Goal: Information Seeking & Learning: Learn about a topic

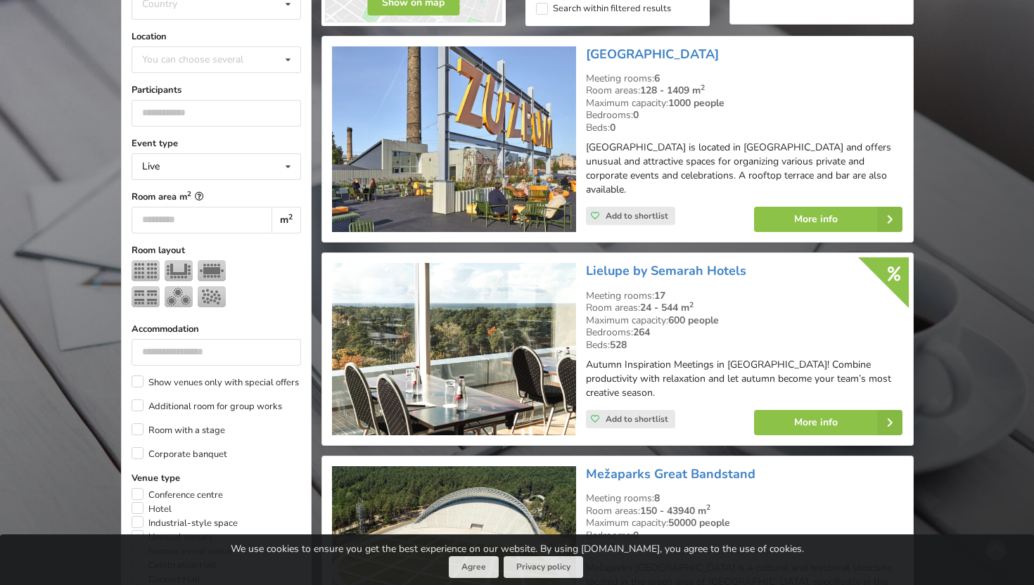
scroll to position [384, 0]
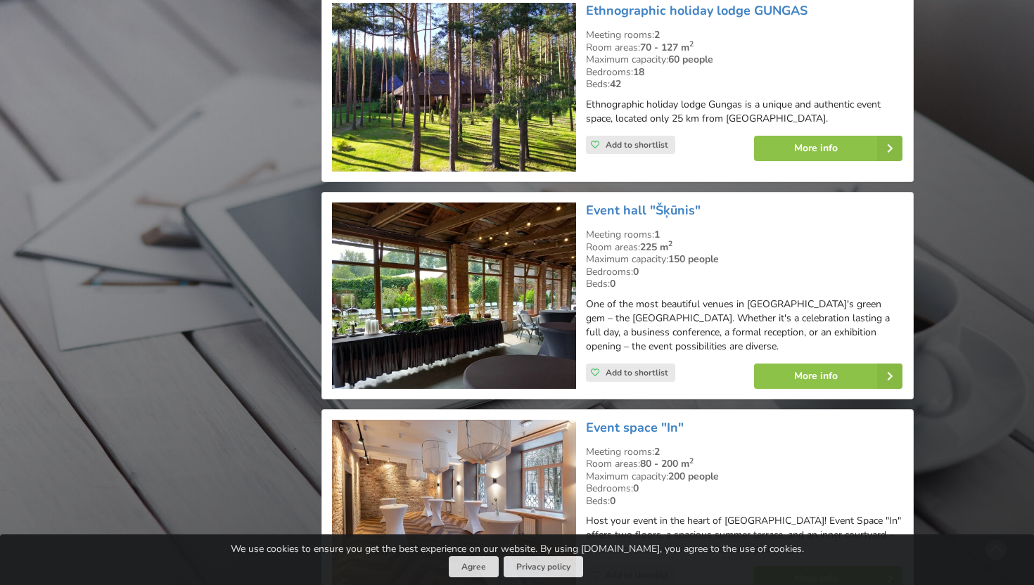
scroll to position [5987, 0]
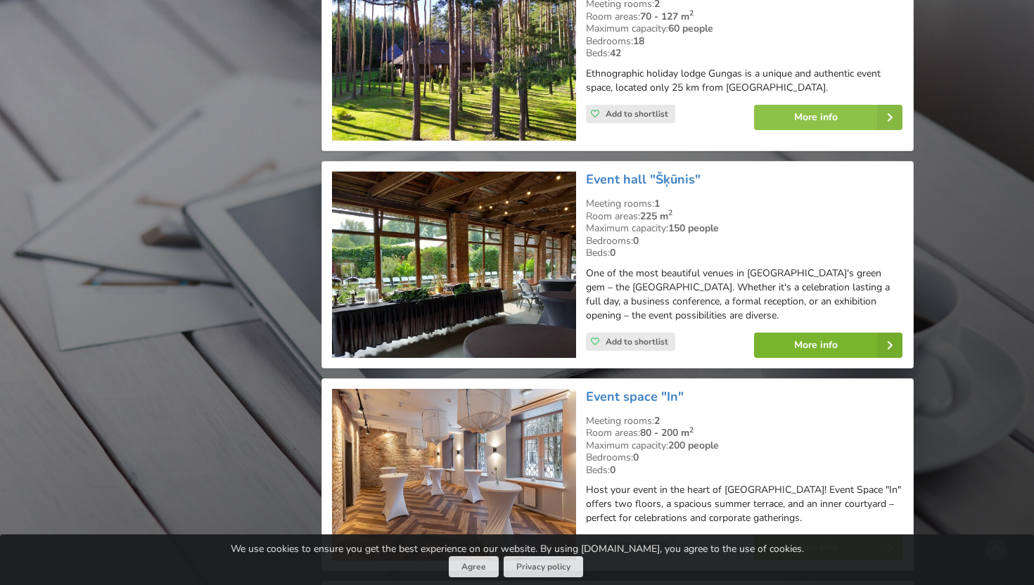
click at [800, 333] on link "More info" at bounding box center [828, 345] width 148 height 25
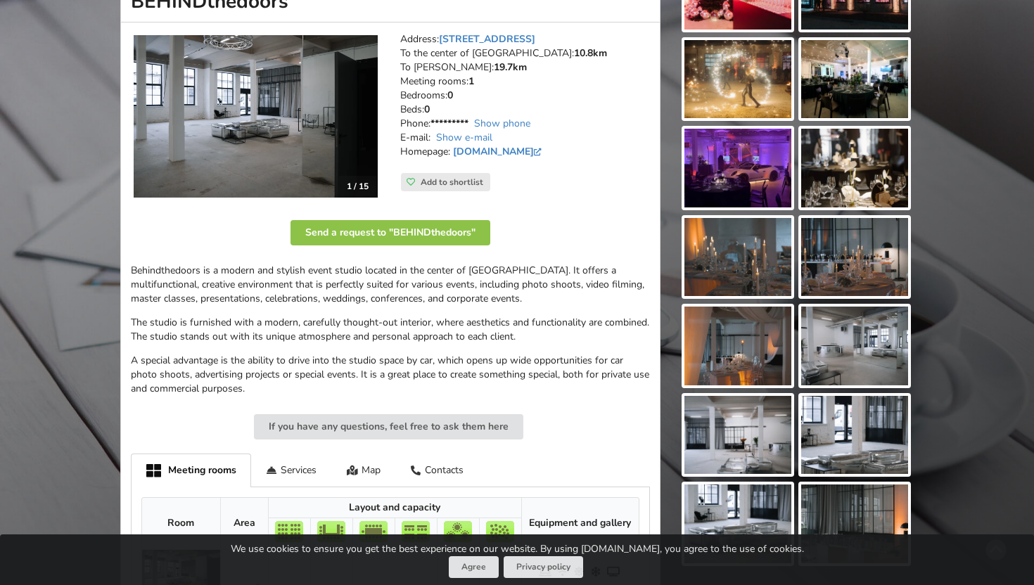
scroll to position [213, 0]
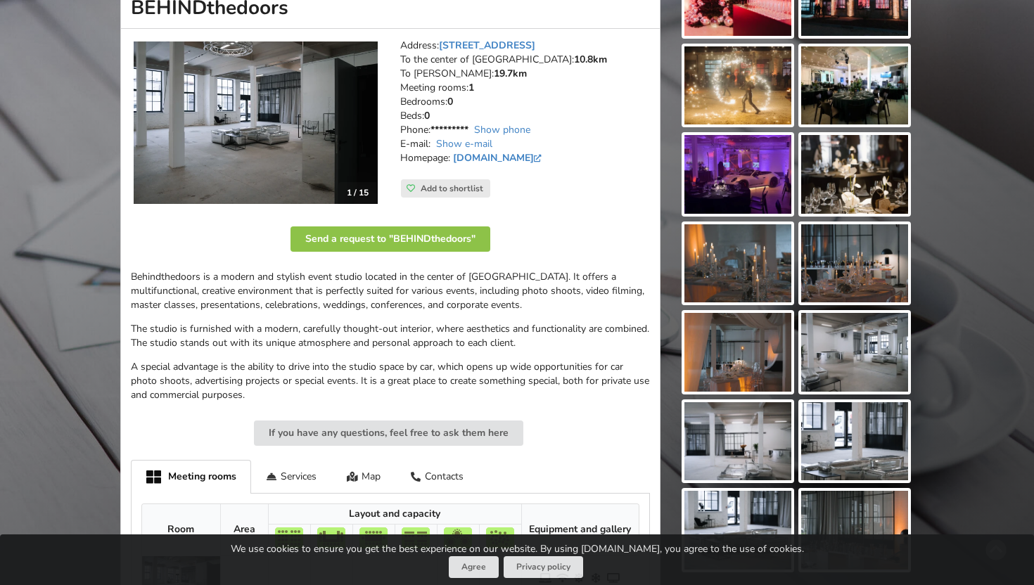
click at [263, 150] on img at bounding box center [256, 122] width 244 height 162
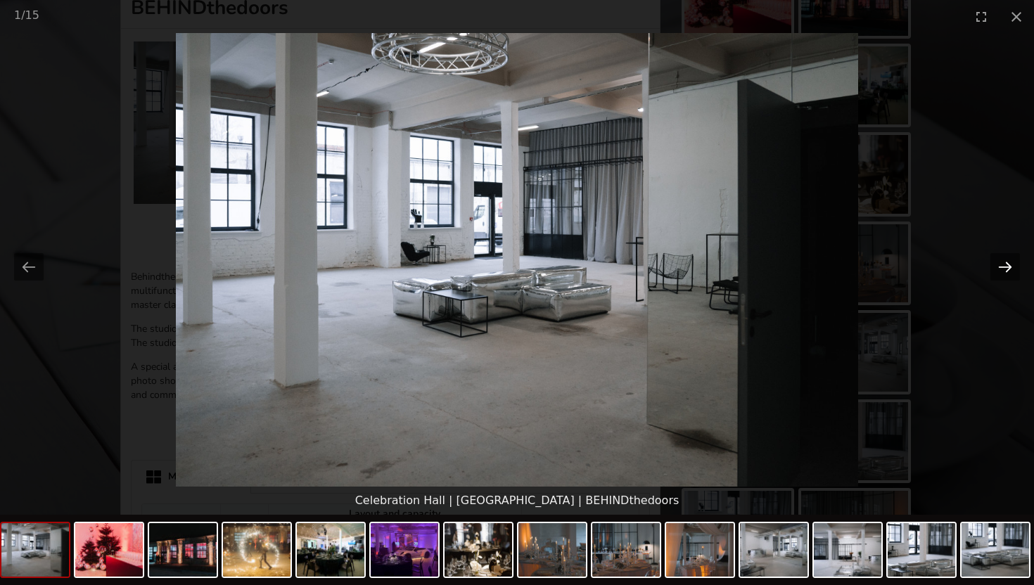
click at [999, 264] on button "Next slide" at bounding box center [1005, 266] width 30 height 27
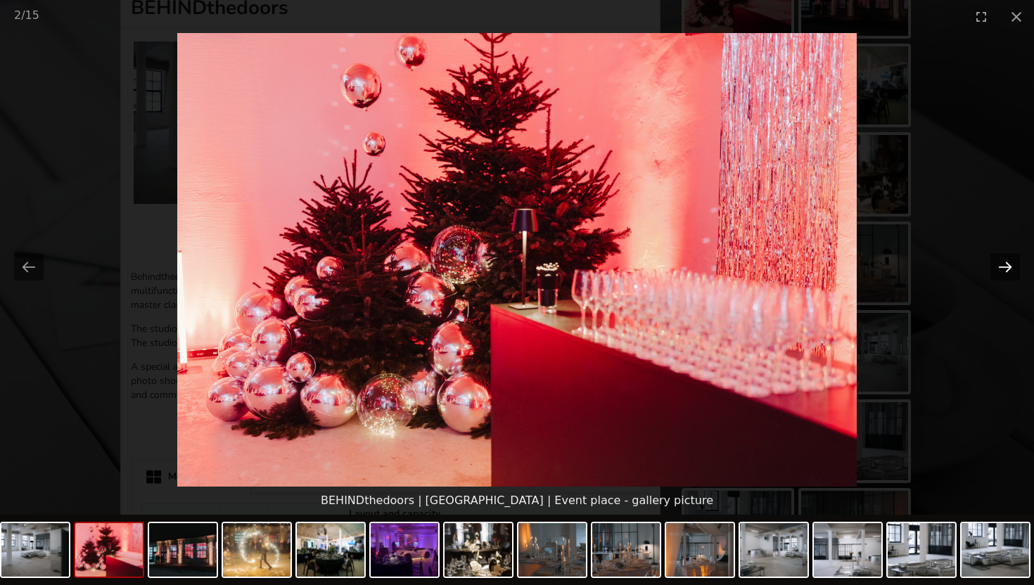
click at [999, 264] on button "Next slide" at bounding box center [1005, 266] width 30 height 27
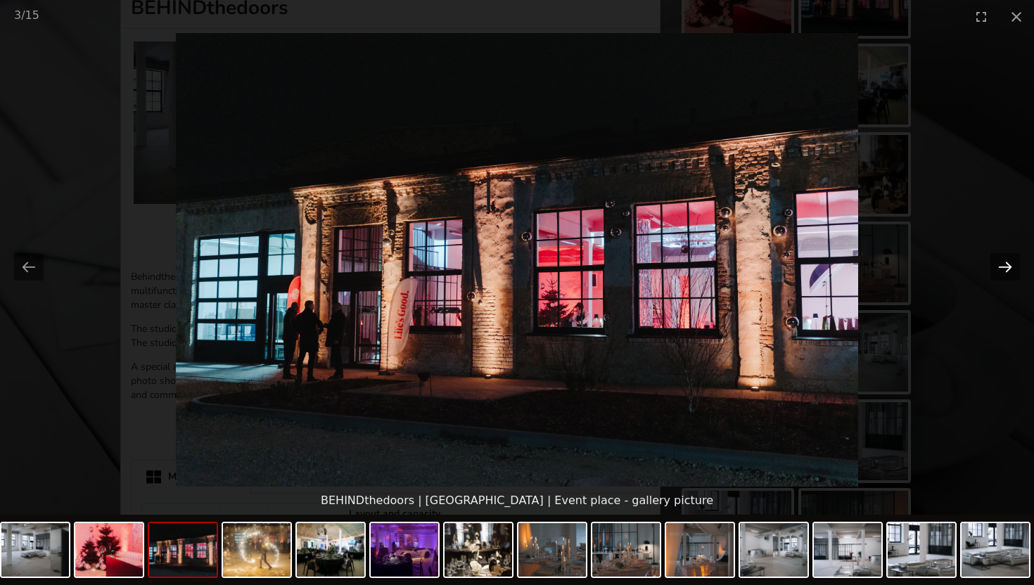
click at [999, 264] on button "Next slide" at bounding box center [1005, 266] width 30 height 27
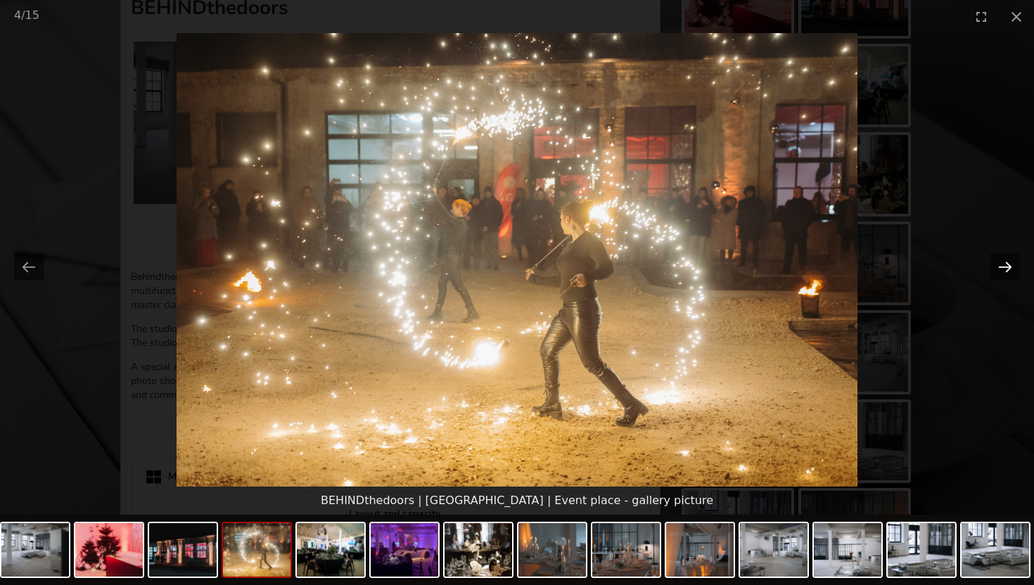
click at [999, 264] on button "Next slide" at bounding box center [1005, 266] width 30 height 27
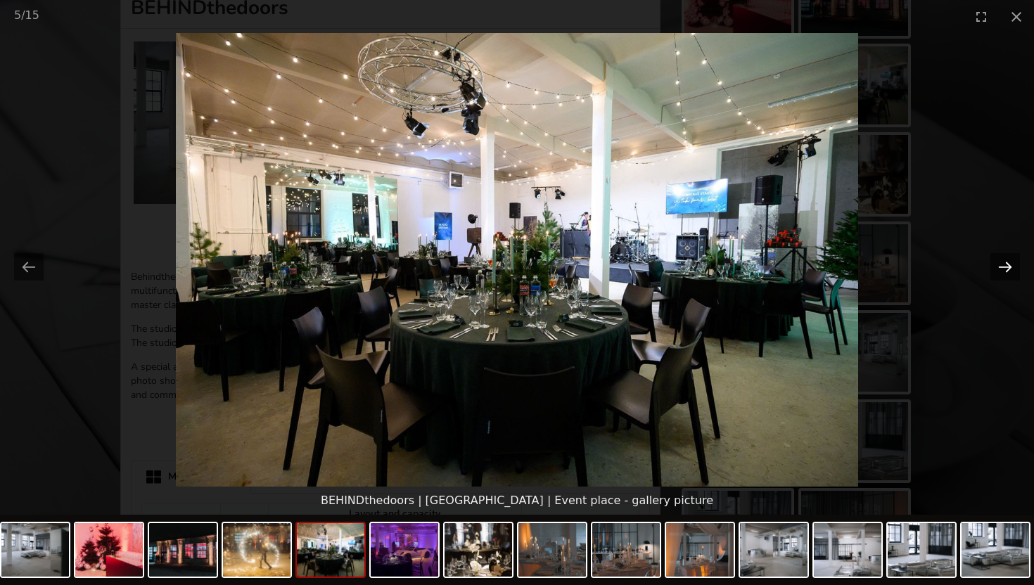
click at [999, 264] on button "Next slide" at bounding box center [1005, 266] width 30 height 27
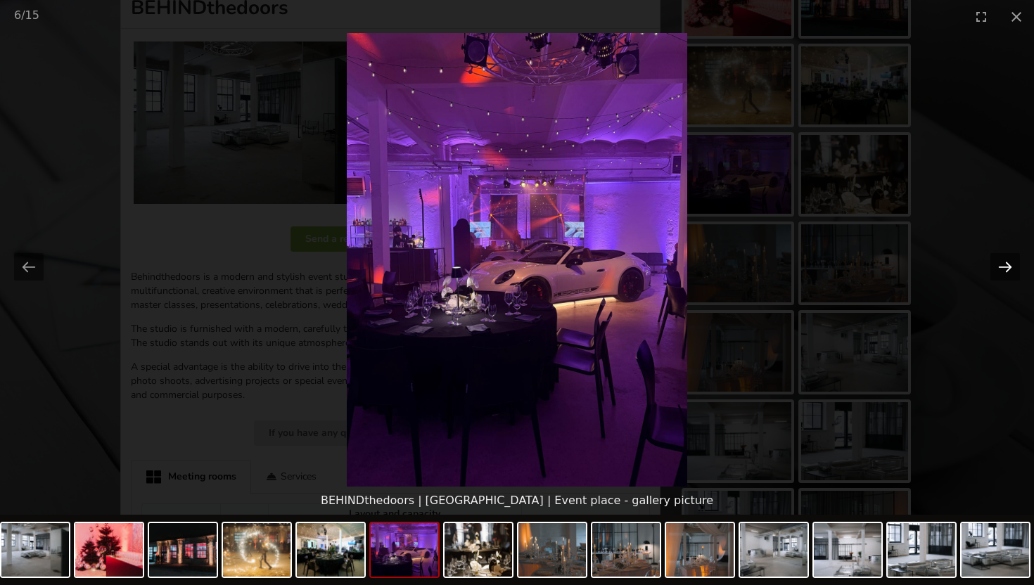
click at [999, 264] on button "Next slide" at bounding box center [1005, 266] width 30 height 27
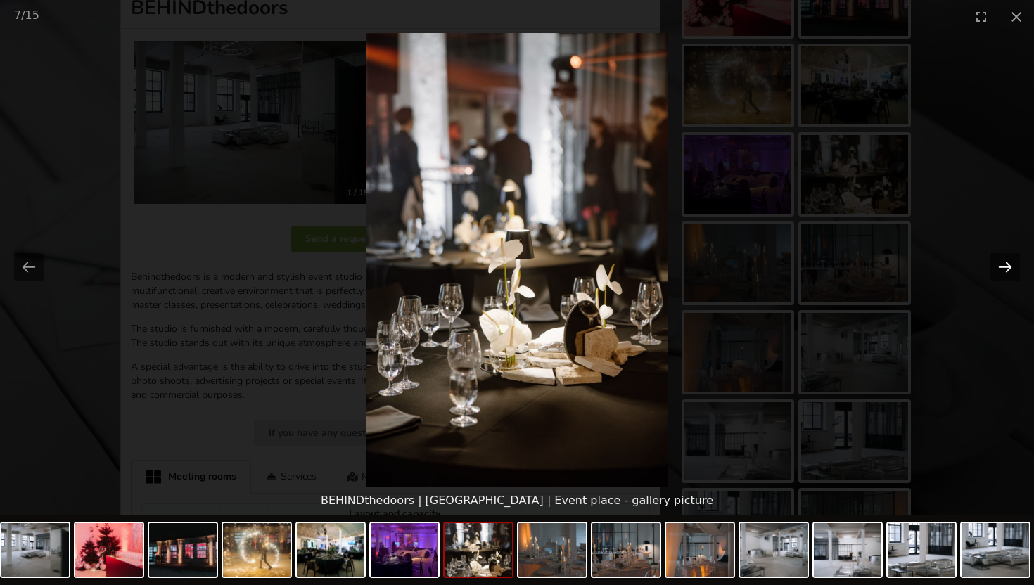
click at [999, 264] on button "Next slide" at bounding box center [1005, 266] width 30 height 27
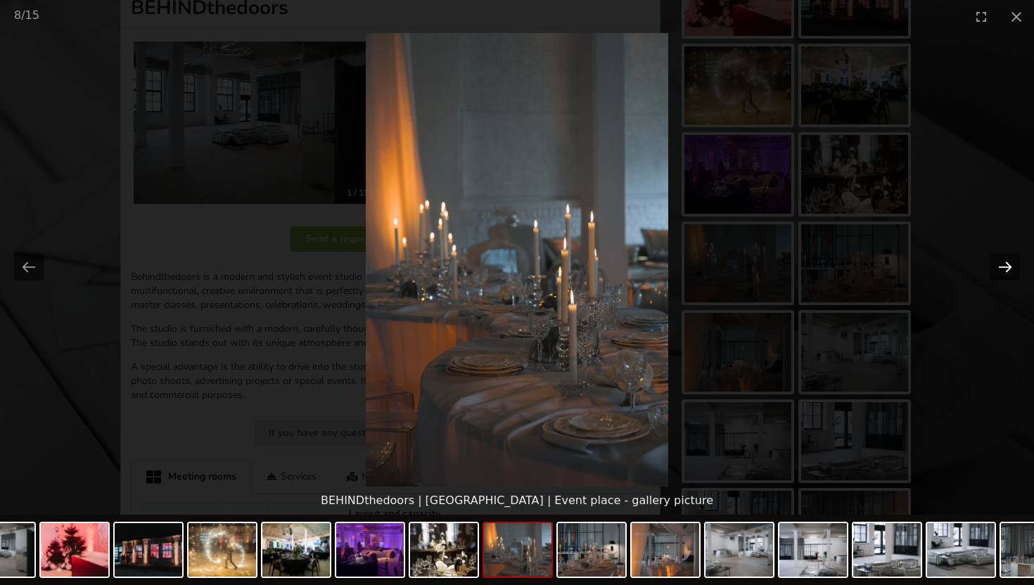
click at [999, 264] on button "Next slide" at bounding box center [1005, 266] width 30 height 27
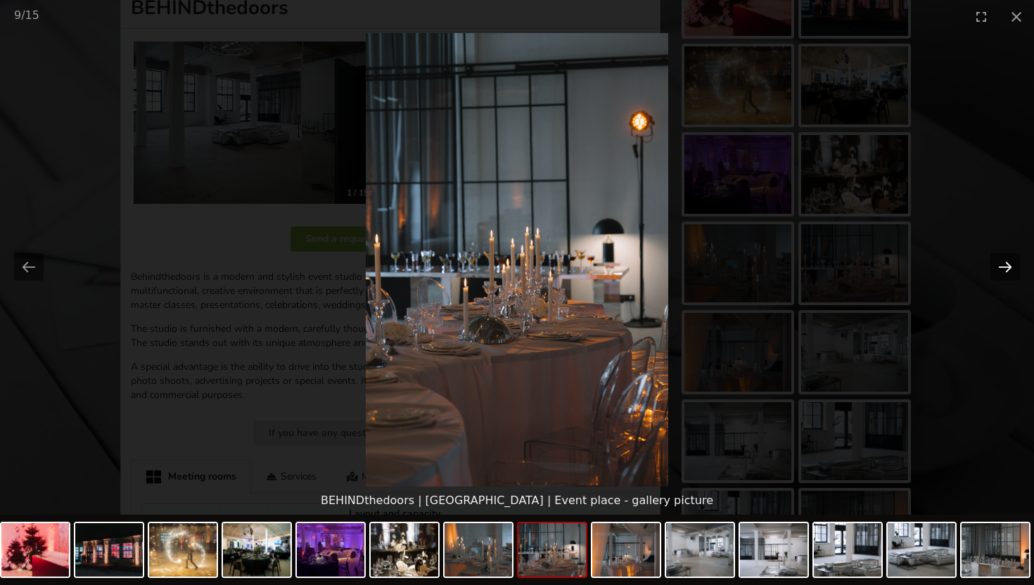
click at [999, 264] on button "Next slide" at bounding box center [1005, 266] width 30 height 27
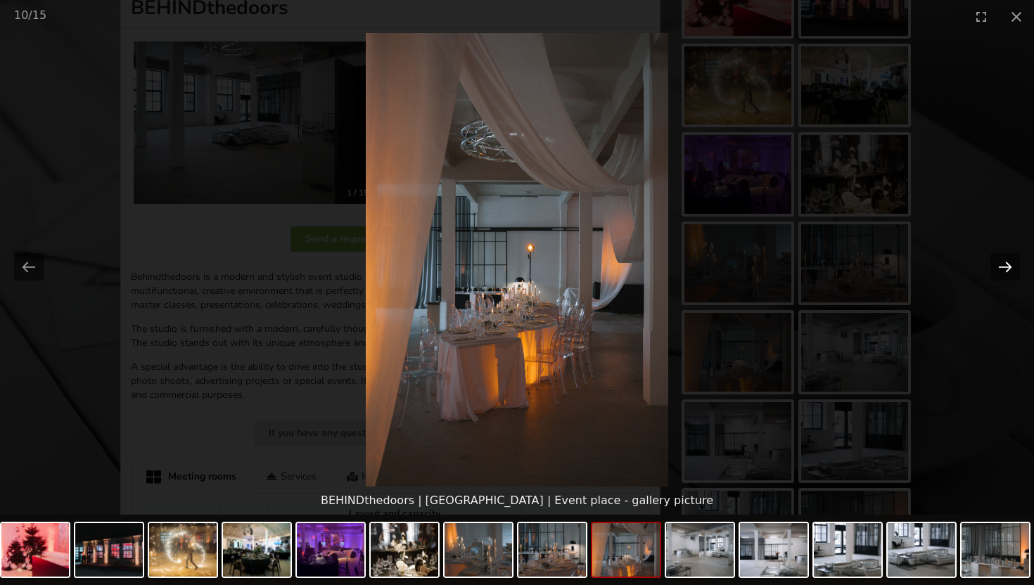
click at [999, 264] on button "Next slide" at bounding box center [1005, 266] width 30 height 27
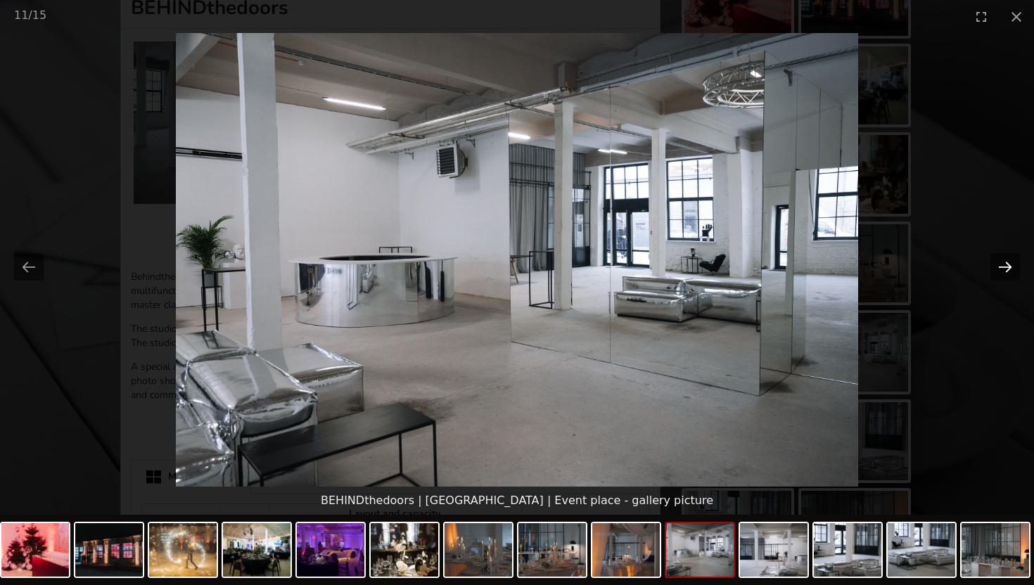
click at [1002, 264] on button "Next slide" at bounding box center [1005, 266] width 30 height 27
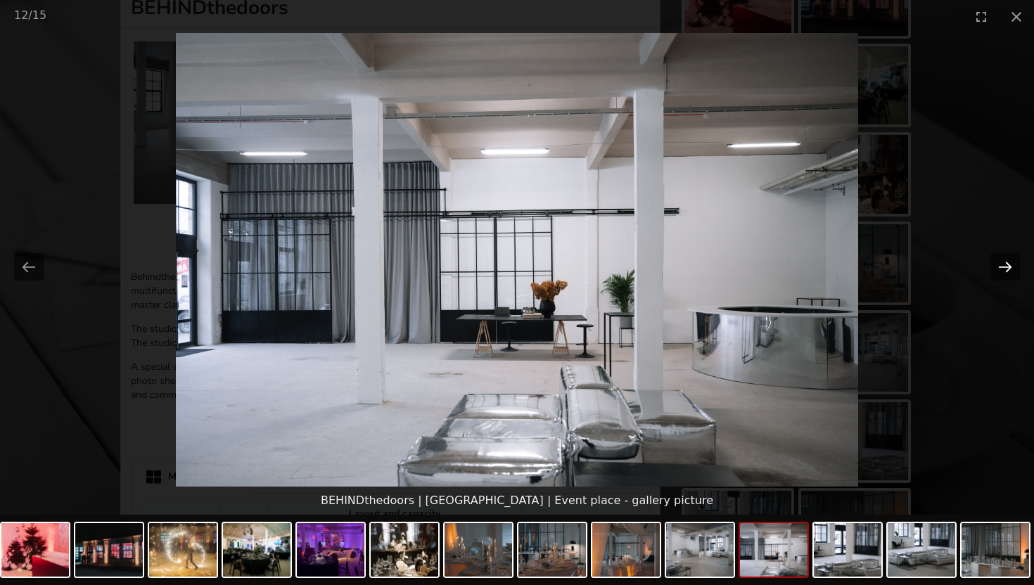
click at [1002, 264] on button "Next slide" at bounding box center [1005, 266] width 30 height 27
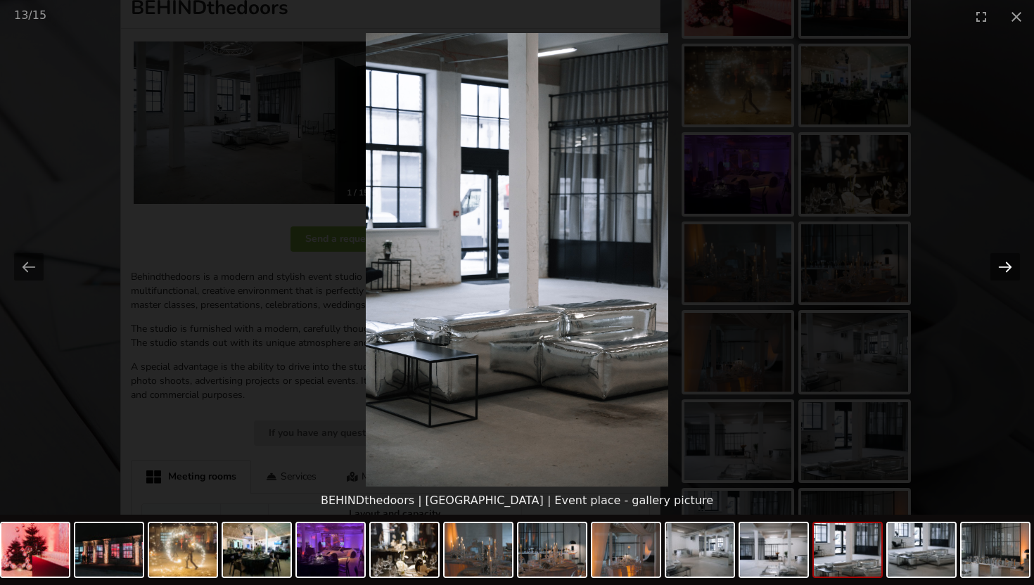
click at [1002, 264] on button "Next slide" at bounding box center [1005, 266] width 30 height 27
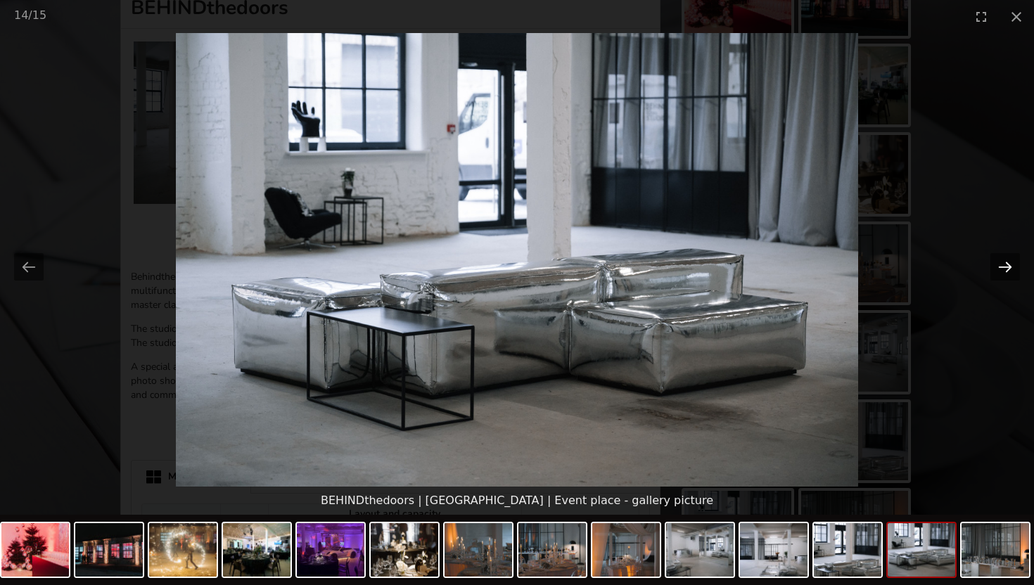
click at [1002, 264] on button "Next slide" at bounding box center [1005, 266] width 30 height 27
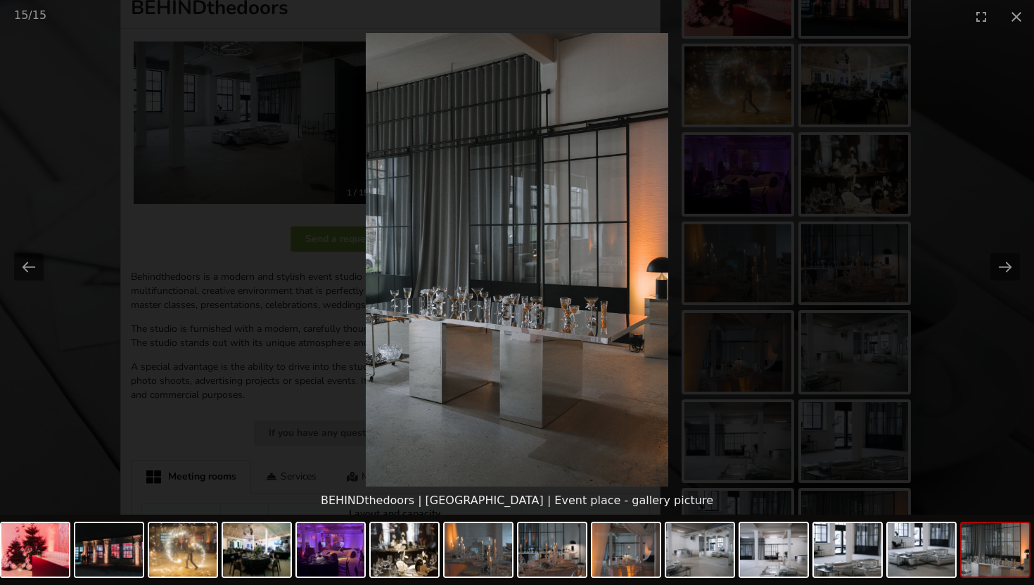
click at [934, 266] on picture at bounding box center [517, 260] width 1034 height 454
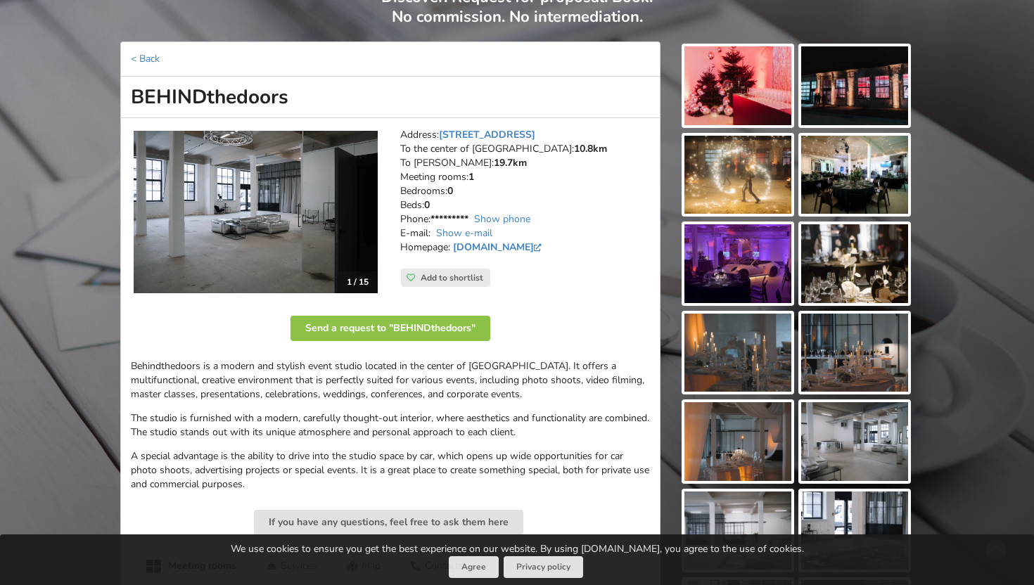
scroll to position [125, 0]
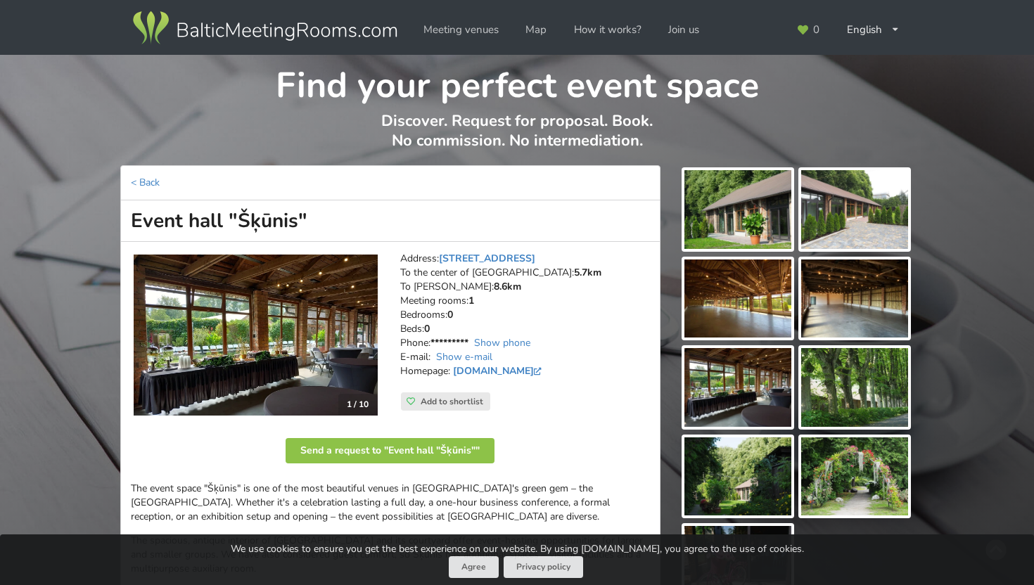
click at [310, 354] on img at bounding box center [256, 335] width 244 height 161
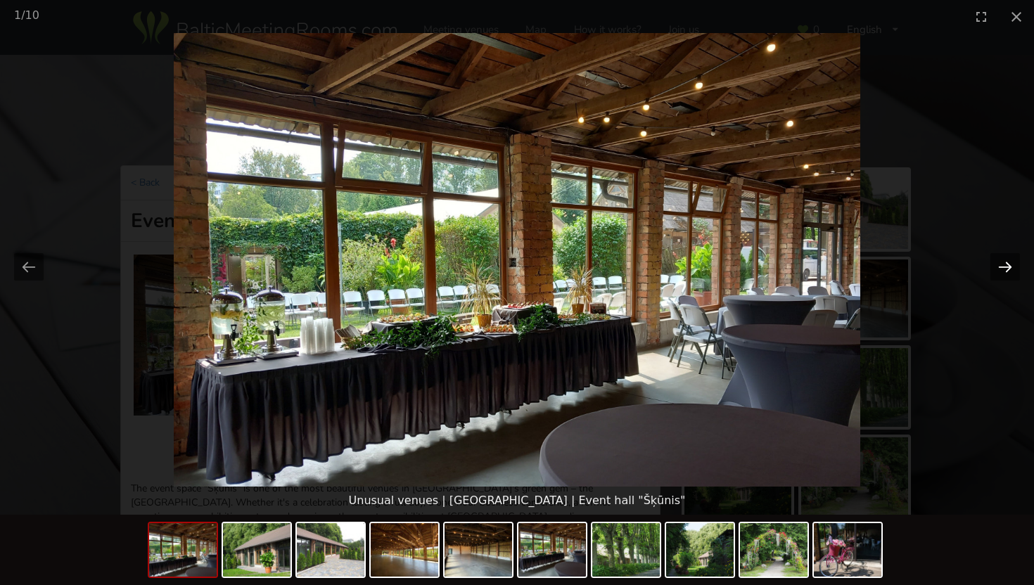
click at [1005, 271] on button "Next slide" at bounding box center [1005, 266] width 30 height 27
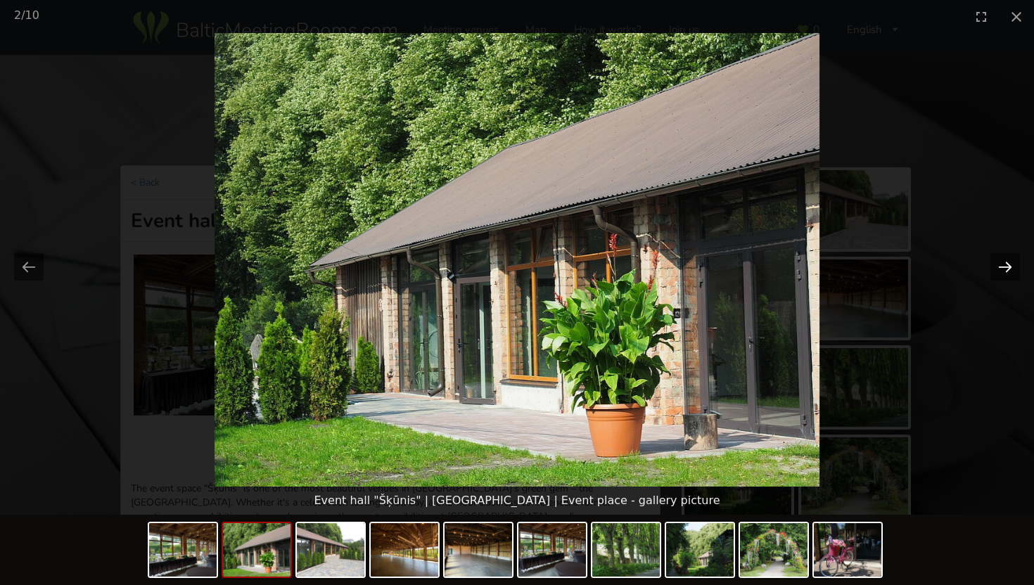
click at [1005, 271] on button "Next slide" at bounding box center [1005, 266] width 30 height 27
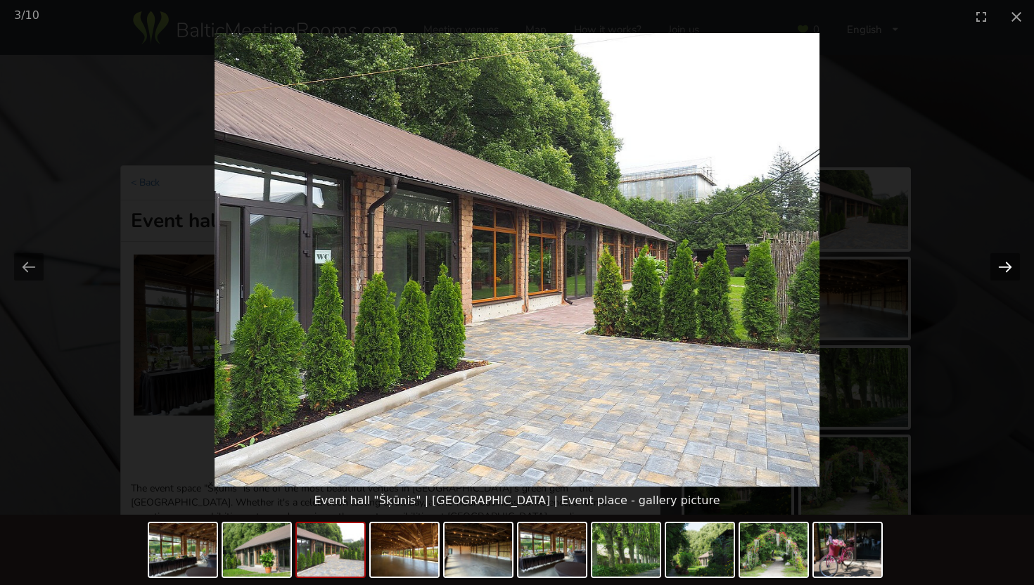
click at [1005, 271] on button "Next slide" at bounding box center [1005, 266] width 30 height 27
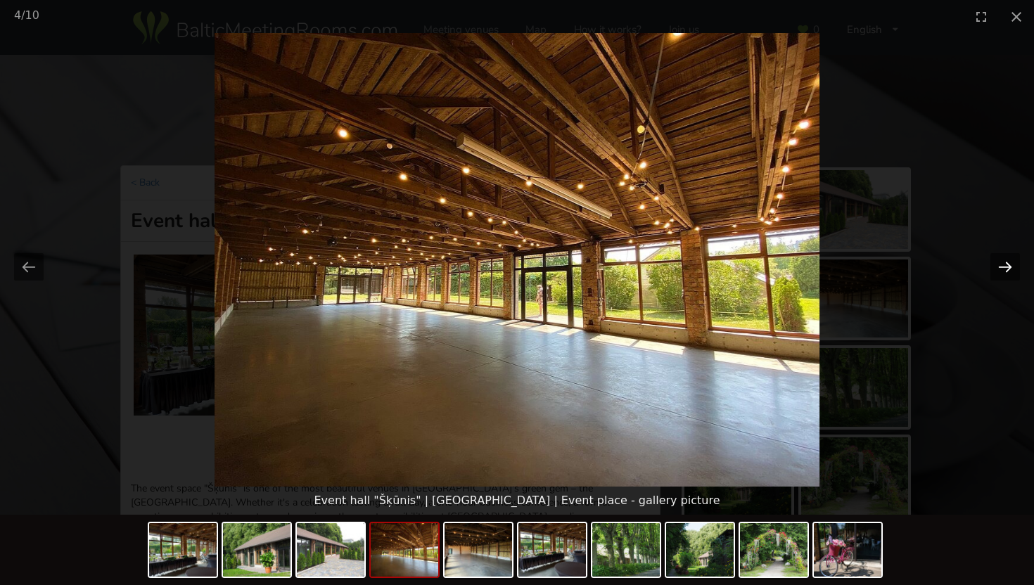
click at [1005, 271] on button "Next slide" at bounding box center [1005, 266] width 30 height 27
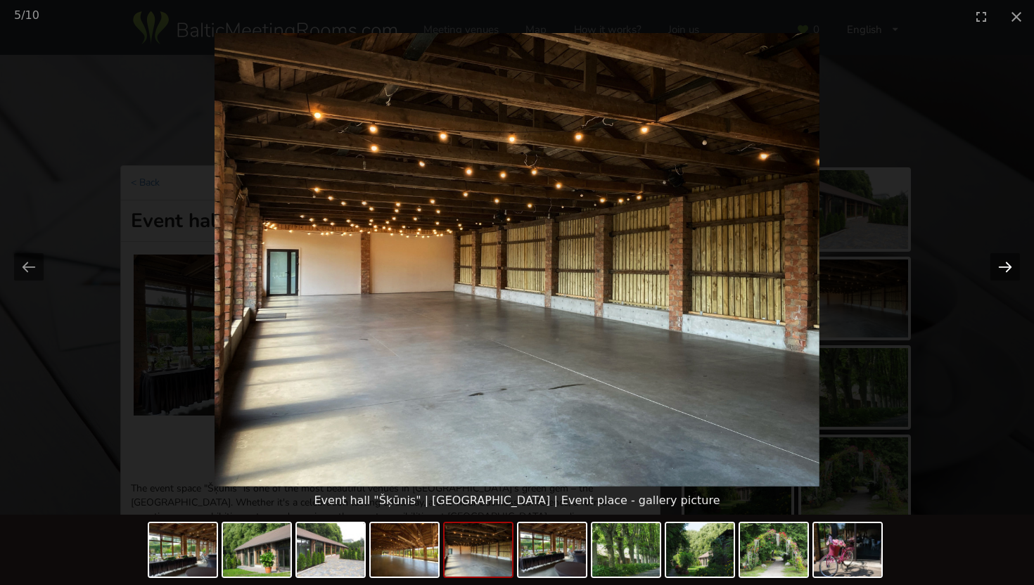
click at [1005, 271] on button "Next slide" at bounding box center [1005, 266] width 30 height 27
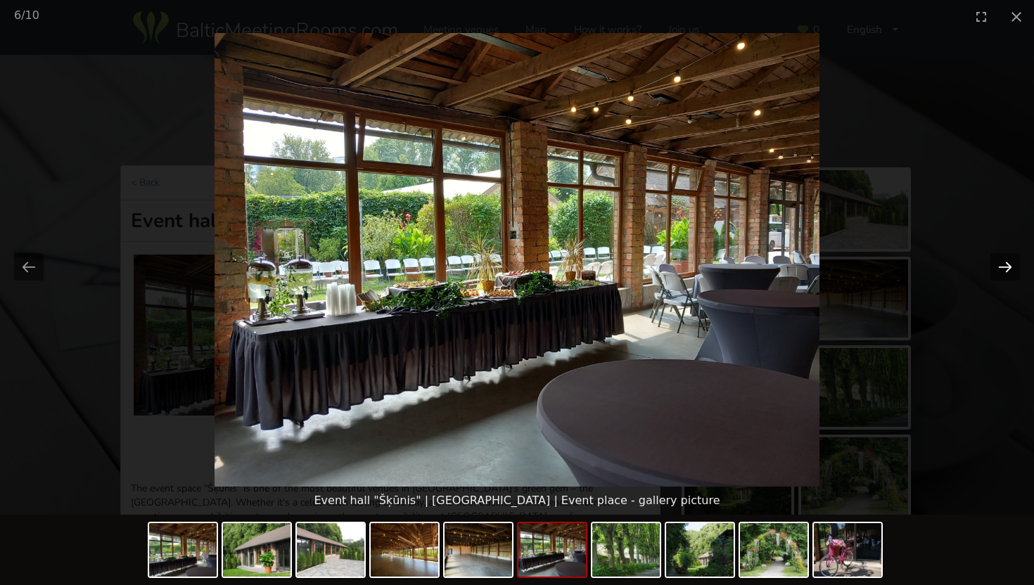
click at [1005, 271] on button "Next slide" at bounding box center [1005, 266] width 30 height 27
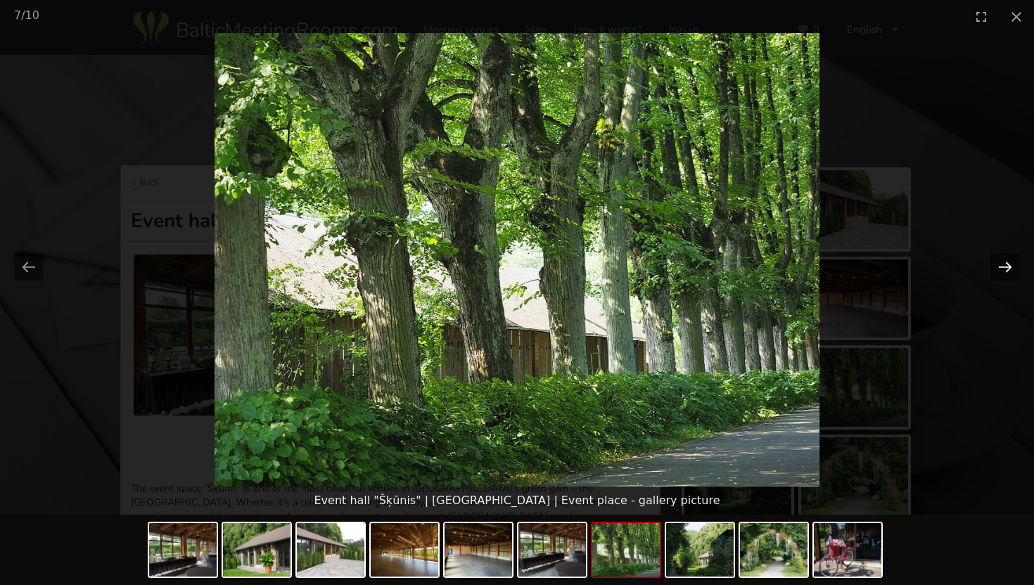
click at [1005, 271] on button "Next slide" at bounding box center [1005, 266] width 30 height 27
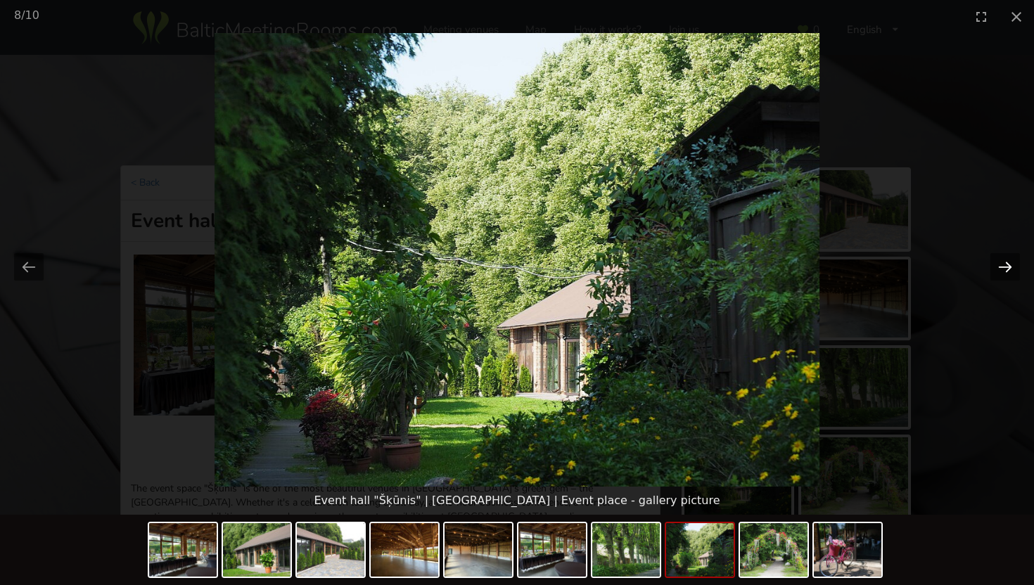
click at [1005, 271] on button "Next slide" at bounding box center [1005, 266] width 30 height 27
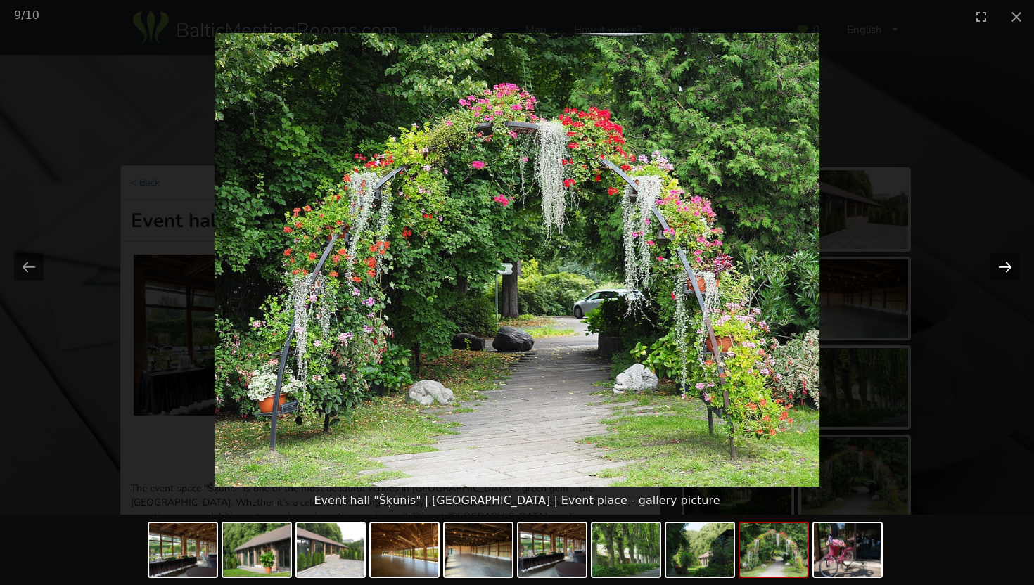
click at [1005, 271] on button "Next slide" at bounding box center [1005, 266] width 30 height 27
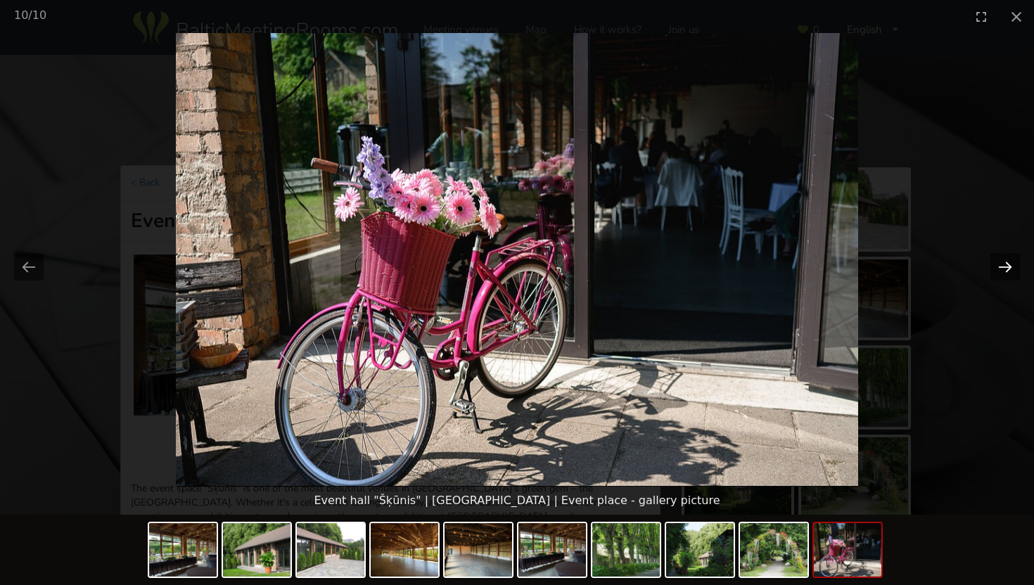
click at [1005, 271] on button "Next slide" at bounding box center [1005, 266] width 30 height 27
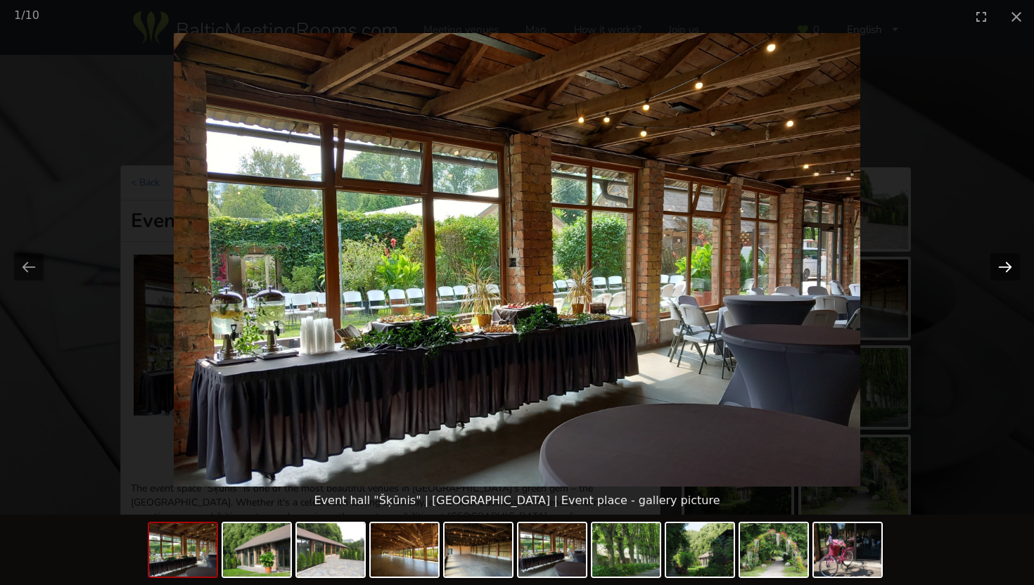
click at [1005, 271] on button "Next slide" at bounding box center [1005, 266] width 30 height 27
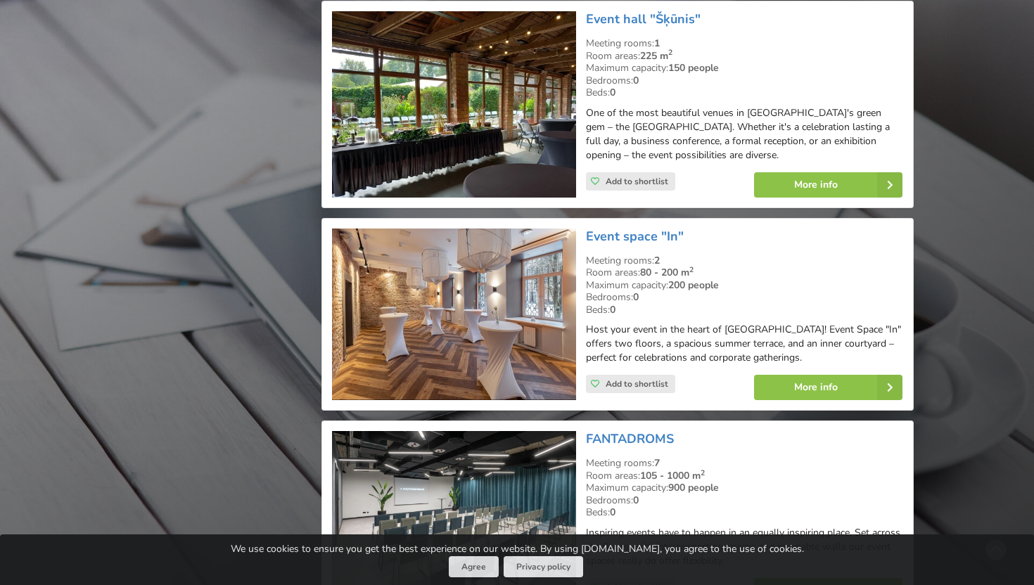
scroll to position [6150, 0]
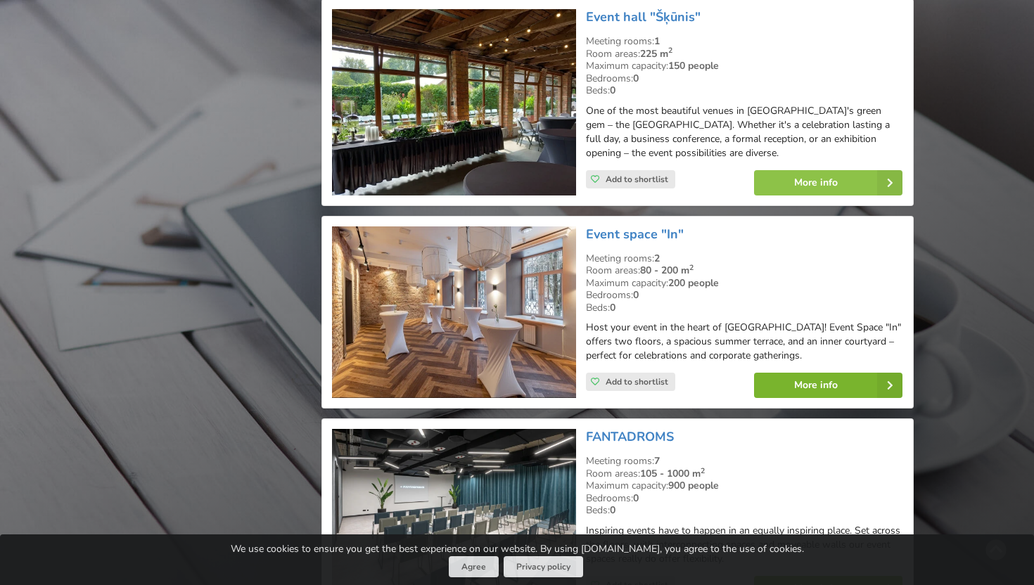
click at [771, 373] on link "More info" at bounding box center [828, 385] width 148 height 25
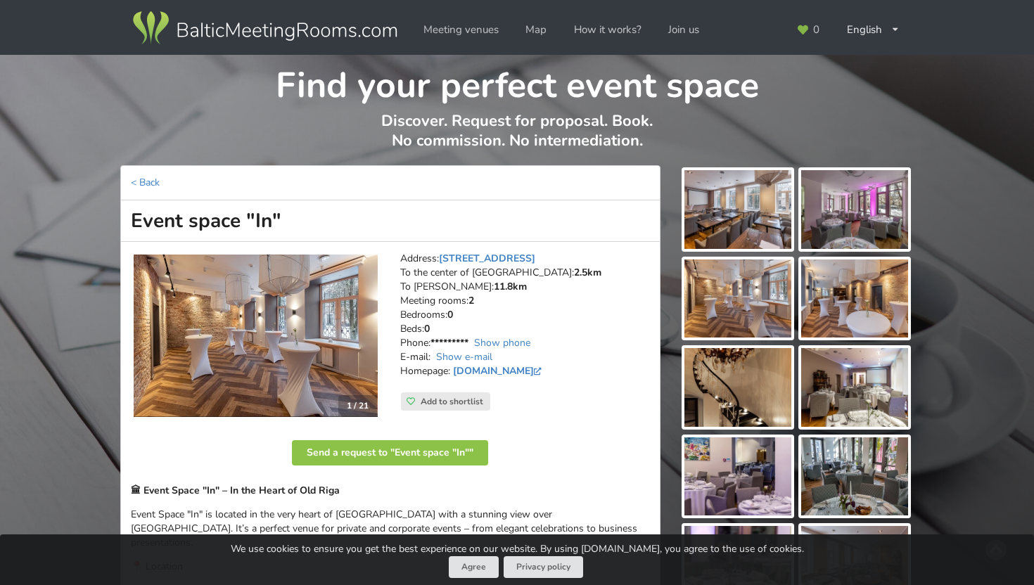
click at [328, 321] on img at bounding box center [256, 336] width 244 height 163
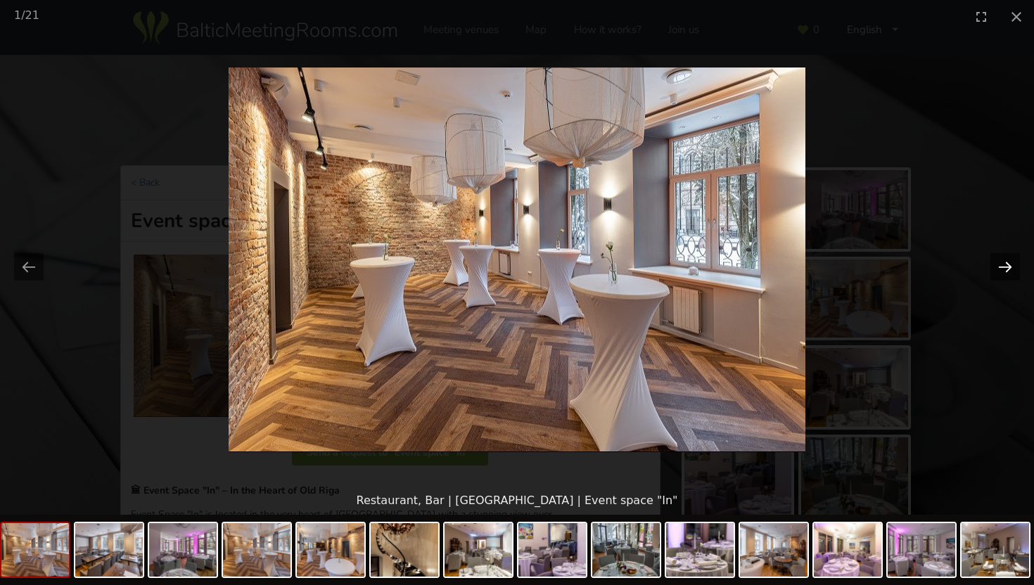
click at [1002, 262] on button "Next slide" at bounding box center [1005, 266] width 30 height 27
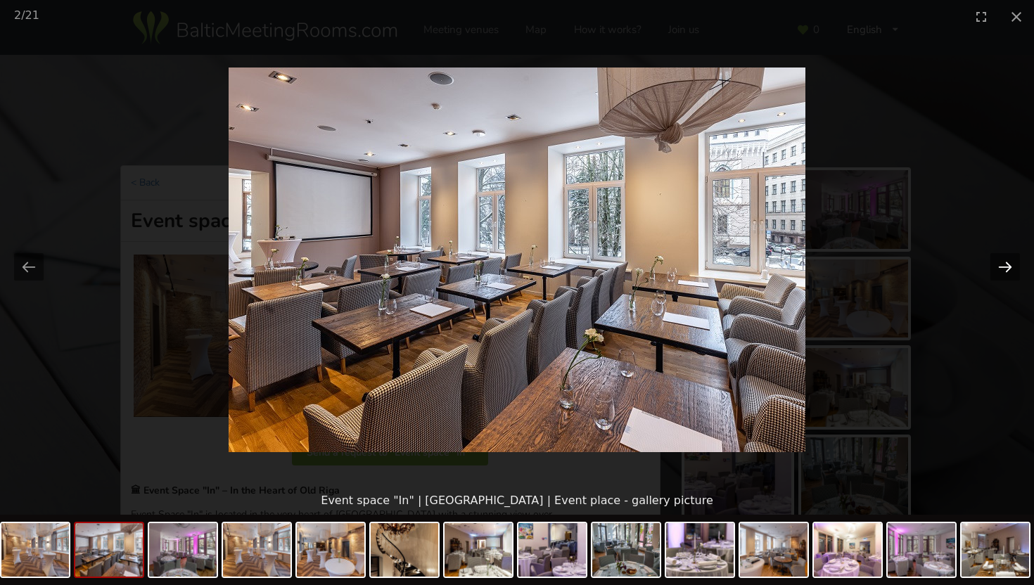
click at [1006, 266] on button "Next slide" at bounding box center [1005, 266] width 30 height 27
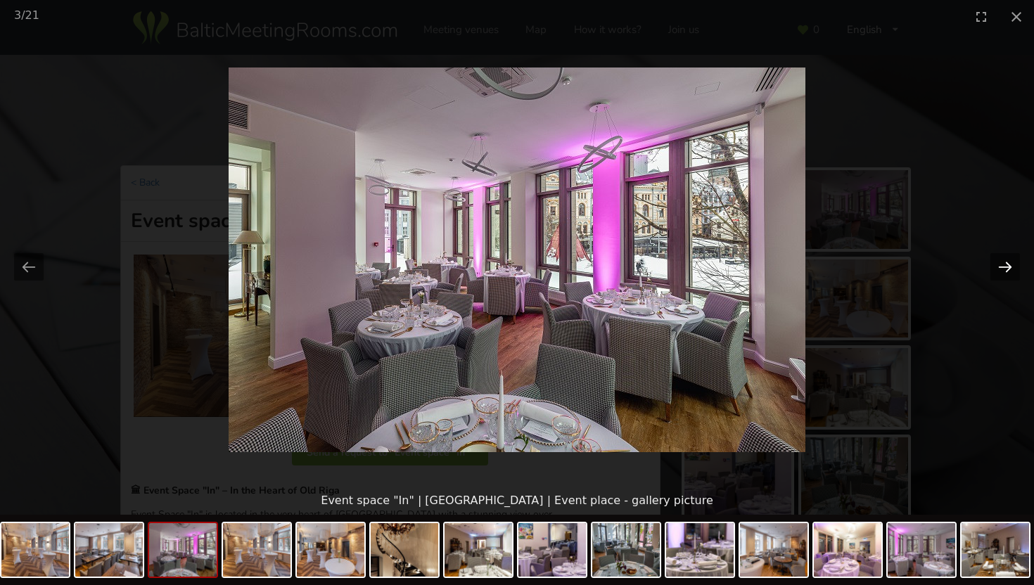
click at [1006, 267] on button "Next slide" at bounding box center [1005, 266] width 30 height 27
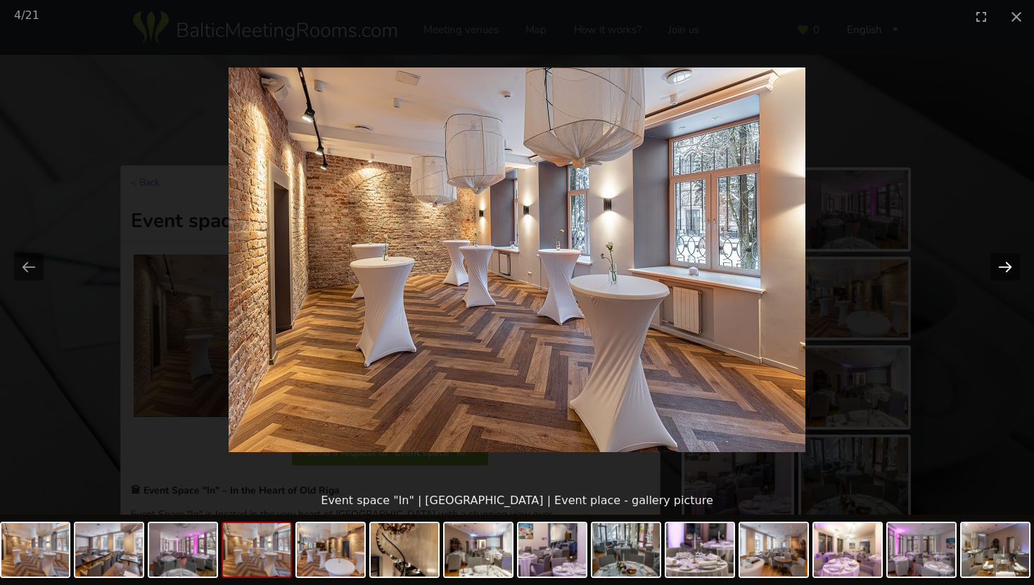
click at [1006, 267] on button "Next slide" at bounding box center [1005, 266] width 30 height 27
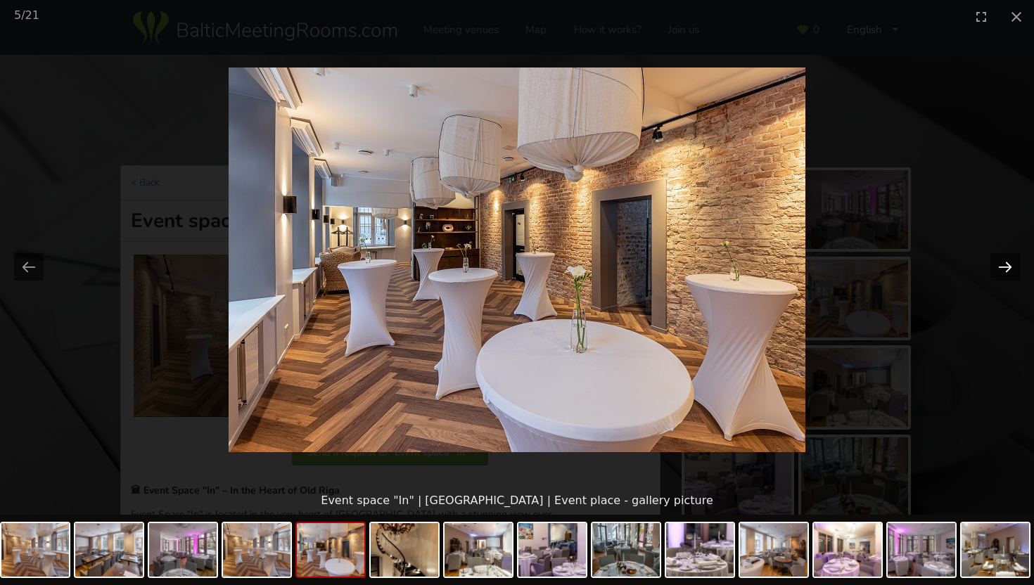
click at [1006, 267] on button "Next slide" at bounding box center [1005, 266] width 30 height 27
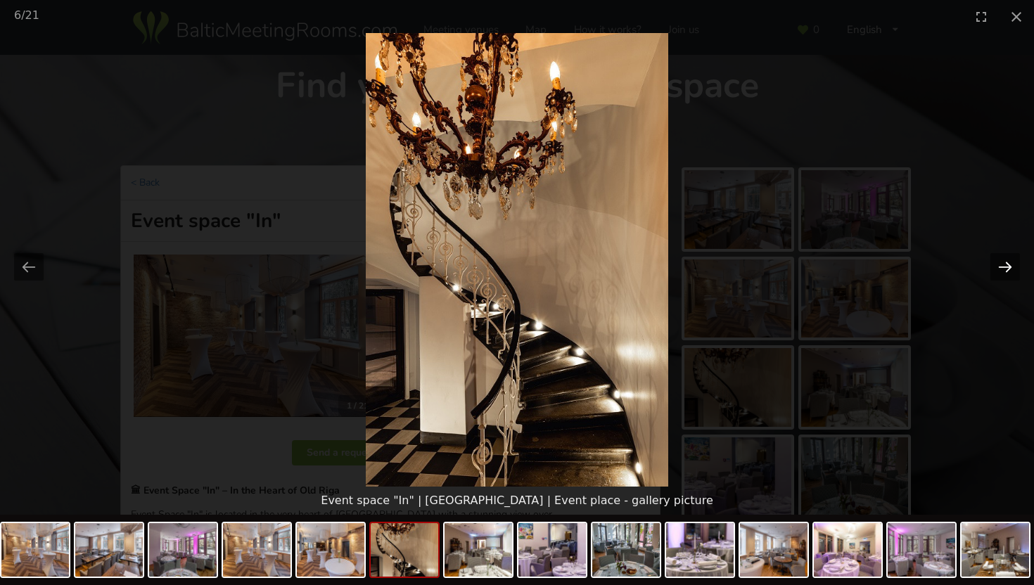
click at [1006, 267] on button "Next slide" at bounding box center [1005, 266] width 30 height 27
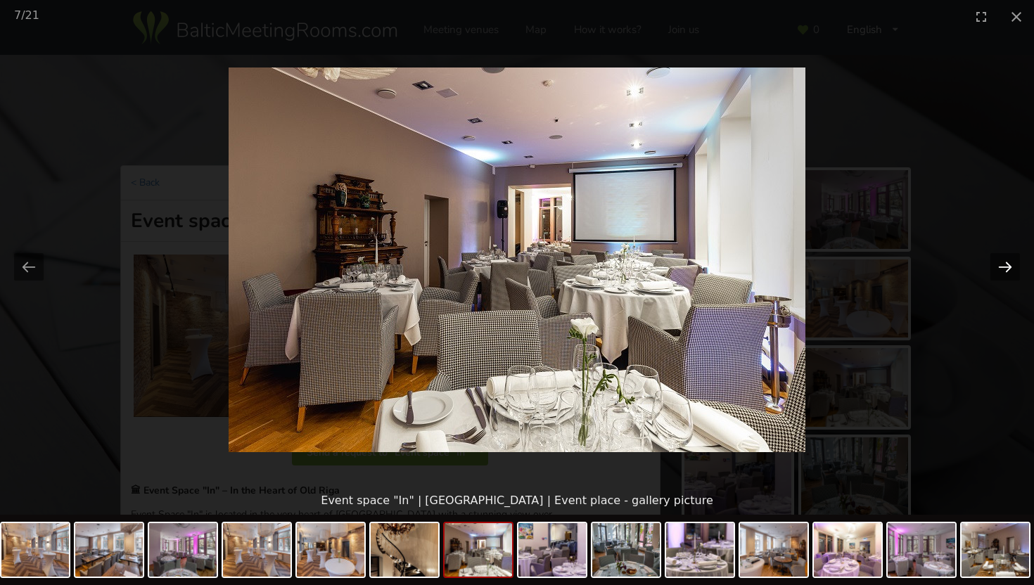
click at [1006, 267] on button "Next slide" at bounding box center [1005, 266] width 30 height 27
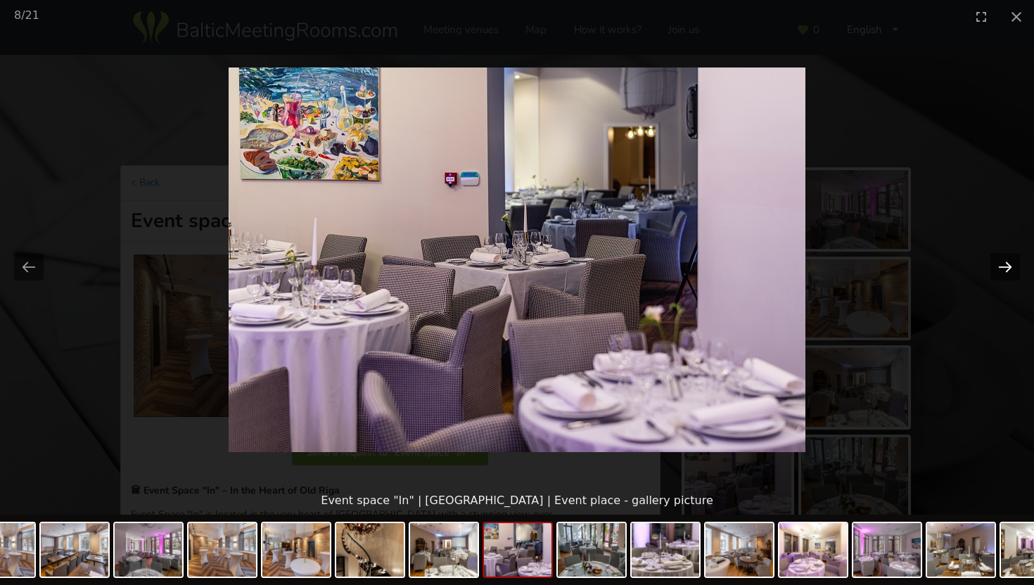
click at [1006, 267] on button "Next slide" at bounding box center [1005, 266] width 30 height 27
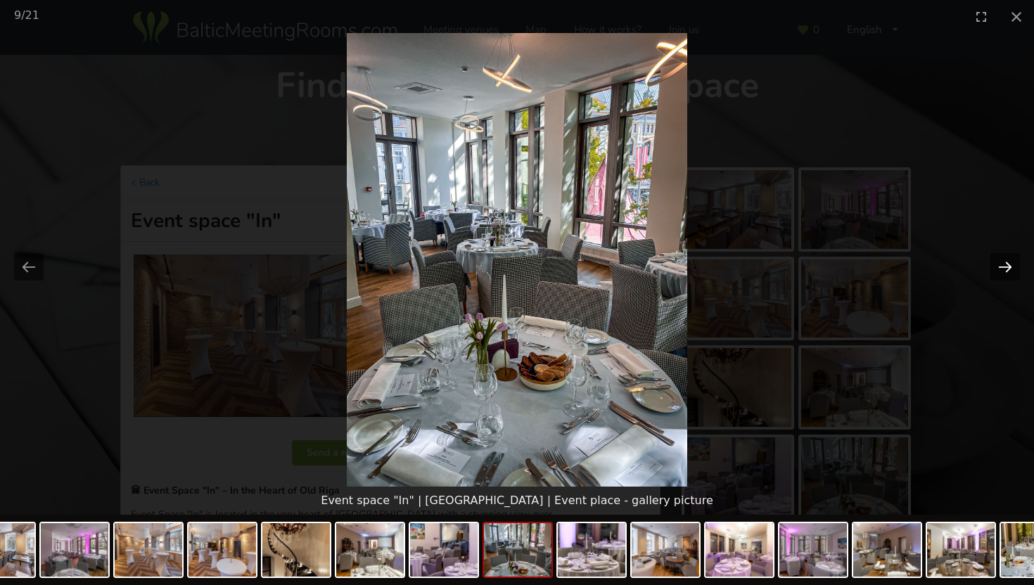
click at [1006, 267] on button "Next slide" at bounding box center [1005, 266] width 30 height 27
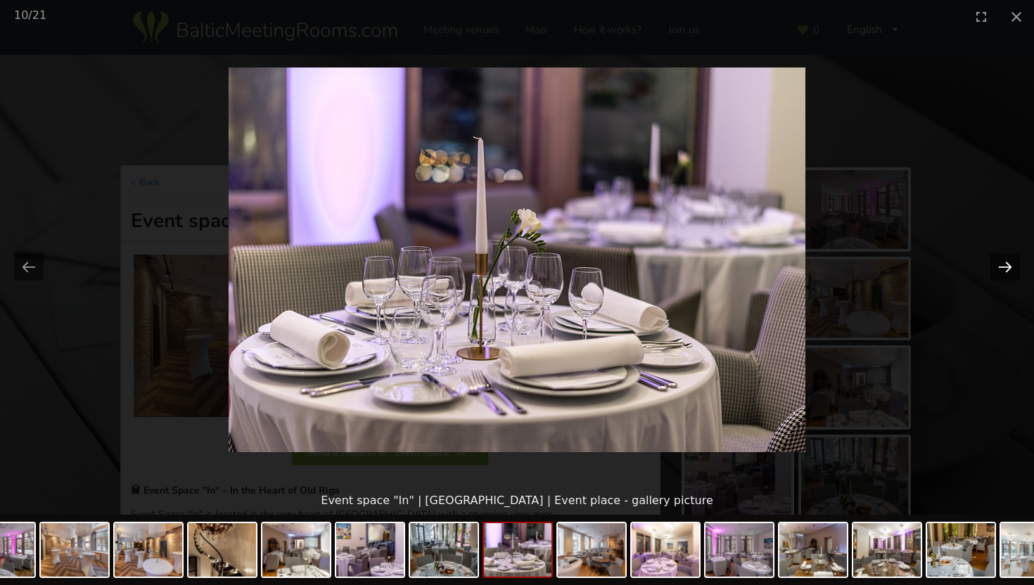
click at [1006, 267] on button "Next slide" at bounding box center [1005, 266] width 30 height 27
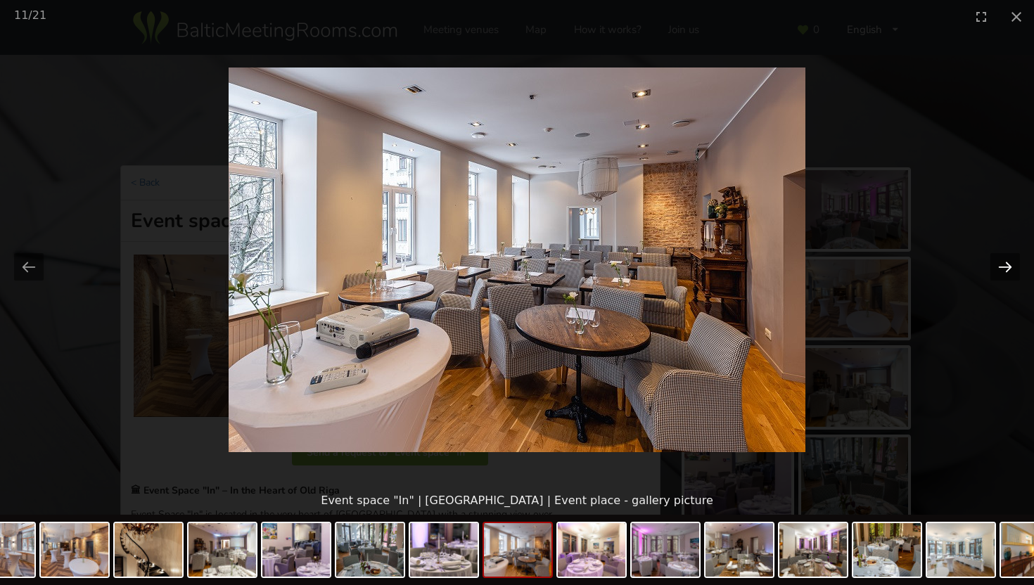
click at [1006, 267] on button "Next slide" at bounding box center [1005, 266] width 30 height 27
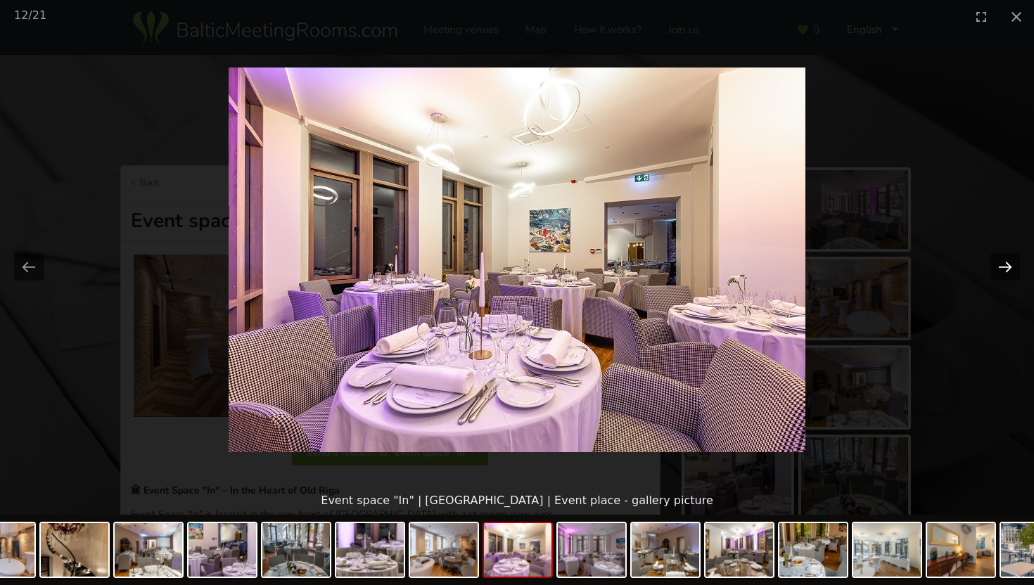
click at [1006, 267] on button "Next slide" at bounding box center [1005, 266] width 30 height 27
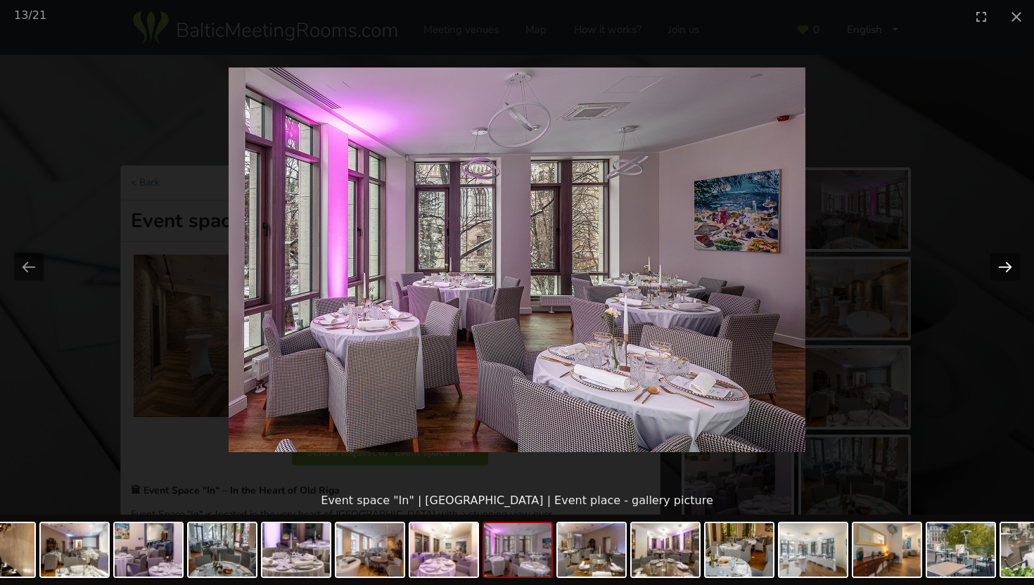
click at [1006, 267] on button "Next slide" at bounding box center [1005, 266] width 30 height 27
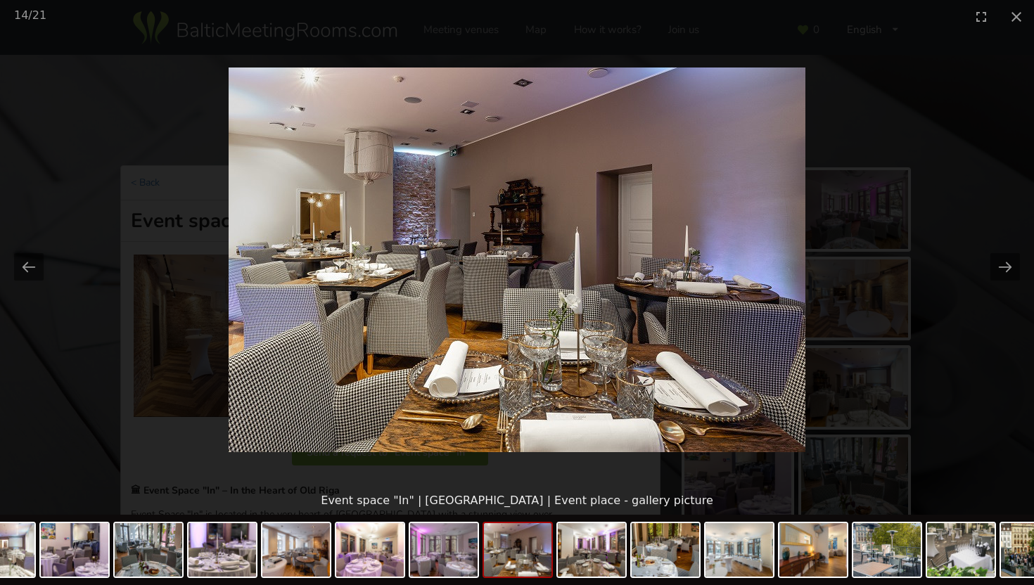
click at [788, 293] on picture at bounding box center [517, 260] width 1034 height 454
click at [1014, 19] on button "Close gallery" at bounding box center [1016, 16] width 35 height 33
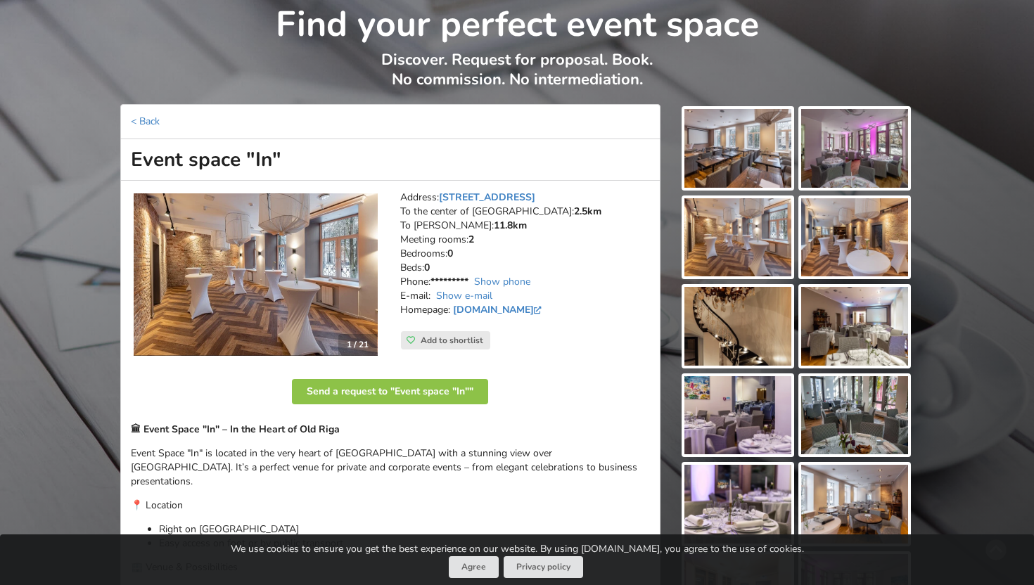
scroll to position [62, 0]
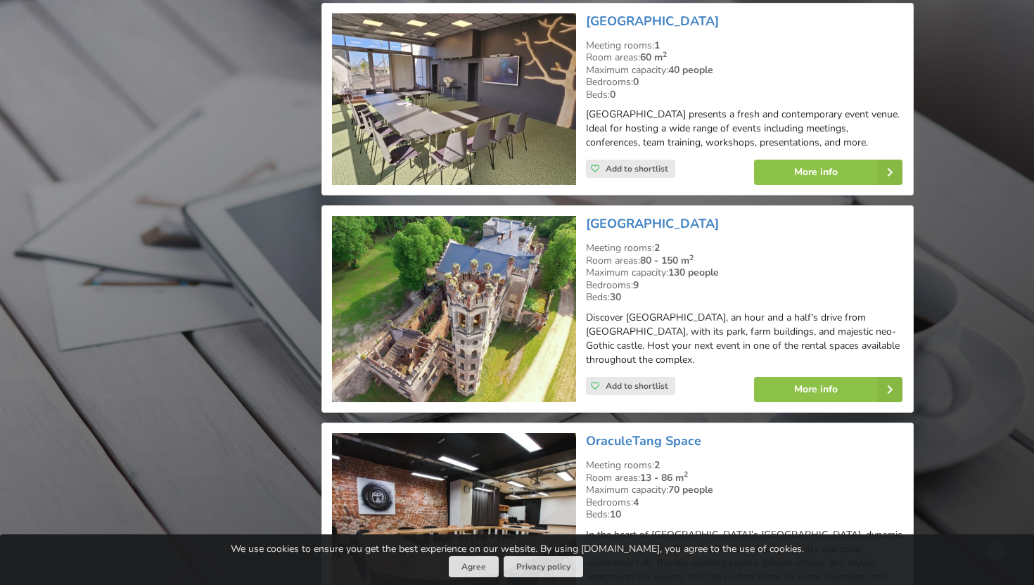
scroll to position [15928, 0]
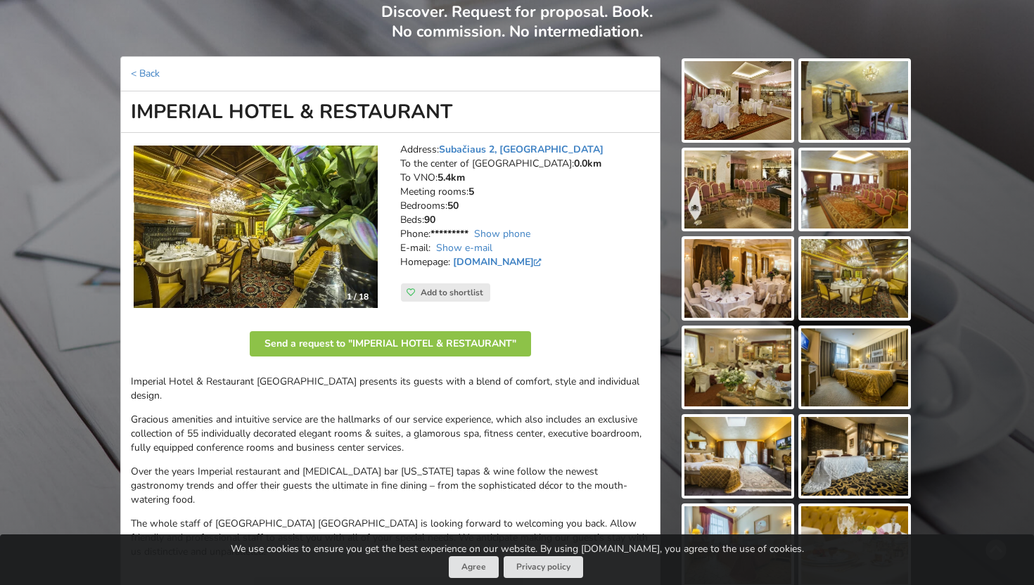
scroll to position [165, 0]
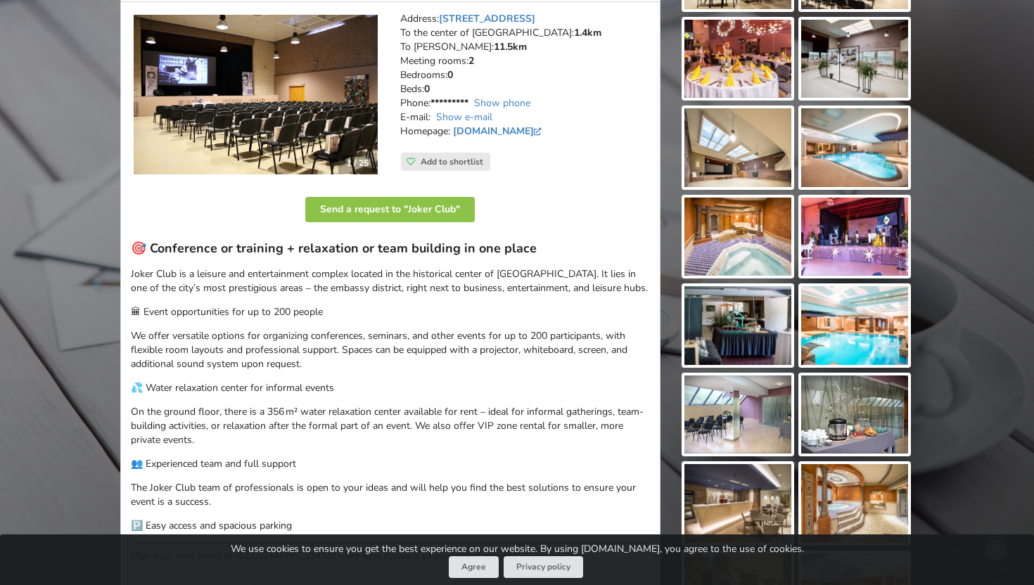
scroll to position [241, 0]
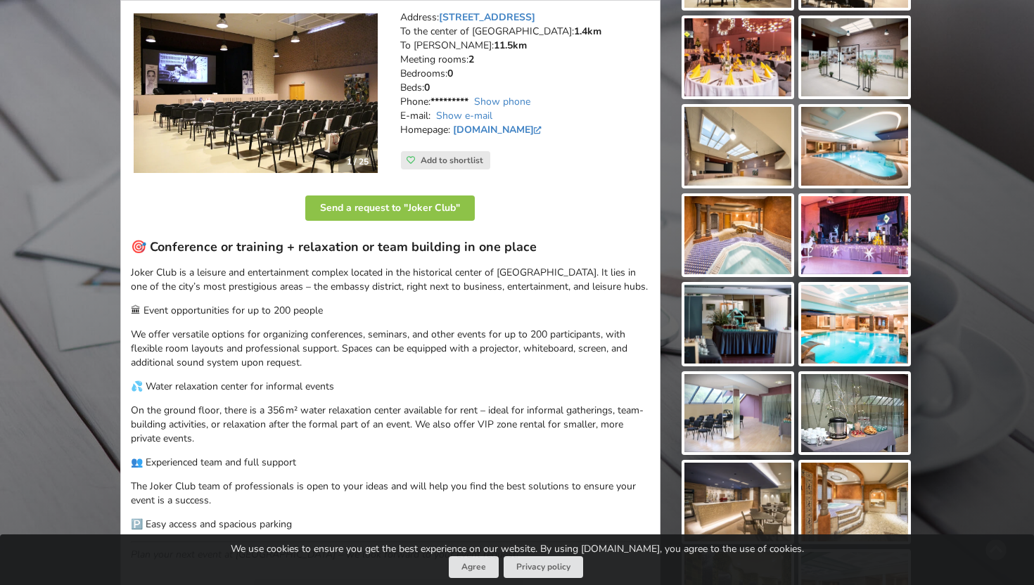
click at [229, 66] on img at bounding box center [256, 93] width 244 height 160
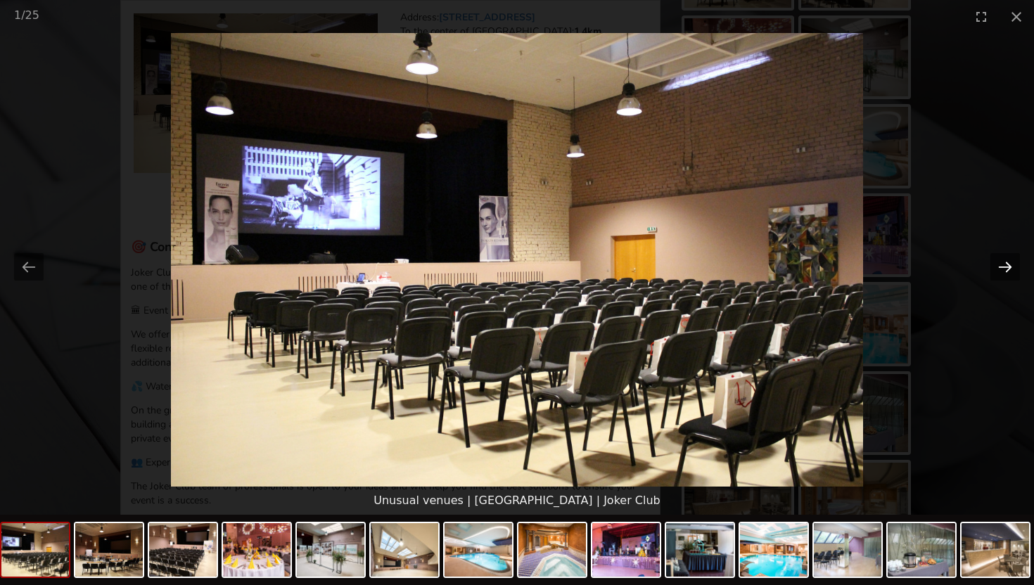
click at [1008, 268] on button "Next slide" at bounding box center [1005, 266] width 30 height 27
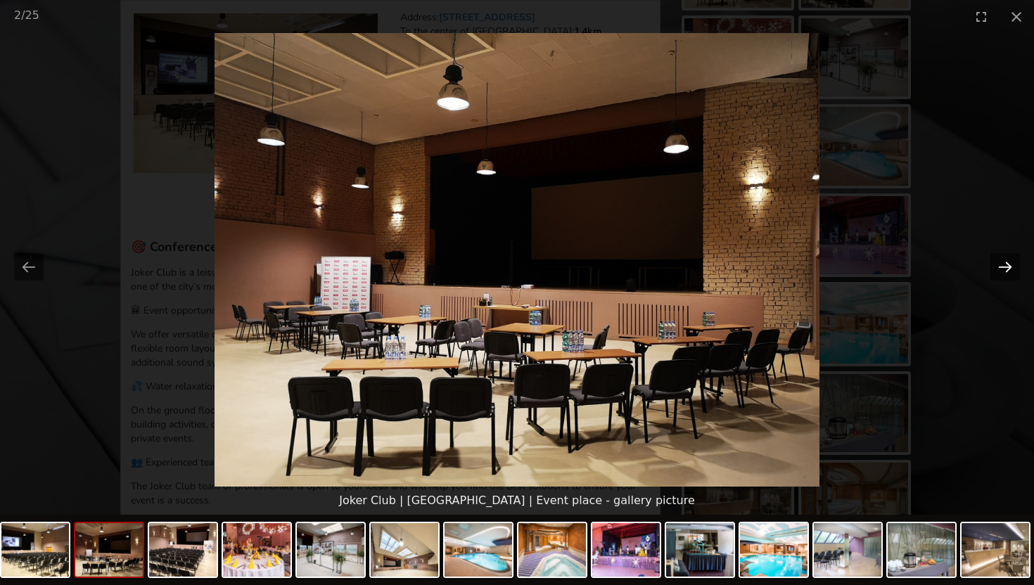
click at [1008, 268] on button "Next slide" at bounding box center [1005, 266] width 30 height 27
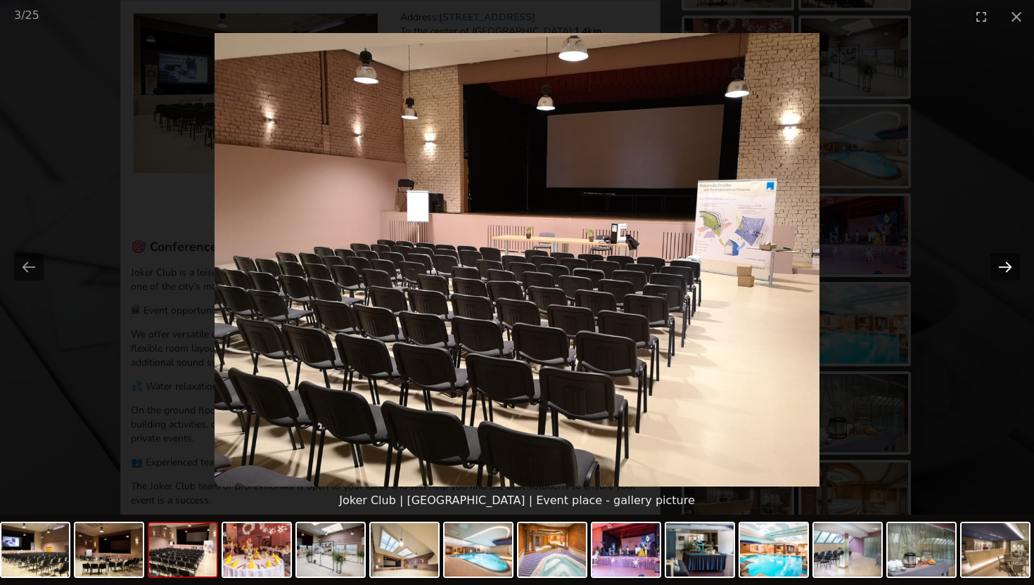
click at [1008, 268] on button "Next slide" at bounding box center [1005, 266] width 30 height 27
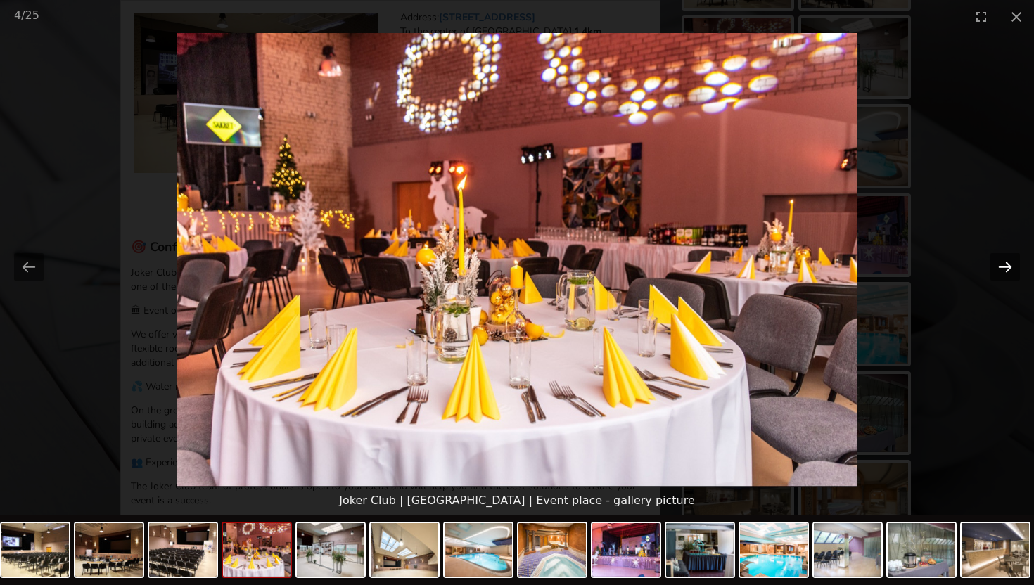
click at [1008, 268] on button "Next slide" at bounding box center [1005, 266] width 30 height 27
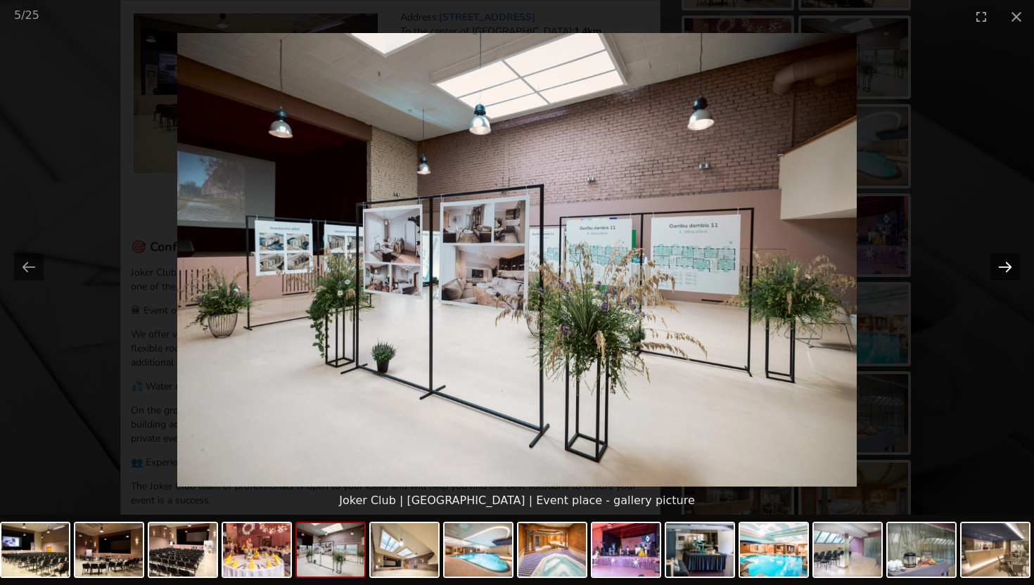
click at [1008, 268] on button "Next slide" at bounding box center [1005, 266] width 30 height 27
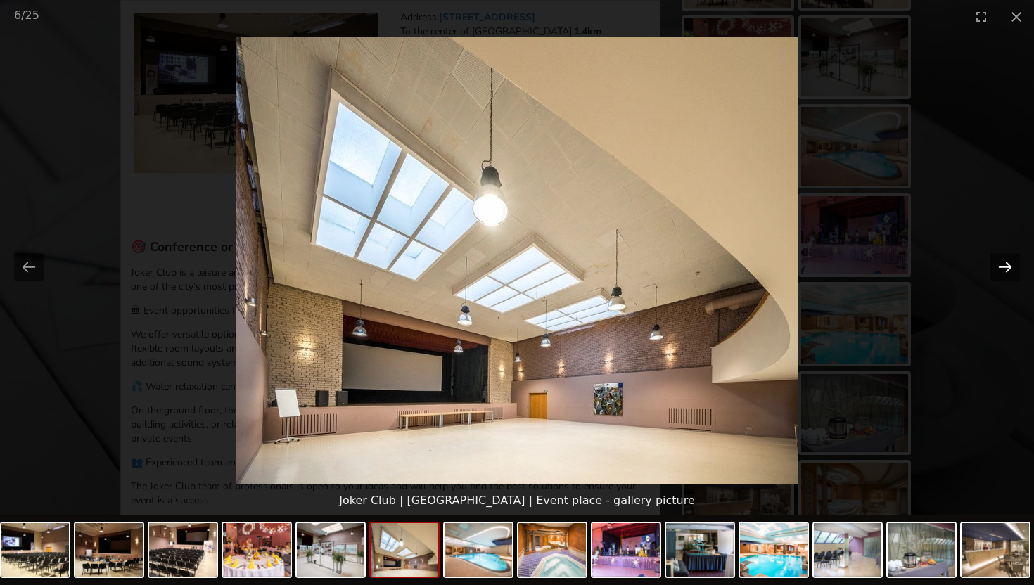
click at [1008, 268] on button "Next slide" at bounding box center [1005, 266] width 30 height 27
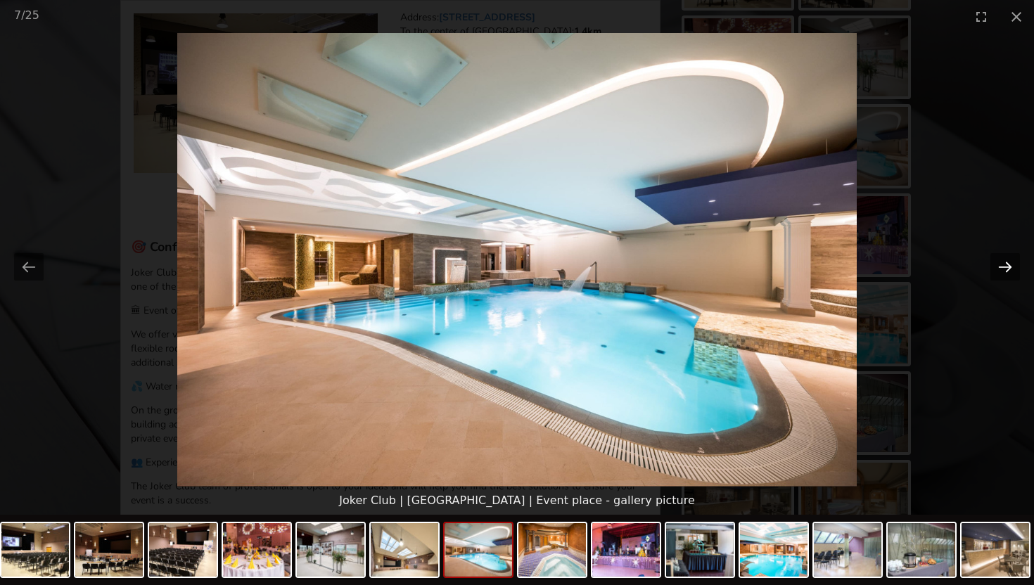
click at [1008, 268] on button "Next slide" at bounding box center [1005, 266] width 30 height 27
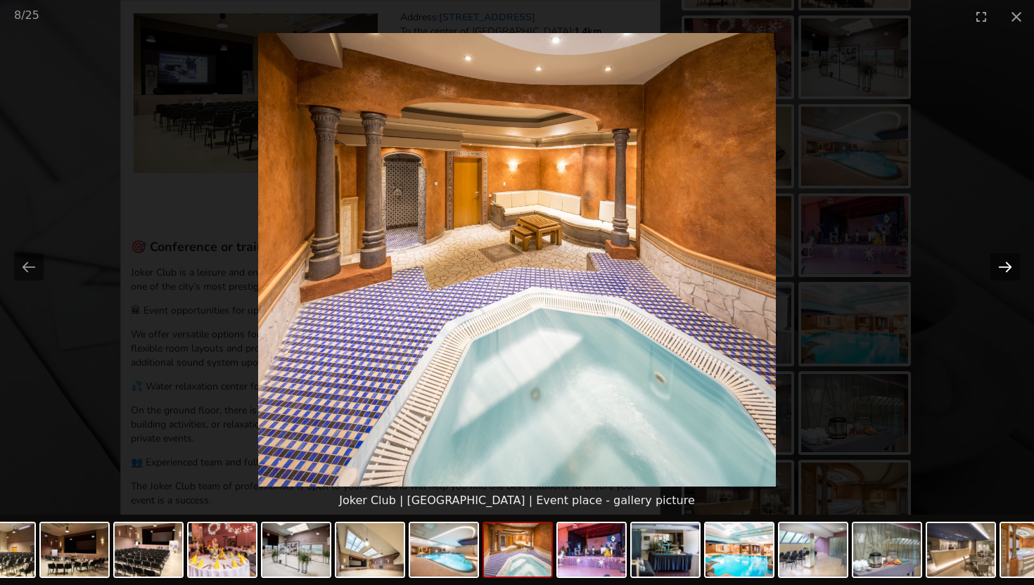
click at [1007, 271] on button "Next slide" at bounding box center [1005, 266] width 30 height 27
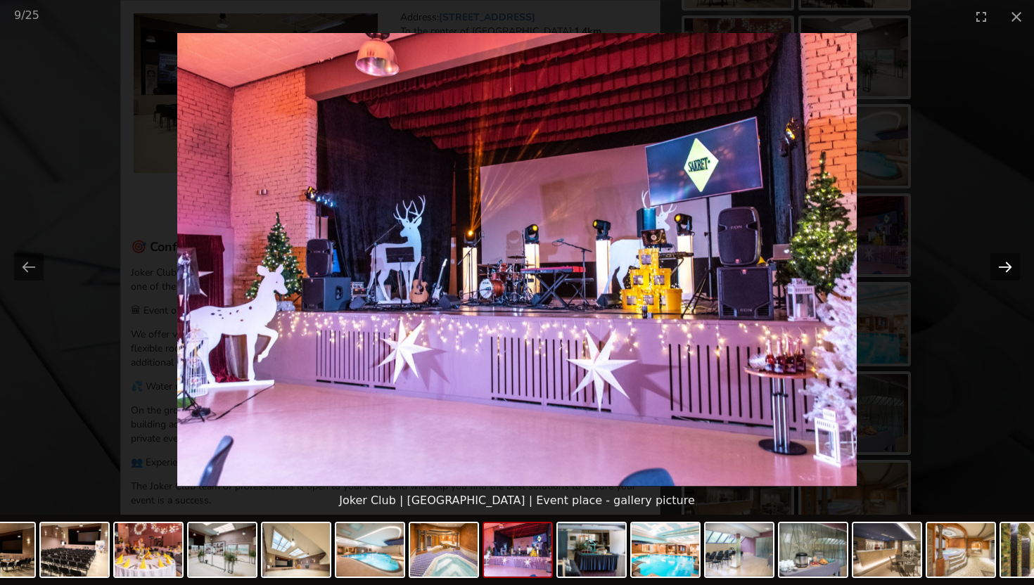
click at [1007, 271] on button "Next slide" at bounding box center [1005, 266] width 30 height 27
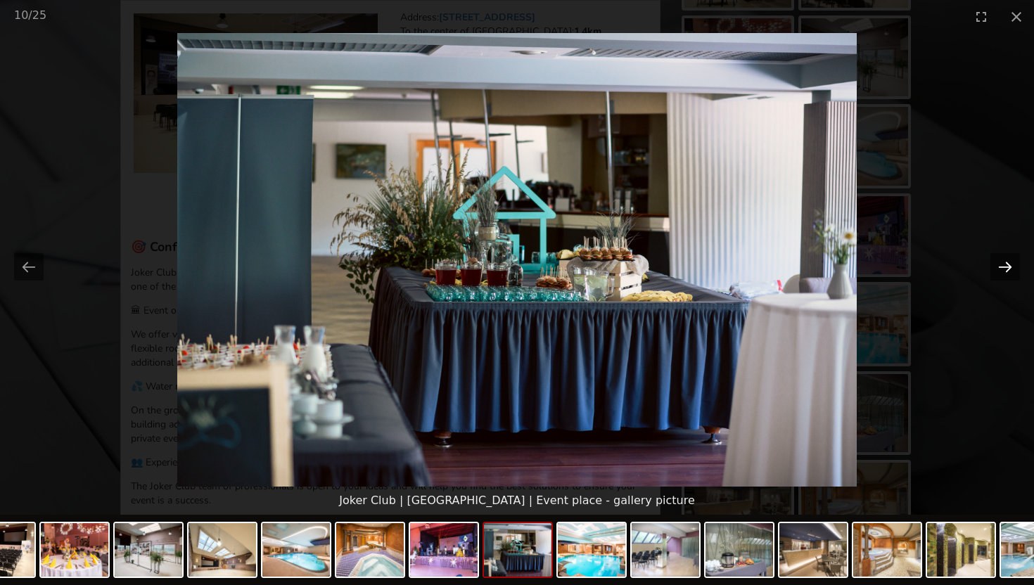
click at [1007, 271] on button "Next slide" at bounding box center [1005, 266] width 30 height 27
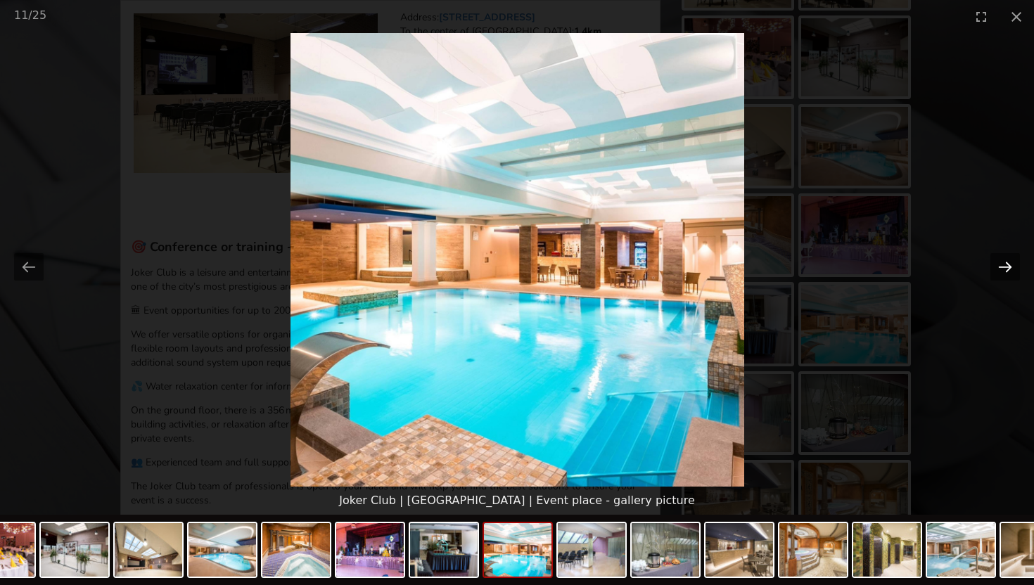
click at [1007, 271] on button "Next slide" at bounding box center [1005, 266] width 30 height 27
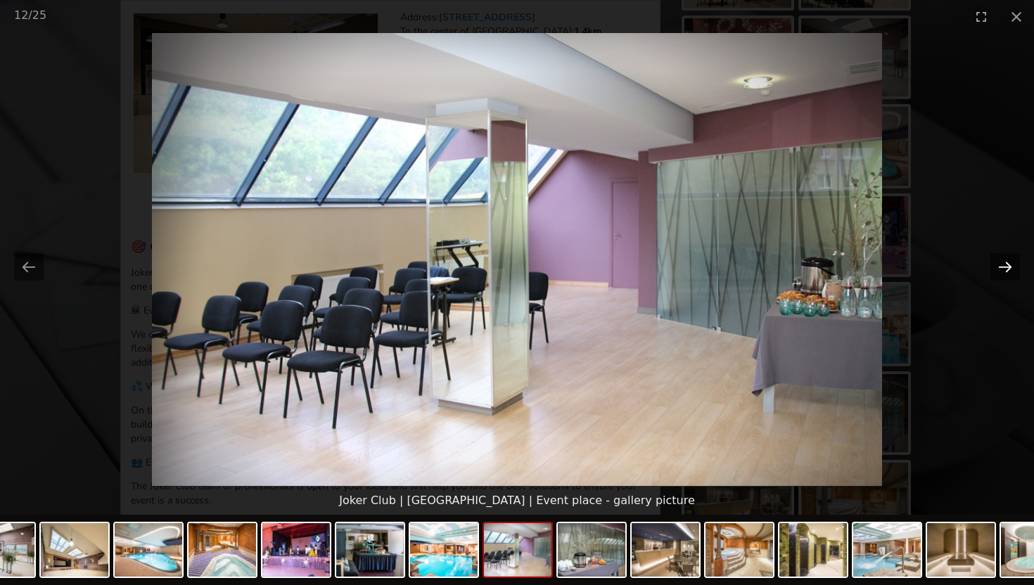
click at [1007, 271] on button "Next slide" at bounding box center [1005, 266] width 30 height 27
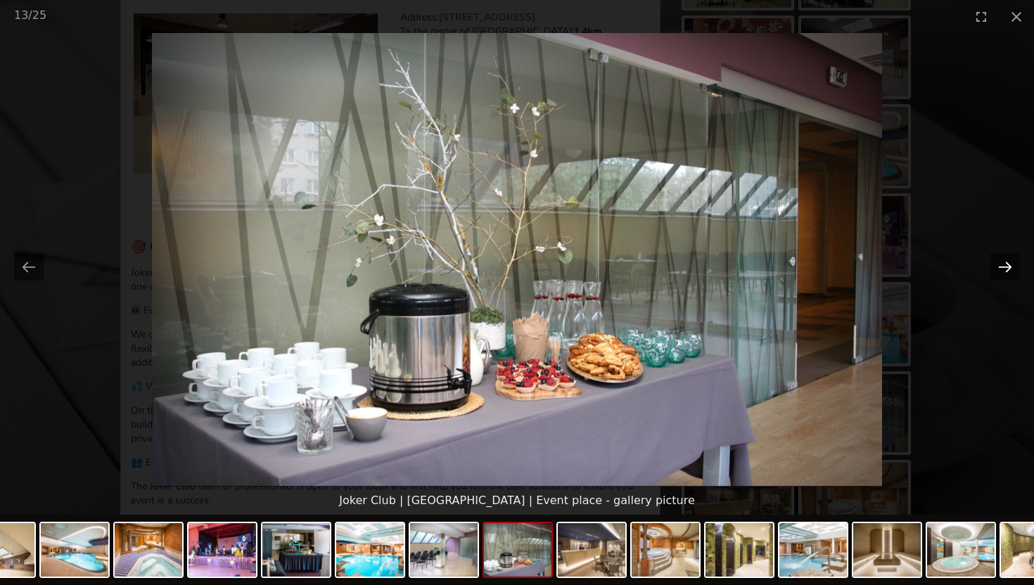
click at [1007, 271] on button "Next slide" at bounding box center [1005, 266] width 30 height 27
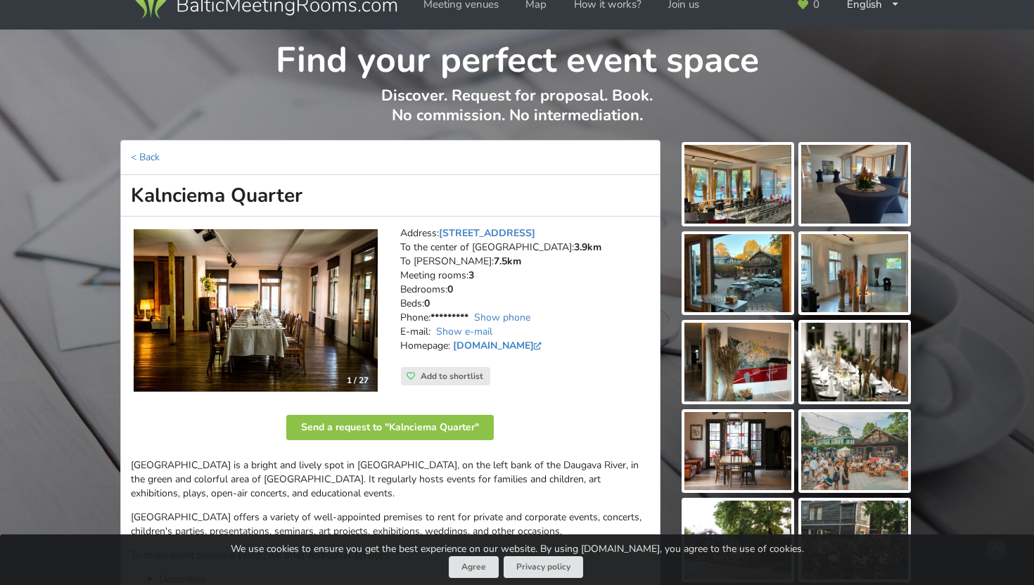
scroll to position [40, 0]
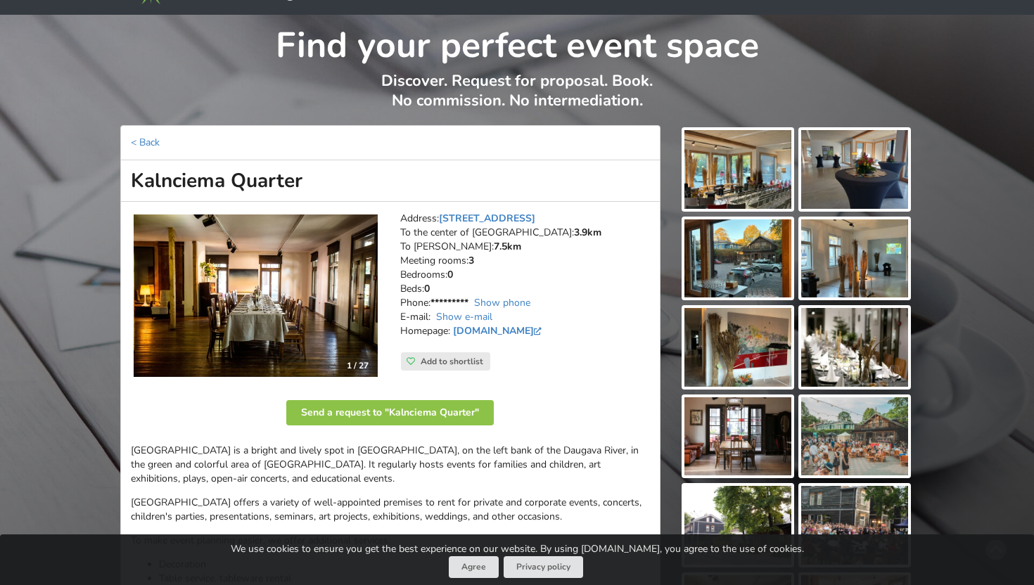
click at [335, 276] on img at bounding box center [256, 295] width 244 height 163
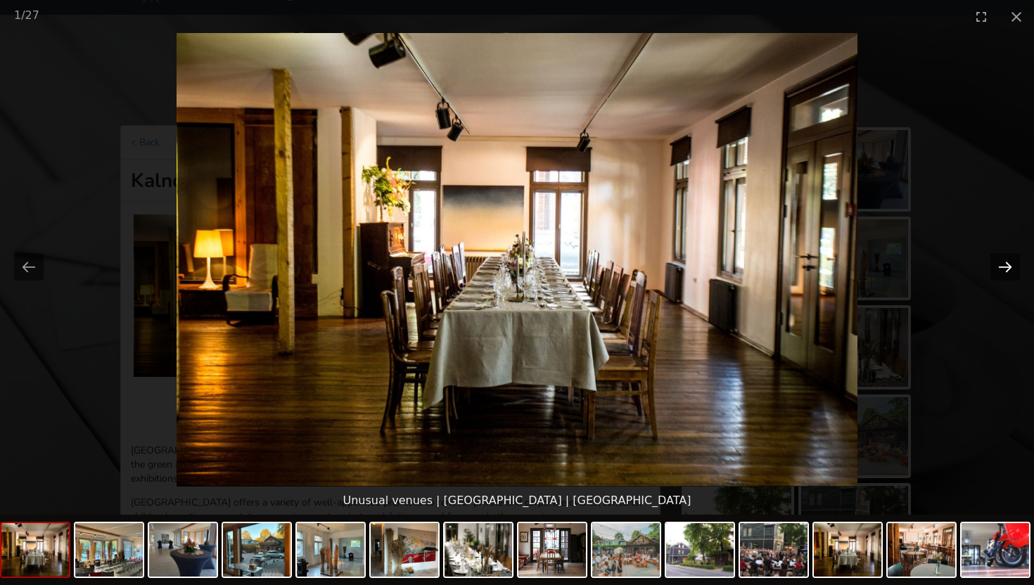
click at [999, 266] on button "Next slide" at bounding box center [1005, 266] width 30 height 27
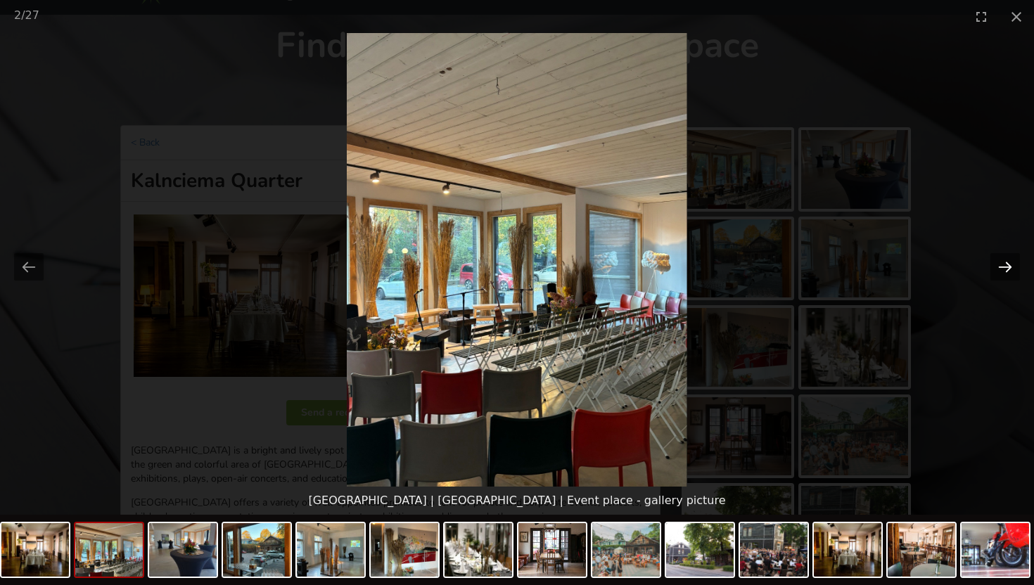
click at [999, 266] on button "Next slide" at bounding box center [1005, 266] width 30 height 27
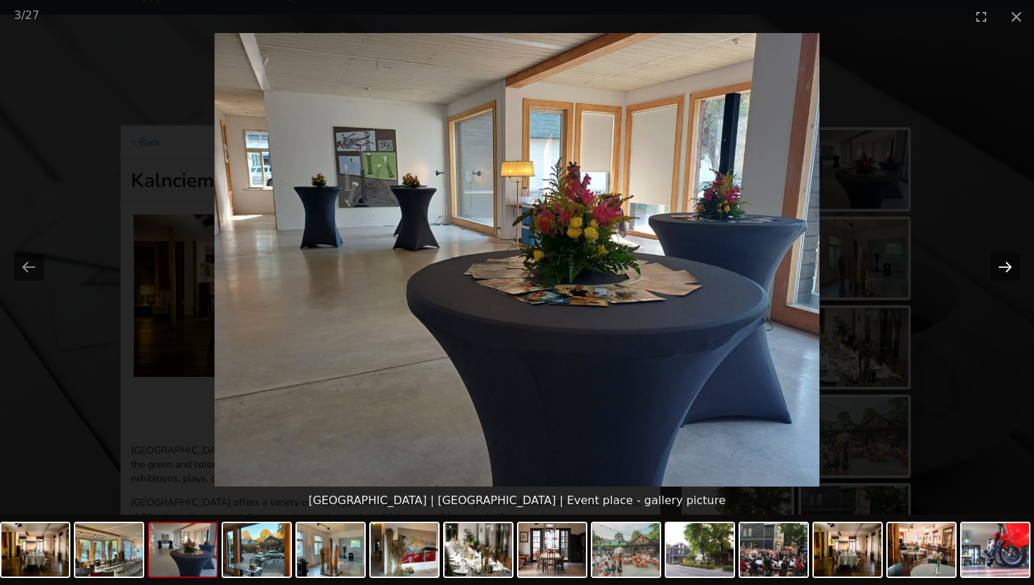
click at [999, 266] on button "Next slide" at bounding box center [1005, 266] width 30 height 27
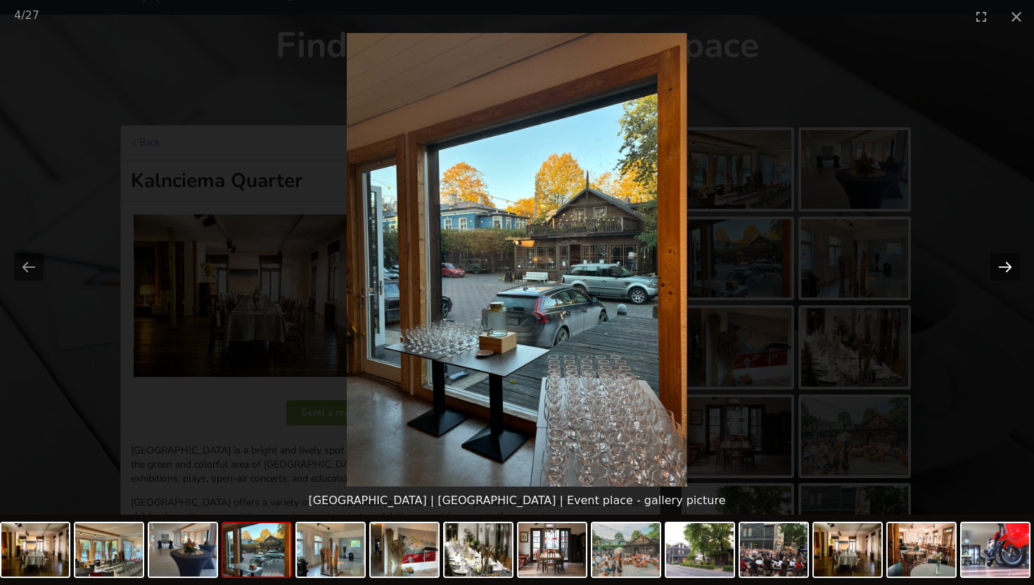
click at [999, 266] on button "Next slide" at bounding box center [1005, 266] width 30 height 27
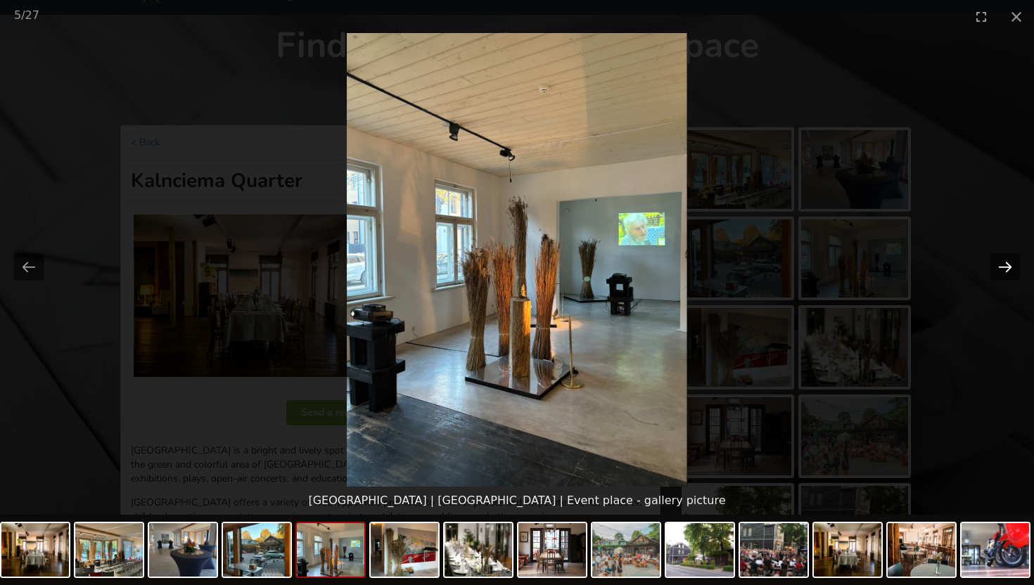
click at [999, 266] on button "Next slide" at bounding box center [1005, 266] width 30 height 27
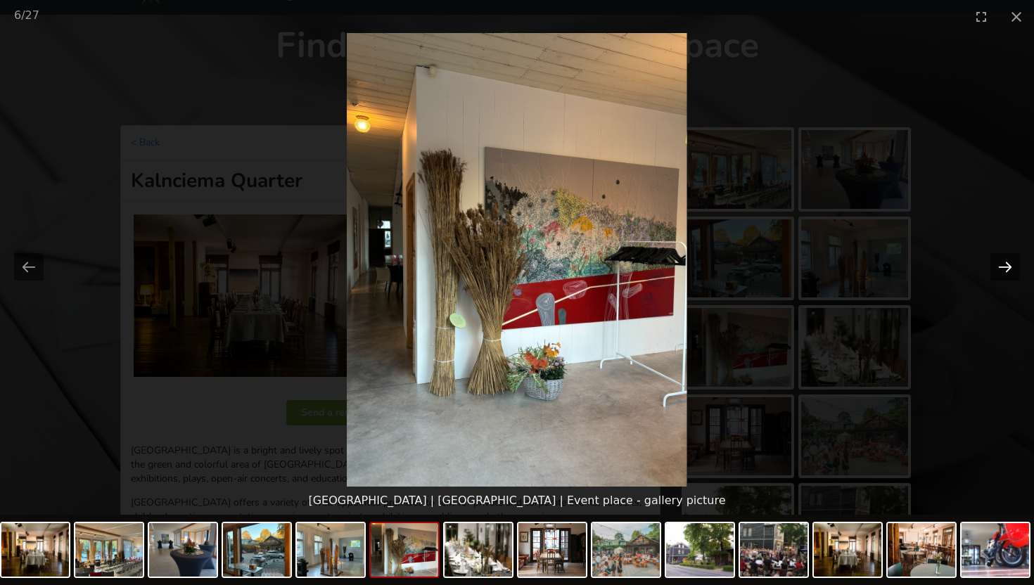
click at [999, 266] on button "Next slide" at bounding box center [1005, 266] width 30 height 27
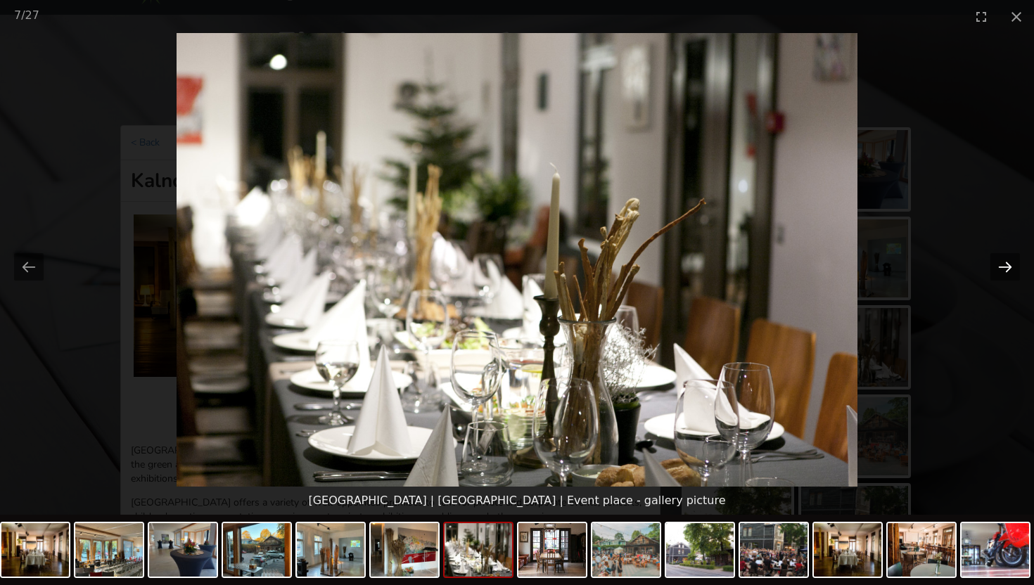
click at [999, 266] on button "Next slide" at bounding box center [1005, 266] width 30 height 27
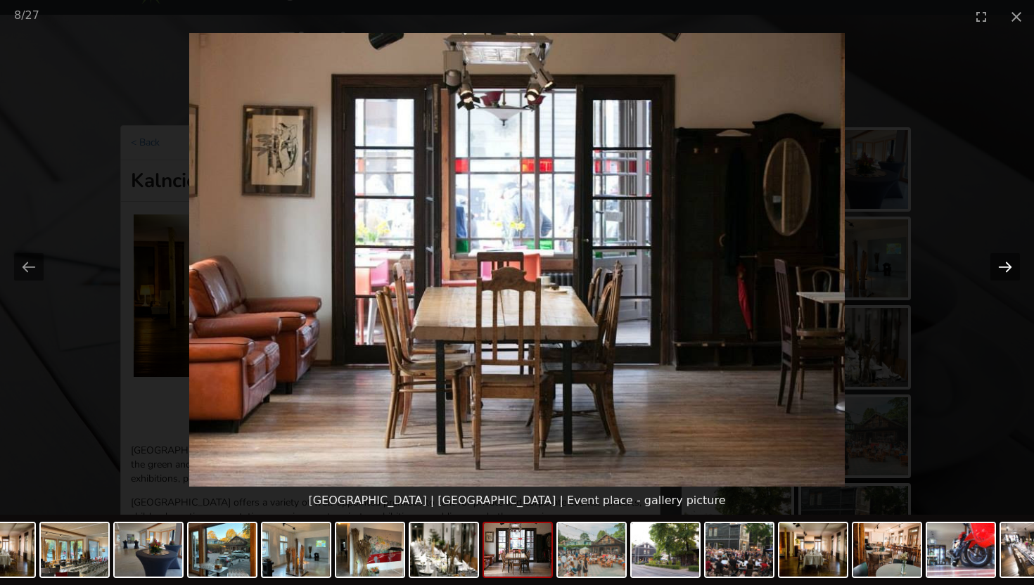
click at [999, 266] on button "Next slide" at bounding box center [1005, 266] width 30 height 27
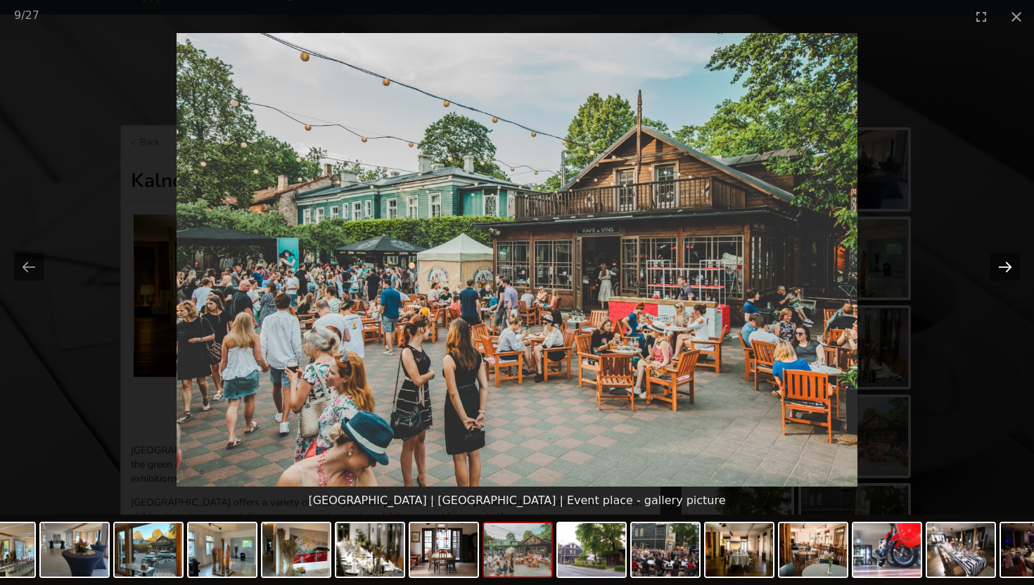
click at [999, 266] on button "Next slide" at bounding box center [1005, 266] width 30 height 27
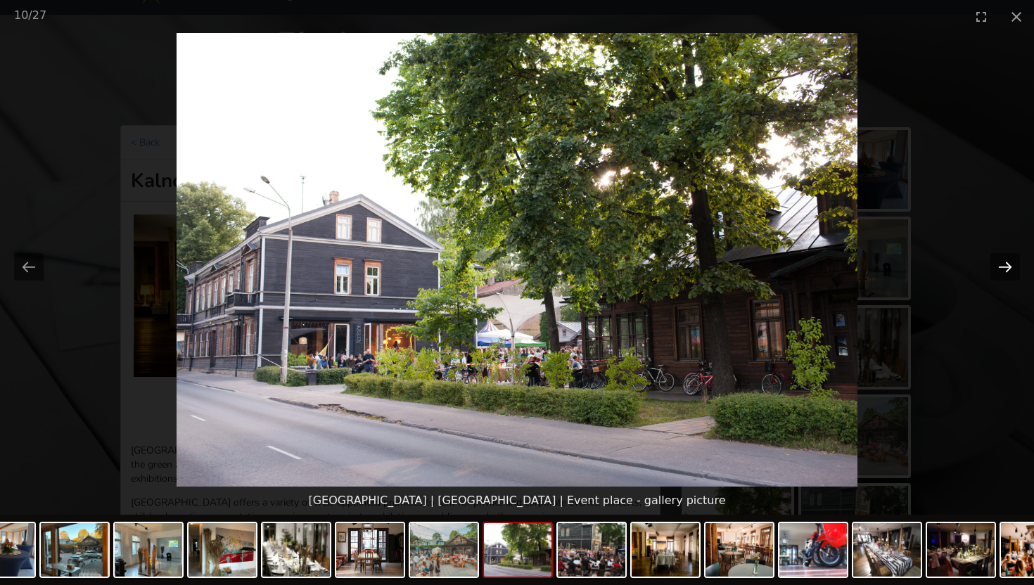
click at [999, 266] on button "Next slide" at bounding box center [1005, 266] width 30 height 27
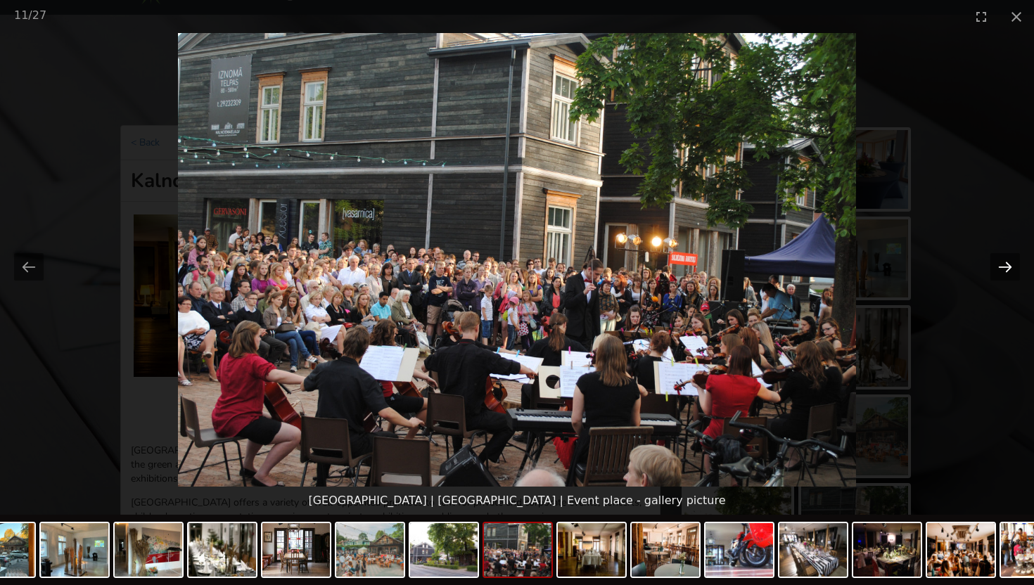
click at [999, 266] on button "Next slide" at bounding box center [1005, 266] width 30 height 27
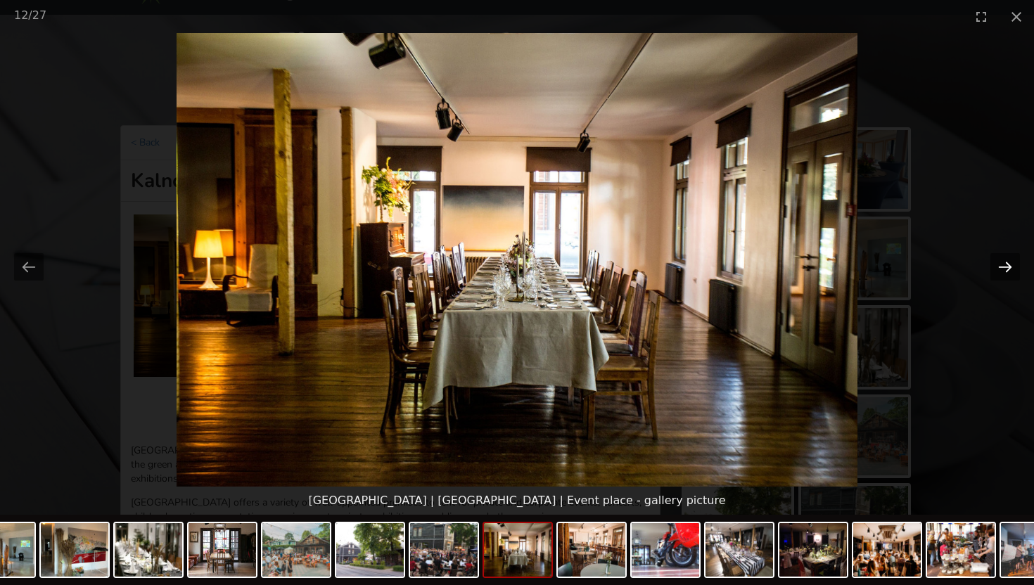
click at [999, 266] on button "Next slide" at bounding box center [1005, 266] width 30 height 27
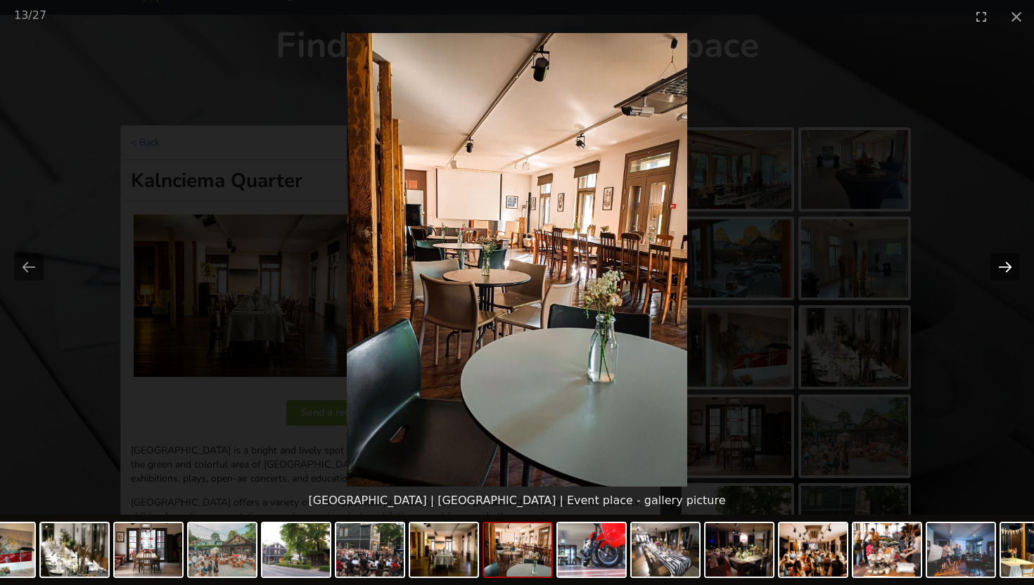
click at [999, 266] on button "Next slide" at bounding box center [1005, 266] width 30 height 27
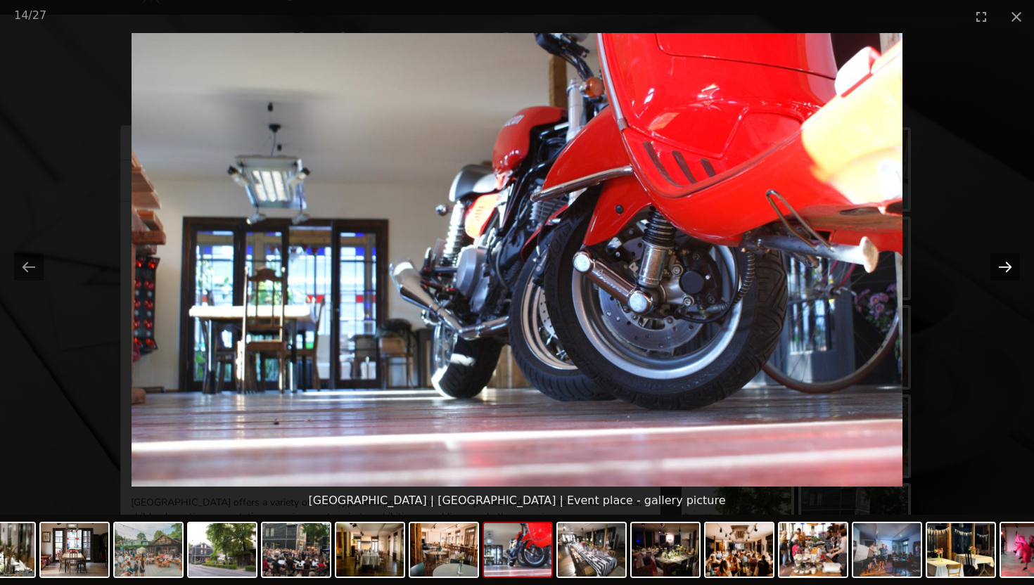
click at [999, 266] on button "Next slide" at bounding box center [1005, 266] width 30 height 27
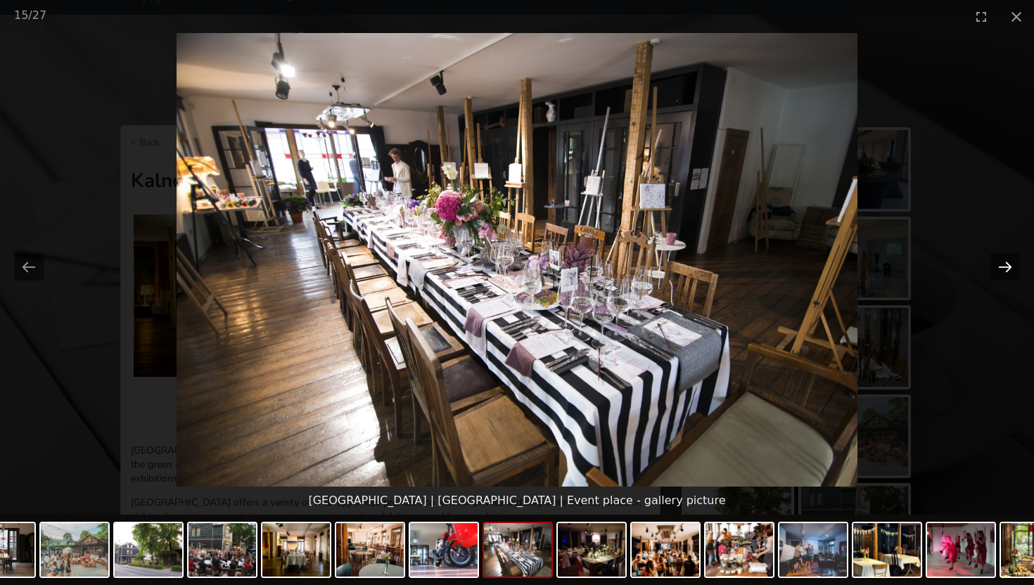
click at [999, 266] on button "Next slide" at bounding box center [1005, 266] width 30 height 27
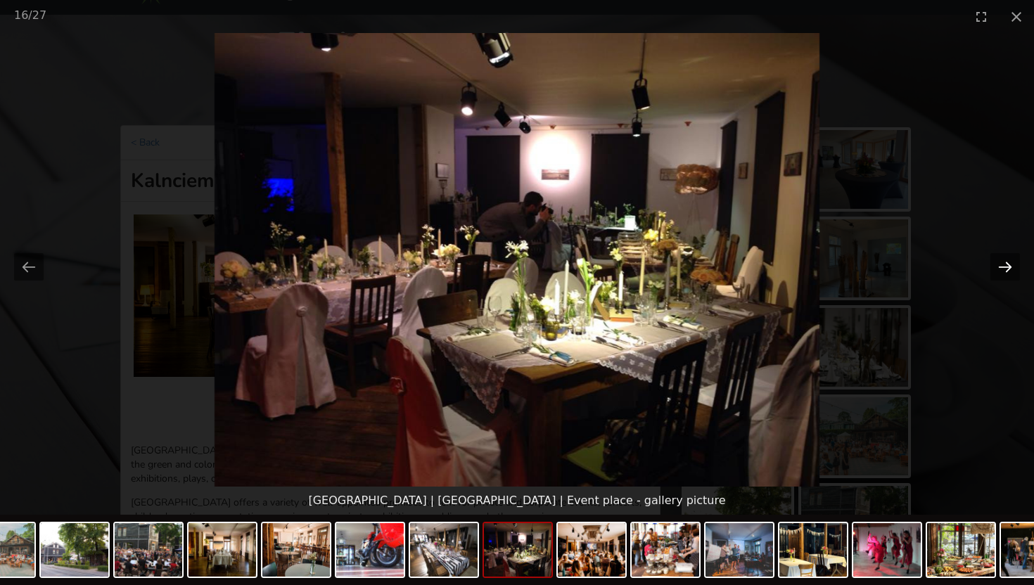
click at [999, 266] on button "Next slide" at bounding box center [1005, 266] width 30 height 27
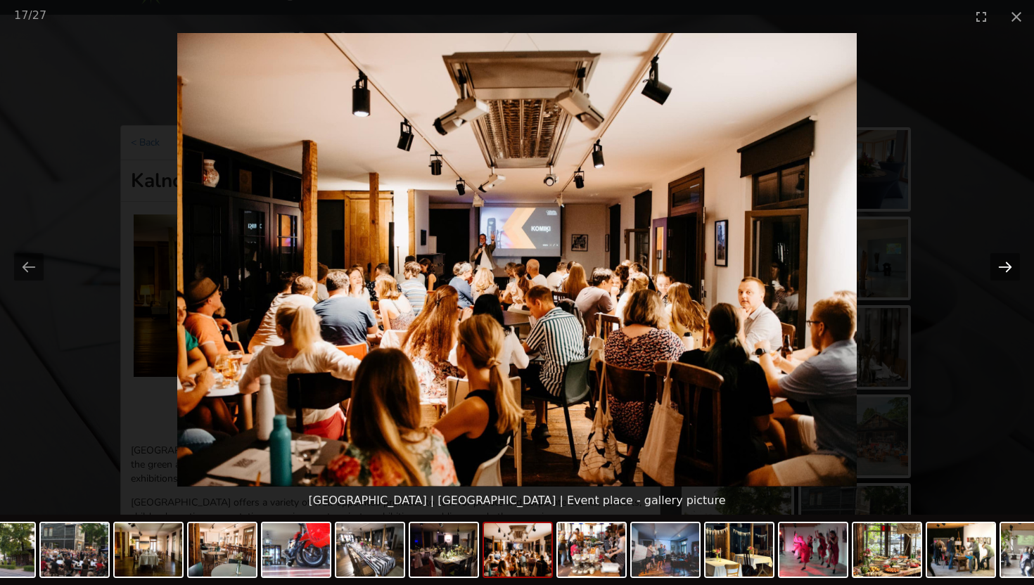
click at [999, 266] on button "Next slide" at bounding box center [1005, 266] width 30 height 27
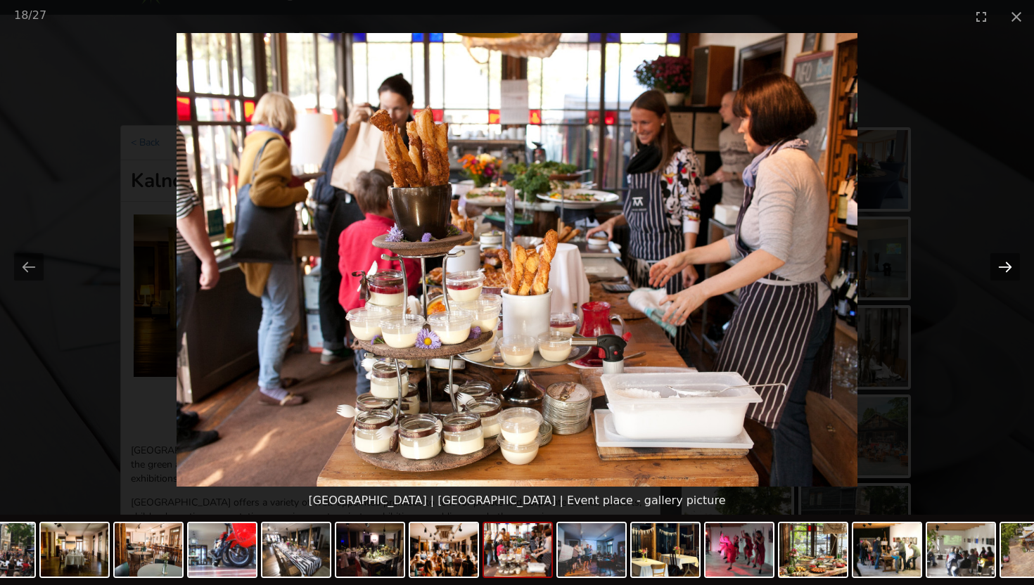
click at [999, 266] on button "Next slide" at bounding box center [1005, 266] width 30 height 27
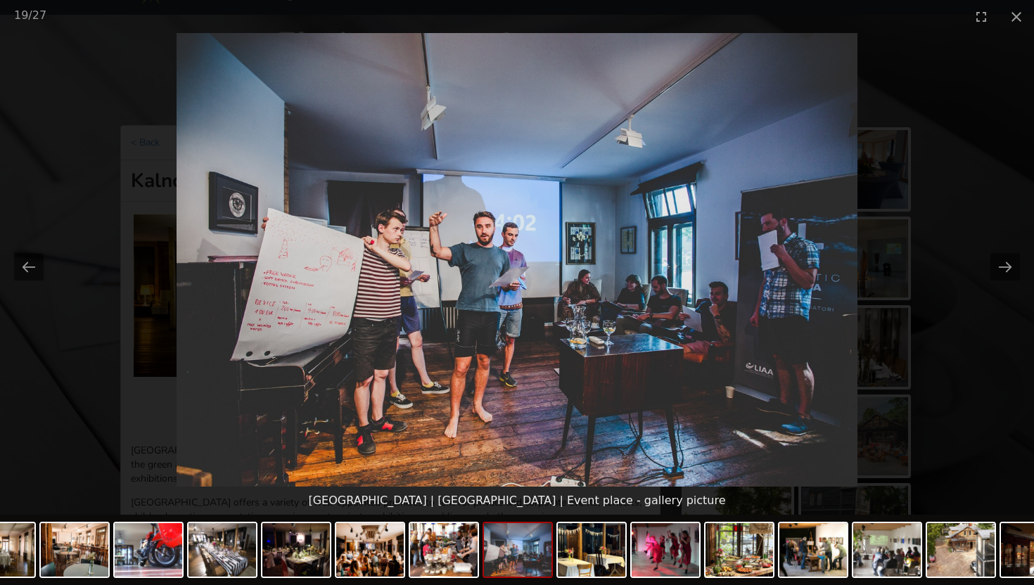
scroll to position [0, 0]
click at [947, 261] on picture at bounding box center [517, 260] width 1034 height 454
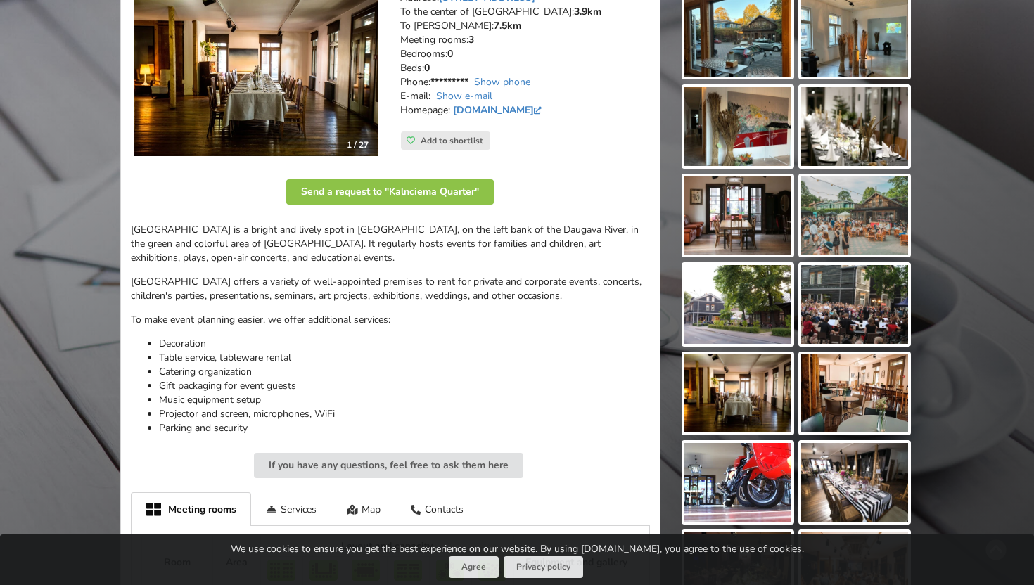
scroll to position [265, 0]
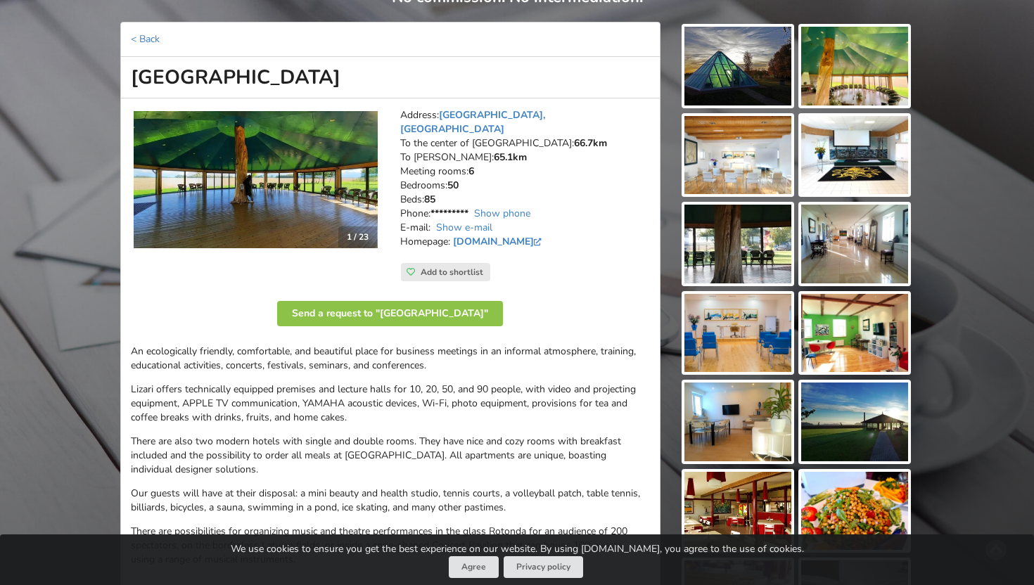
scroll to position [146, 0]
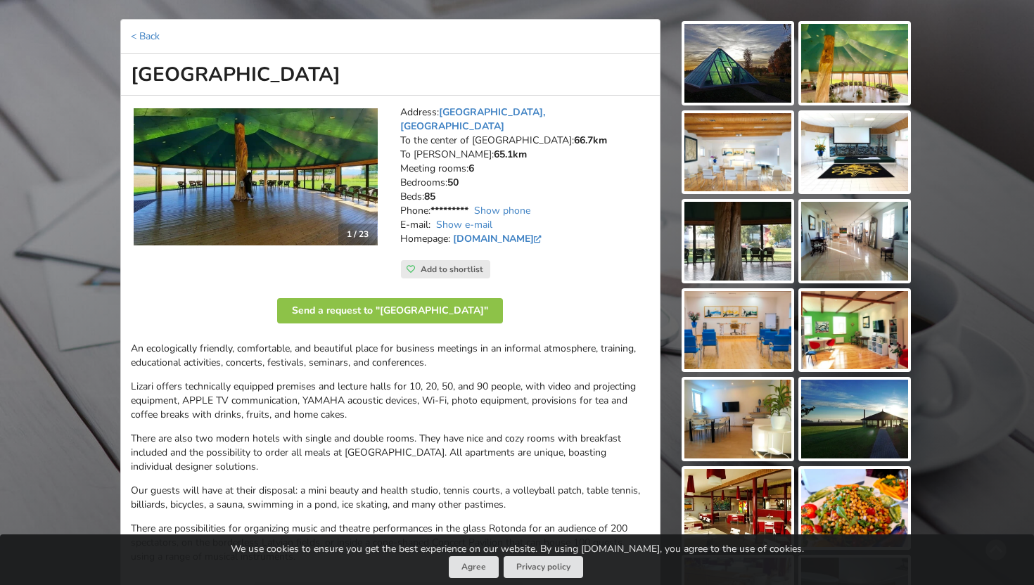
click at [322, 231] on img at bounding box center [256, 176] width 244 height 137
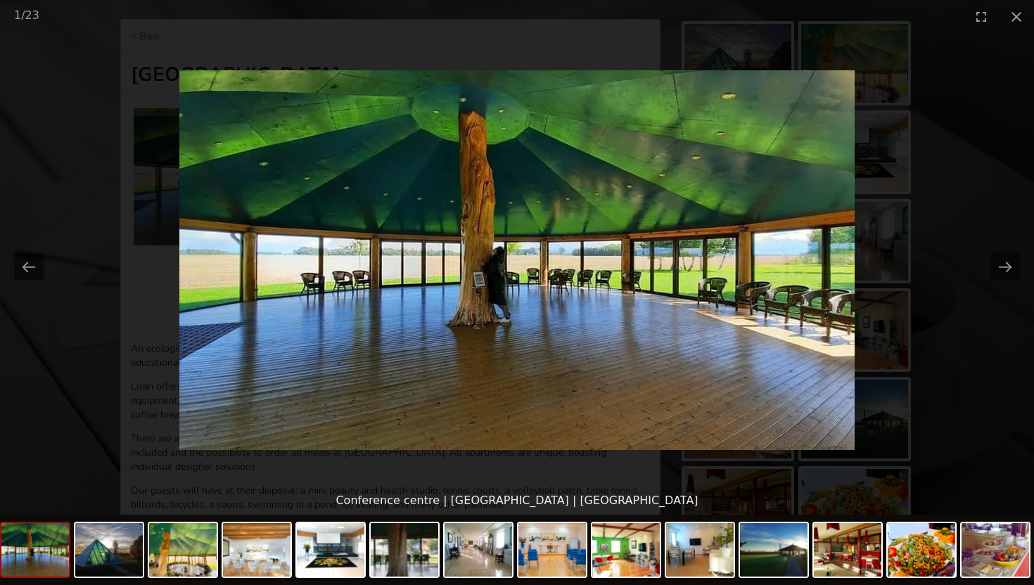
scroll to position [0, 0]
click at [985, 267] on picture at bounding box center [517, 260] width 1034 height 454
click at [995, 267] on button "Next slide" at bounding box center [1005, 266] width 30 height 27
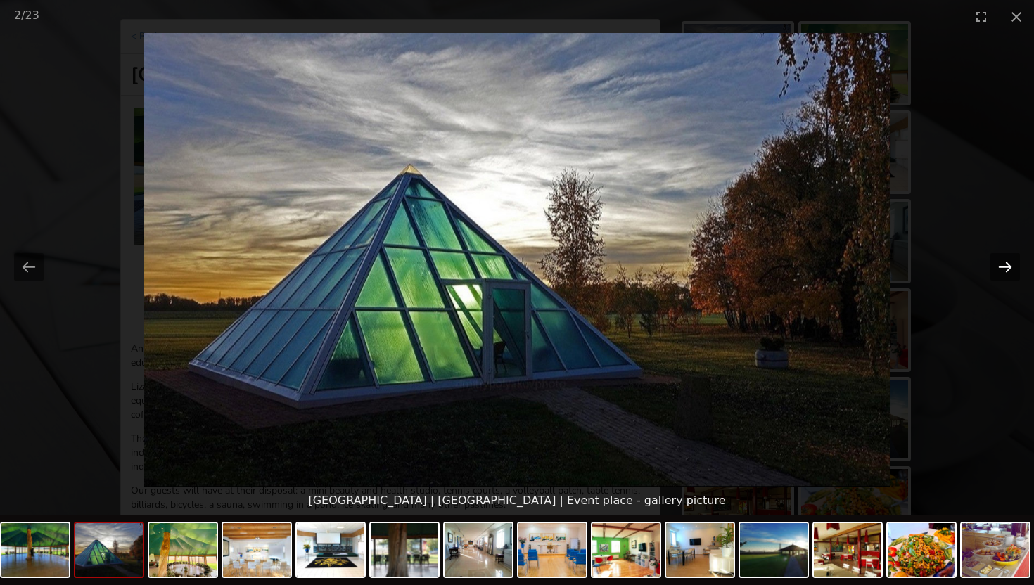
click at [995, 267] on button "Next slide" at bounding box center [1005, 266] width 30 height 27
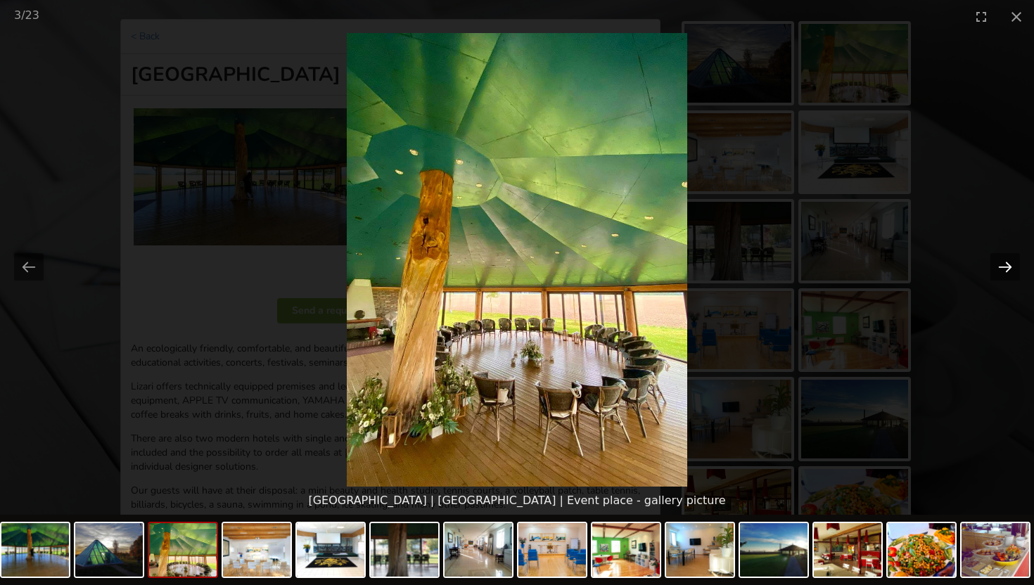
click at [995, 267] on button "Next slide" at bounding box center [1005, 266] width 30 height 27
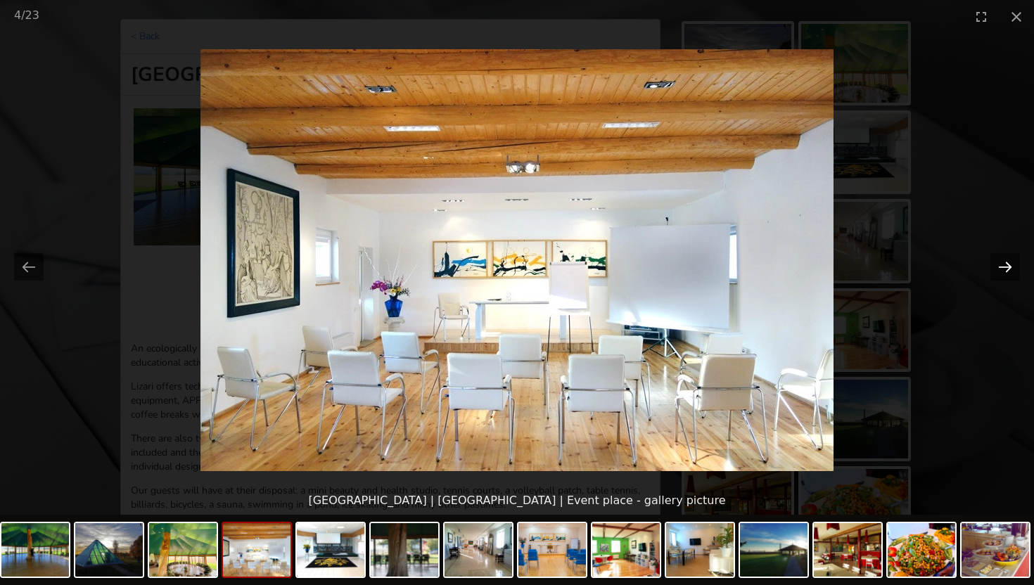
click at [995, 267] on button "Next slide" at bounding box center [1005, 266] width 30 height 27
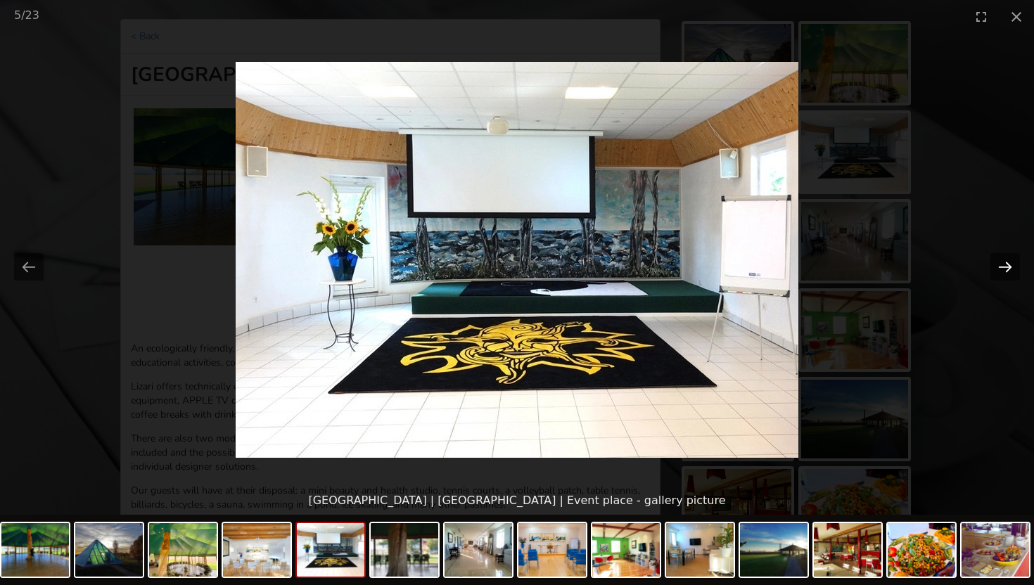
click at [995, 267] on button "Next slide" at bounding box center [1005, 266] width 30 height 27
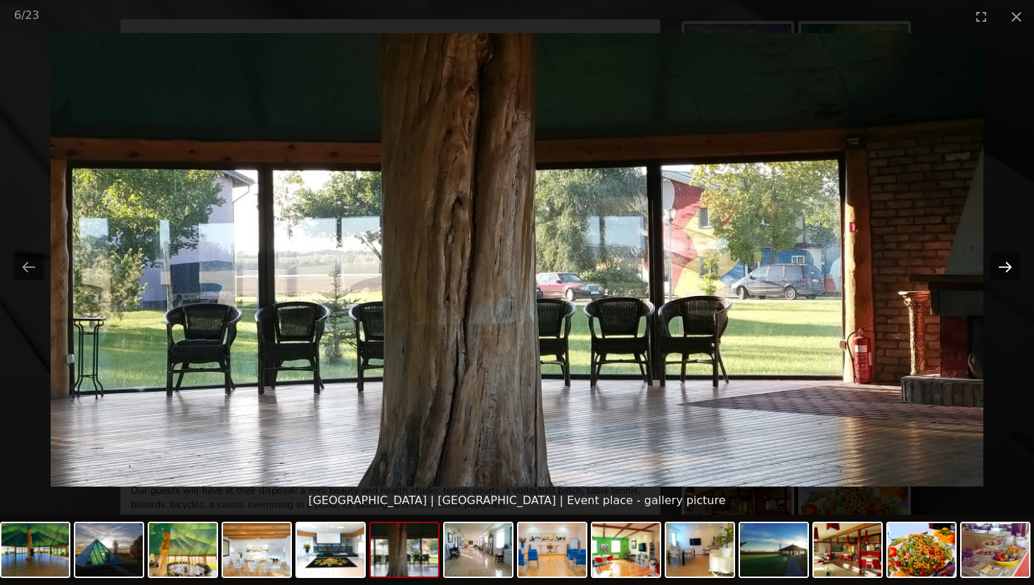
click at [995, 267] on button "Next slide" at bounding box center [1005, 266] width 30 height 27
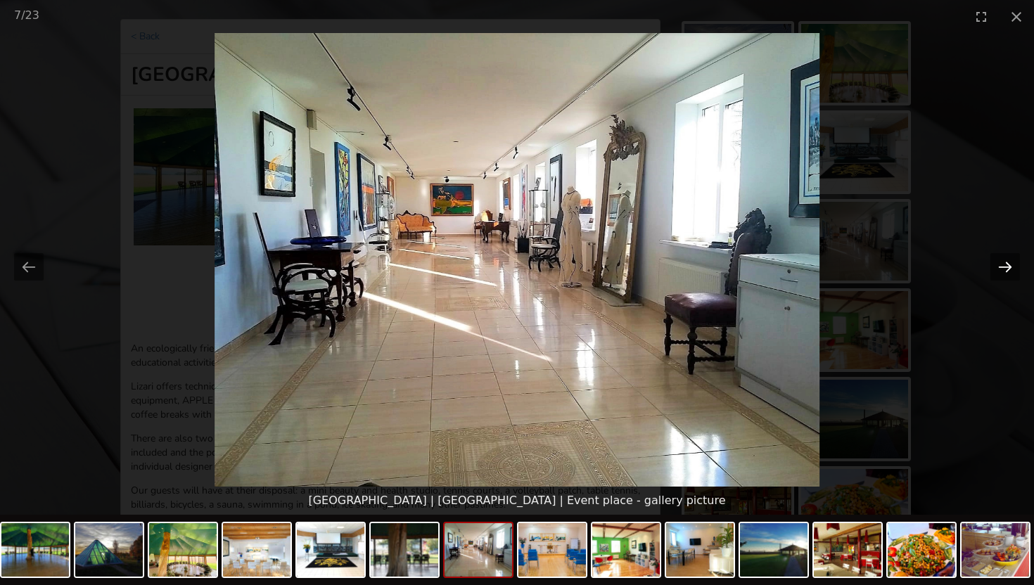
click at [995, 267] on button "Next slide" at bounding box center [1005, 266] width 30 height 27
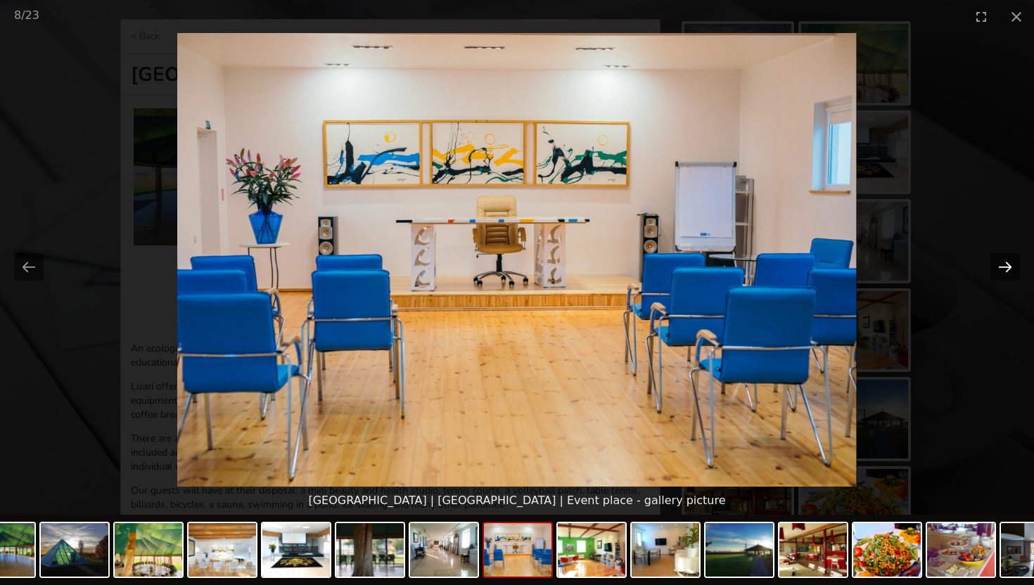
click at [995, 267] on button "Next slide" at bounding box center [1005, 266] width 30 height 27
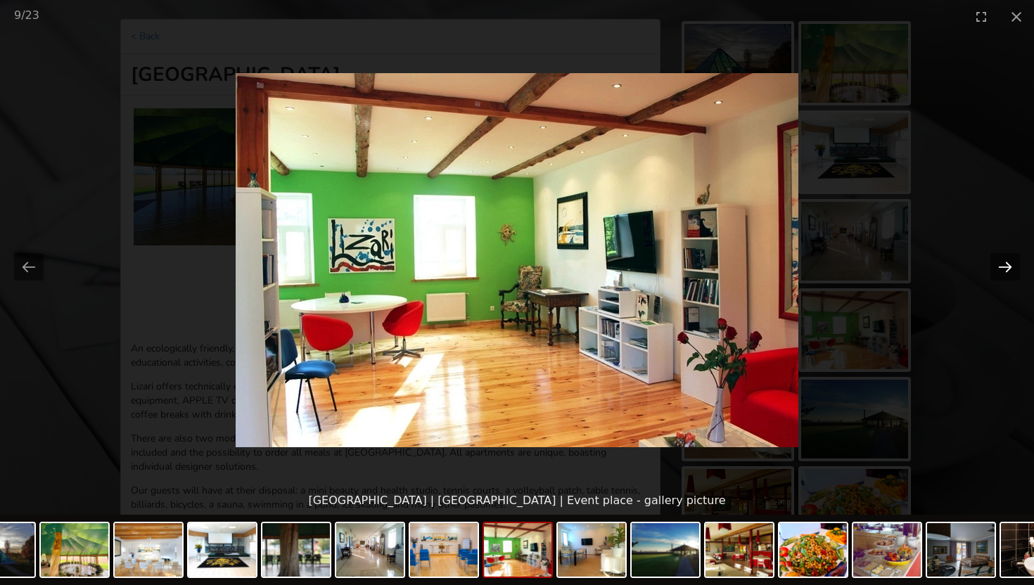
click at [995, 267] on button "Next slide" at bounding box center [1005, 266] width 30 height 27
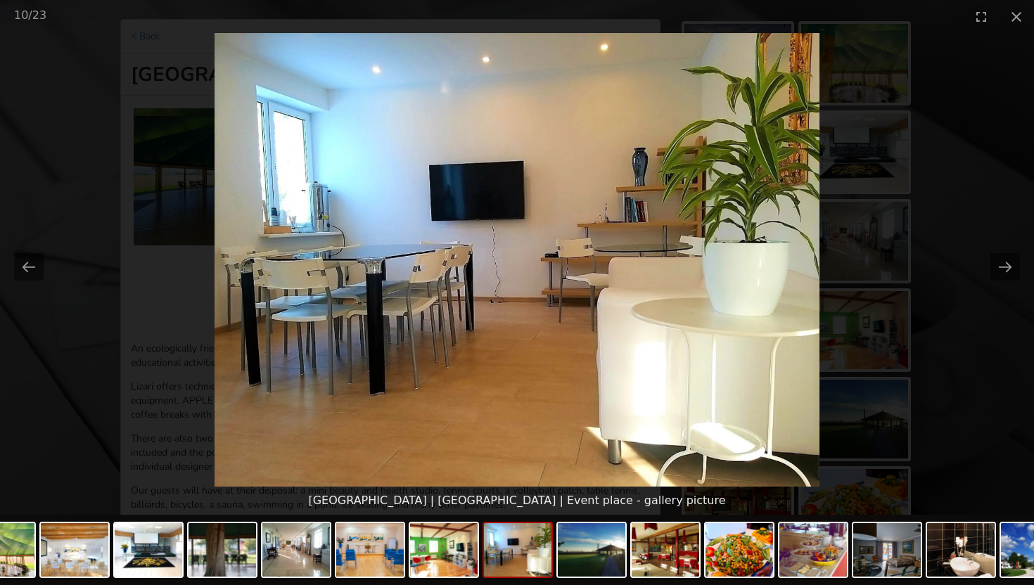
click at [906, 233] on picture at bounding box center [517, 260] width 1034 height 454
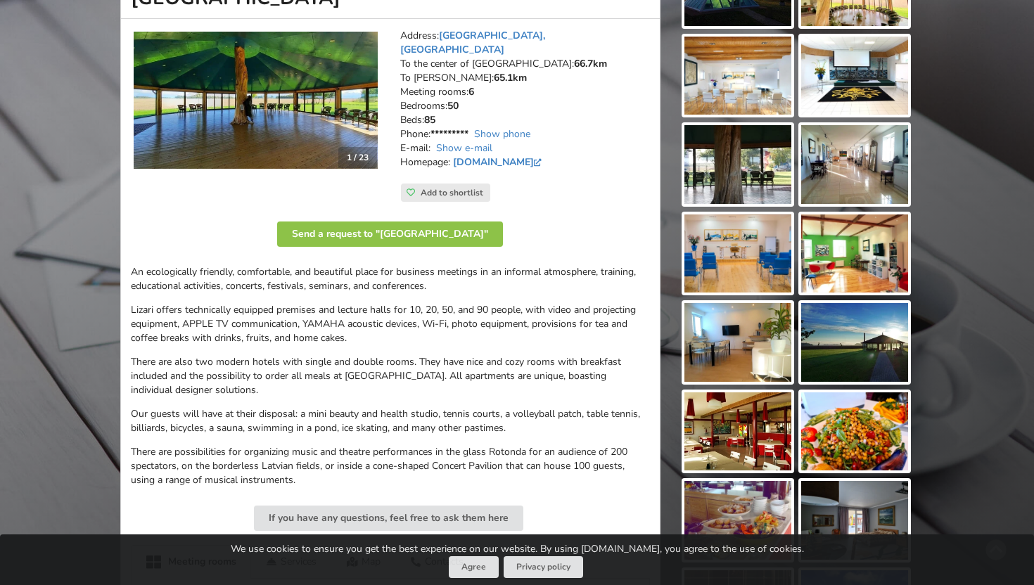
scroll to position [218, 0]
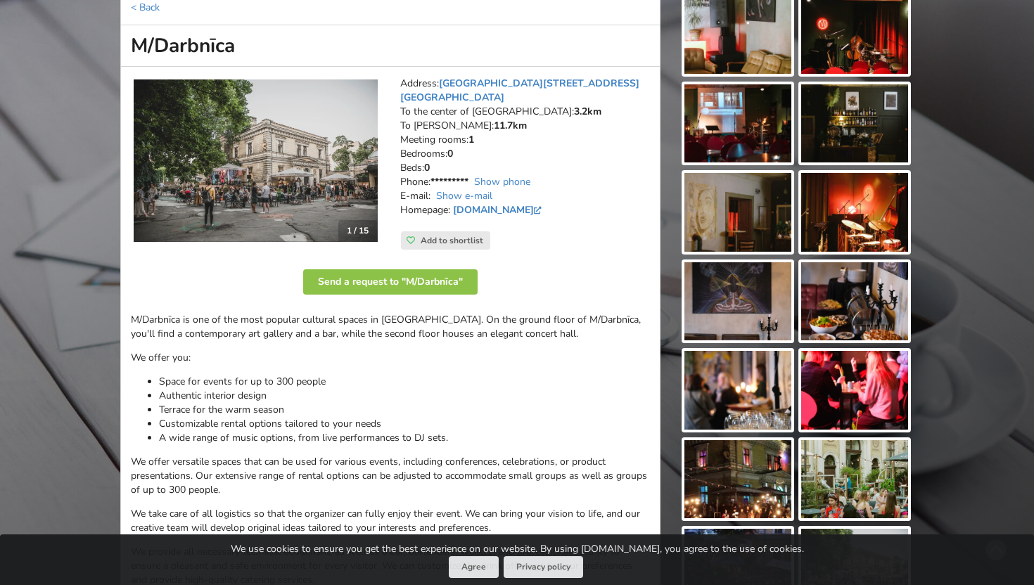
scroll to position [200, 0]
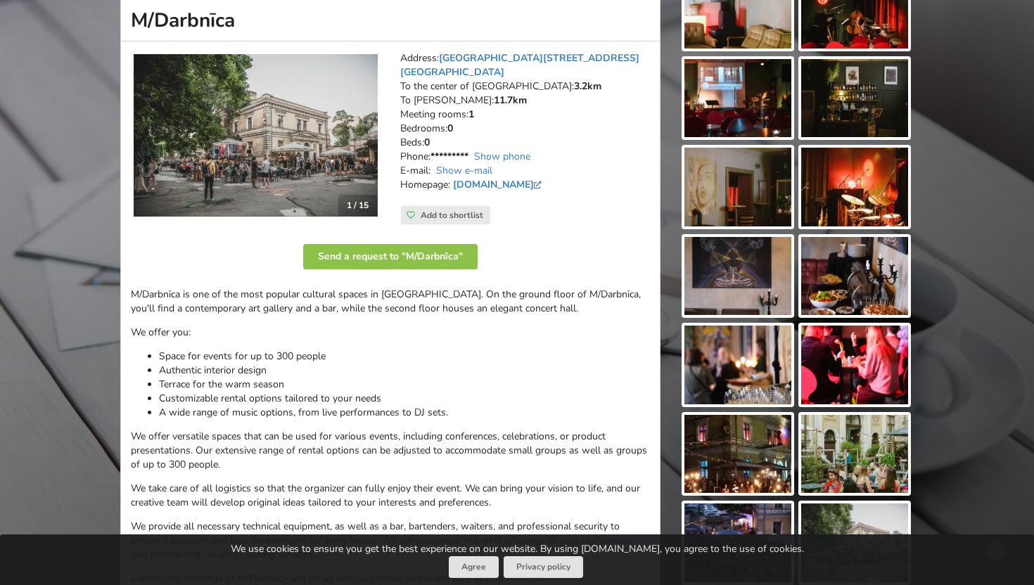
click at [331, 141] on img at bounding box center [256, 135] width 244 height 163
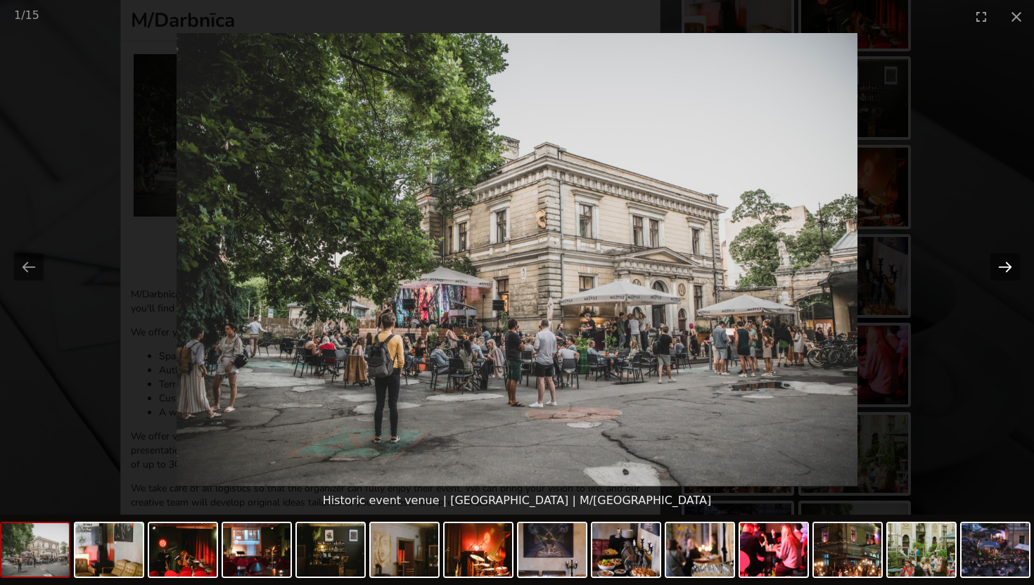
click at [1001, 269] on button "Next slide" at bounding box center [1005, 266] width 30 height 27
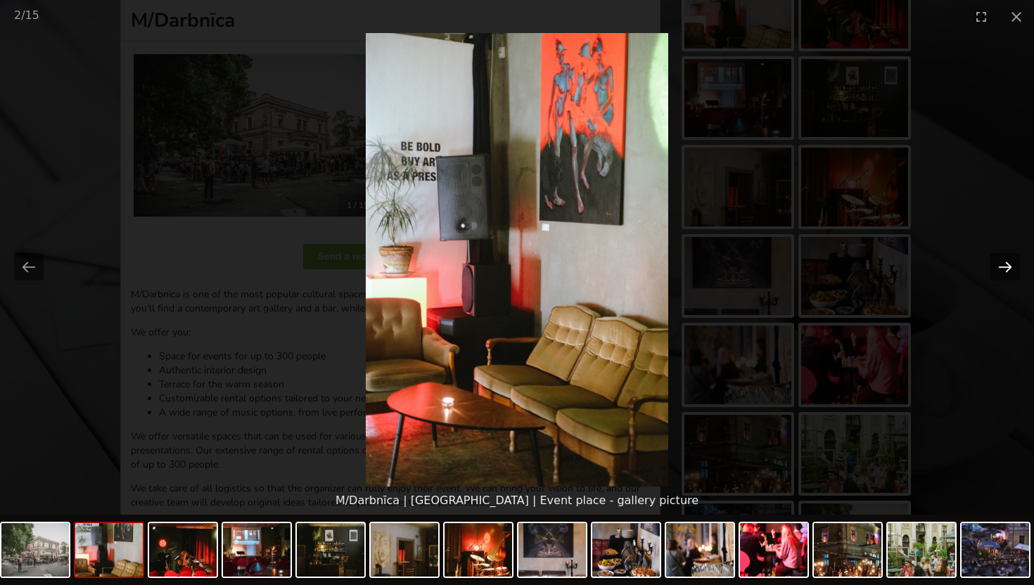
click at [1001, 269] on button "Next slide" at bounding box center [1005, 266] width 30 height 27
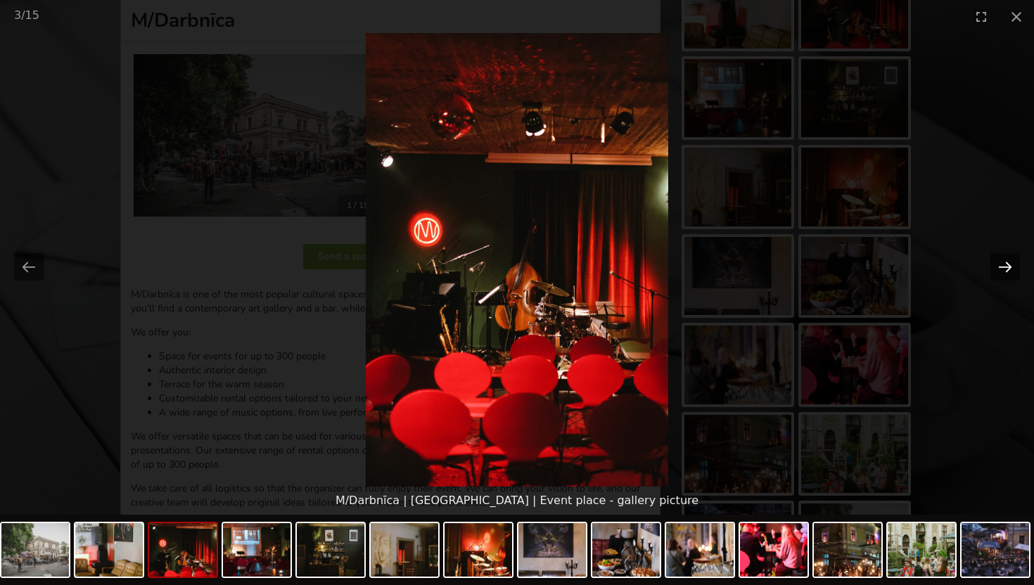
click at [1001, 269] on button "Next slide" at bounding box center [1005, 266] width 30 height 27
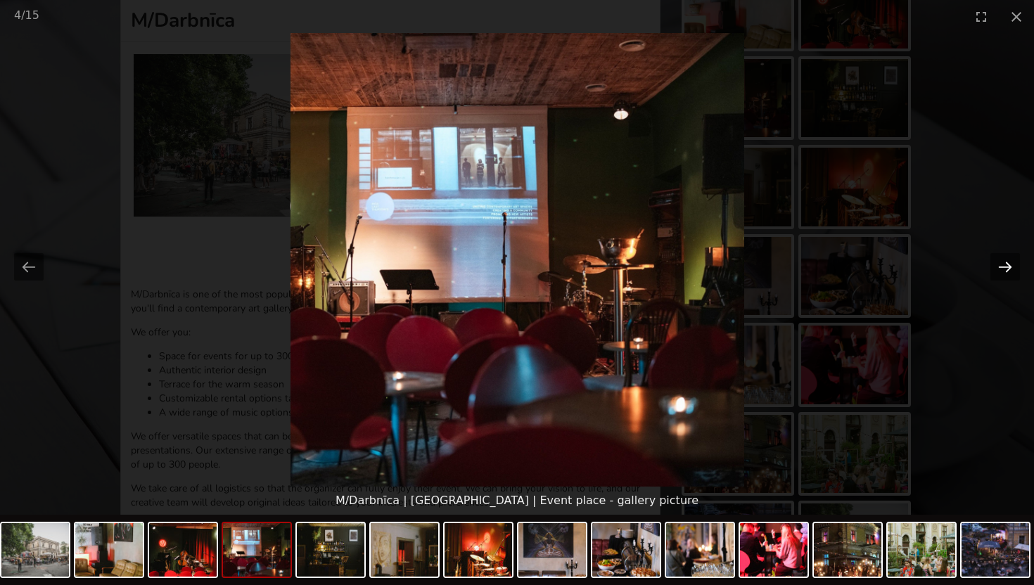
click at [1001, 269] on button "Next slide" at bounding box center [1005, 266] width 30 height 27
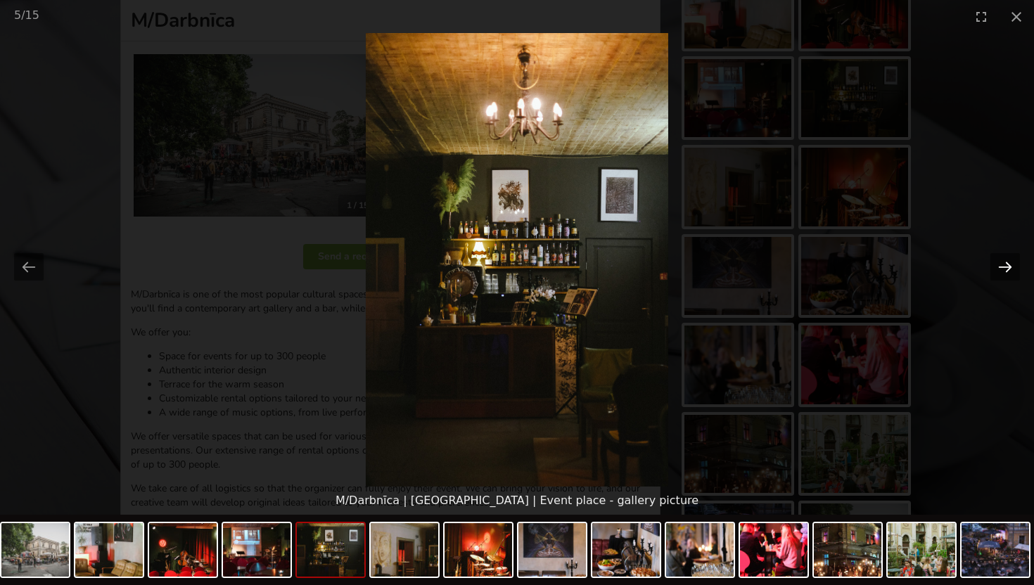
click at [1001, 269] on button "Next slide" at bounding box center [1005, 266] width 30 height 27
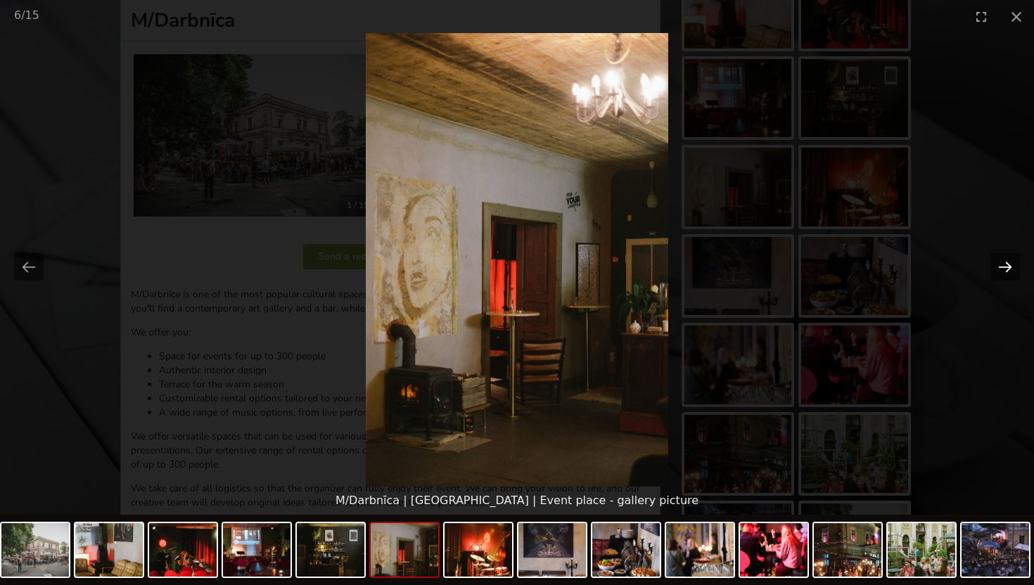
click at [1001, 269] on button "Next slide" at bounding box center [1005, 266] width 30 height 27
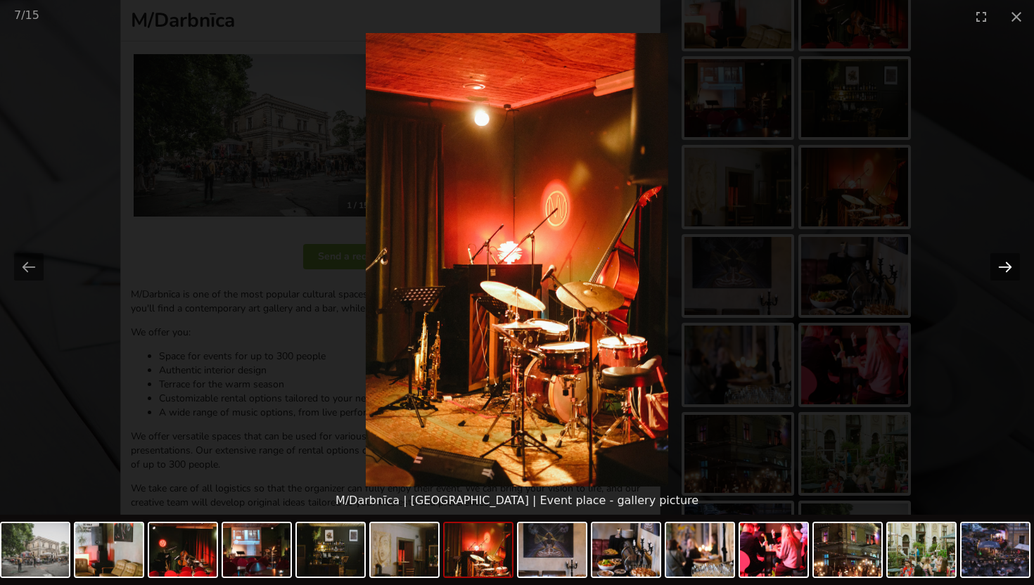
click at [1001, 269] on button "Next slide" at bounding box center [1005, 266] width 30 height 27
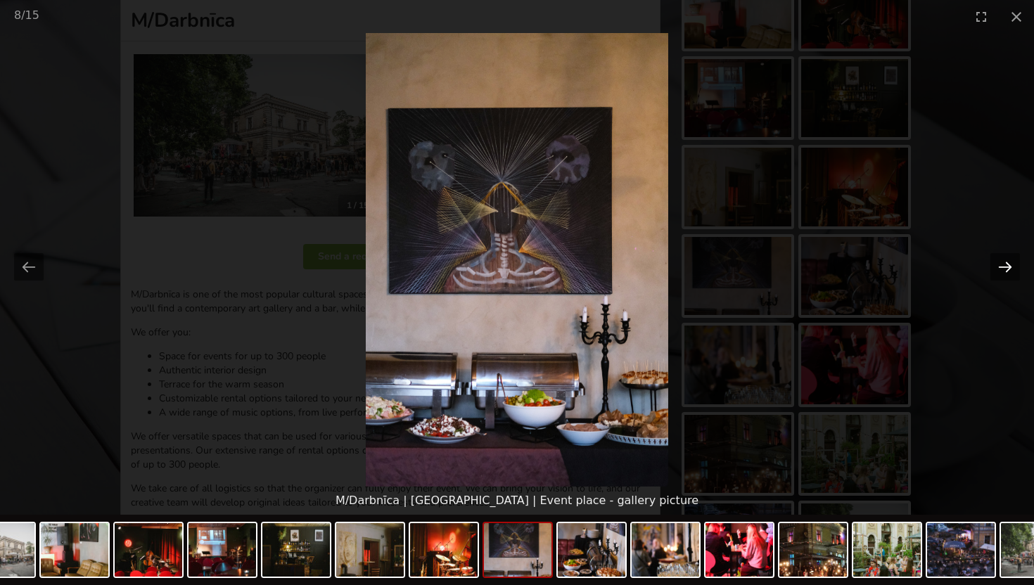
click at [1001, 269] on button "Next slide" at bounding box center [1005, 266] width 30 height 27
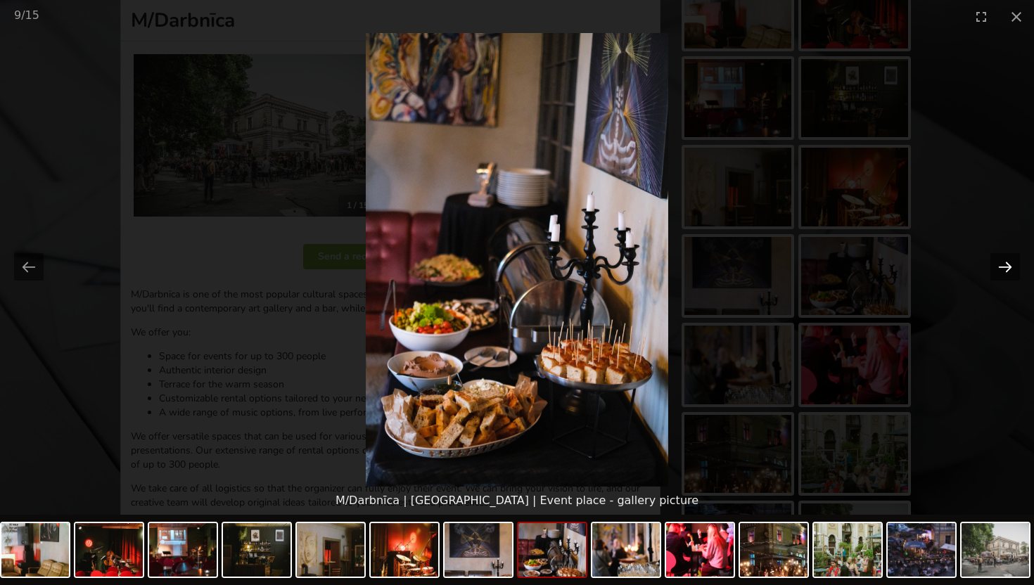
click at [1001, 269] on button "Next slide" at bounding box center [1005, 266] width 30 height 27
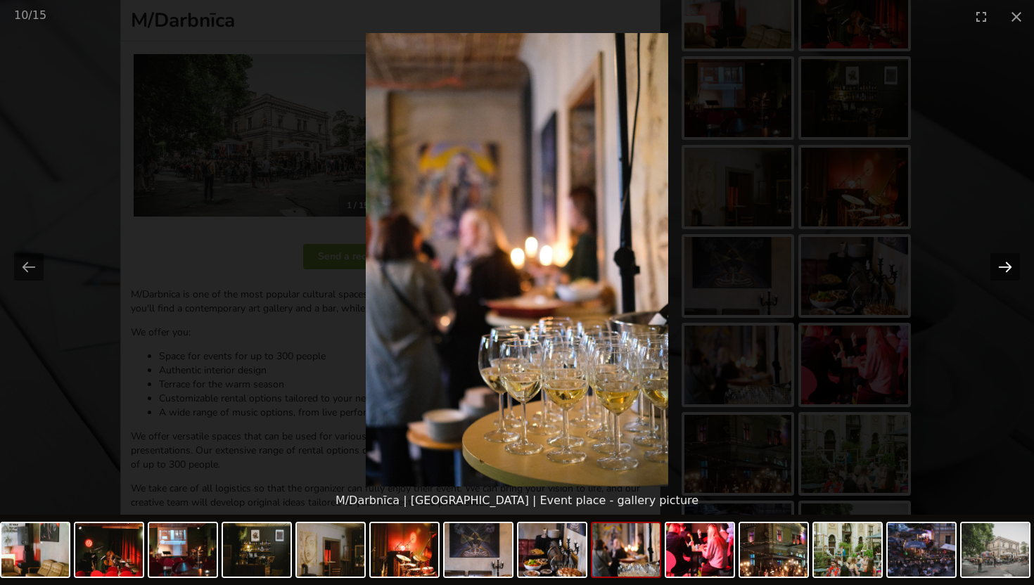
click at [1001, 269] on button "Next slide" at bounding box center [1005, 266] width 30 height 27
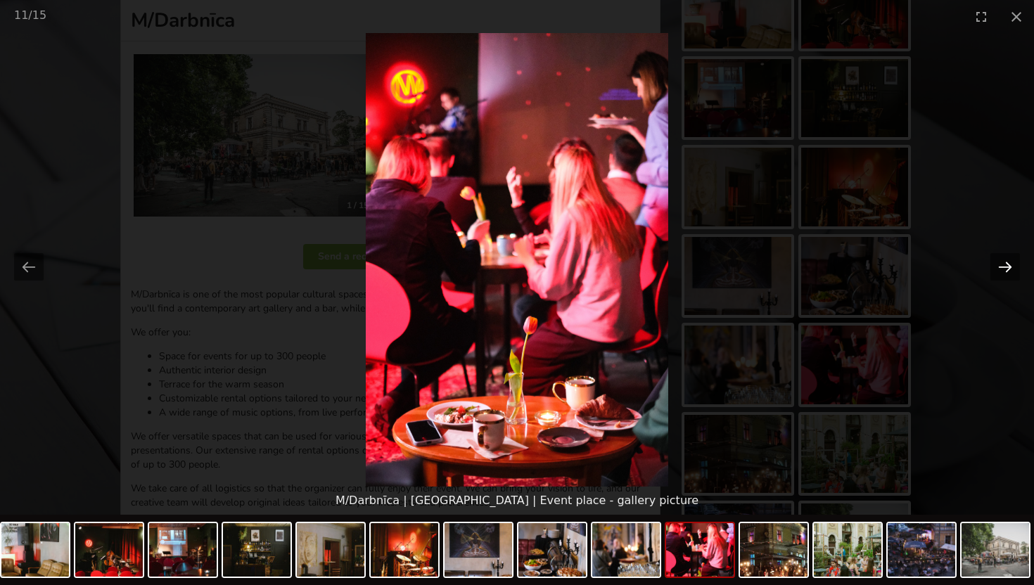
click at [1001, 269] on button "Next slide" at bounding box center [1005, 266] width 30 height 27
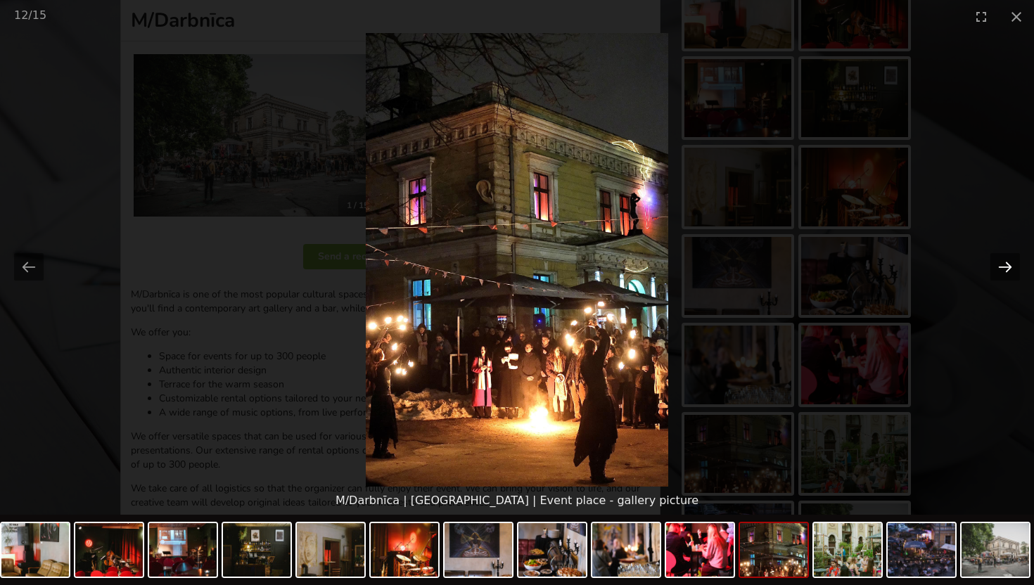
click at [1001, 269] on button "Next slide" at bounding box center [1005, 266] width 30 height 27
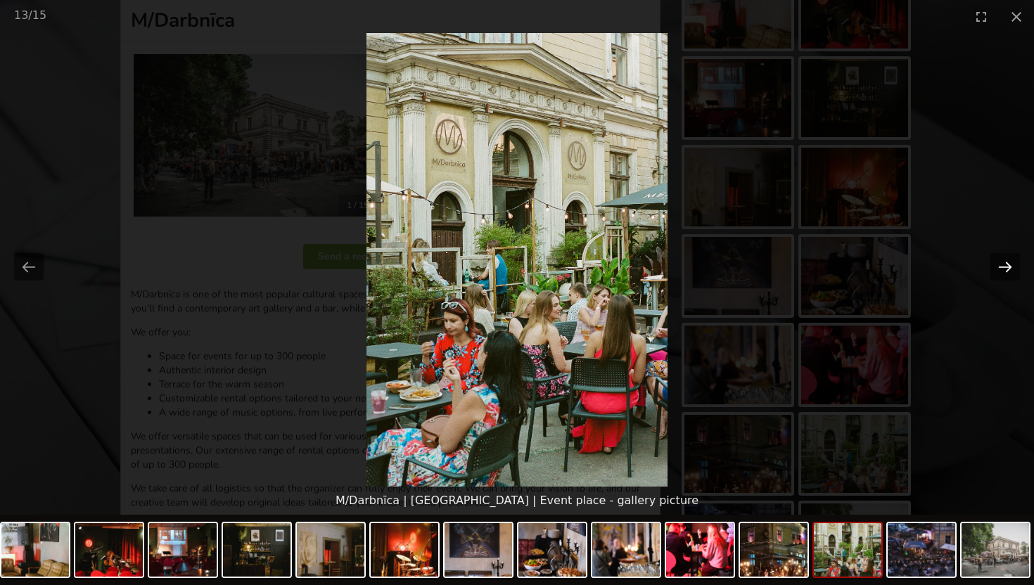
click at [1001, 269] on button "Next slide" at bounding box center [1005, 266] width 30 height 27
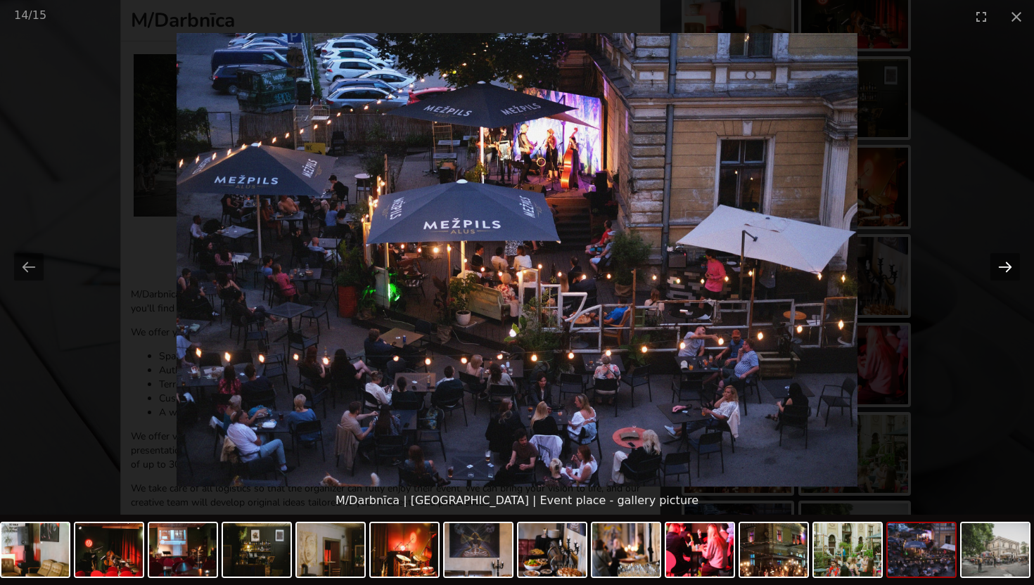
click at [1001, 269] on button "Next slide" at bounding box center [1005, 266] width 30 height 27
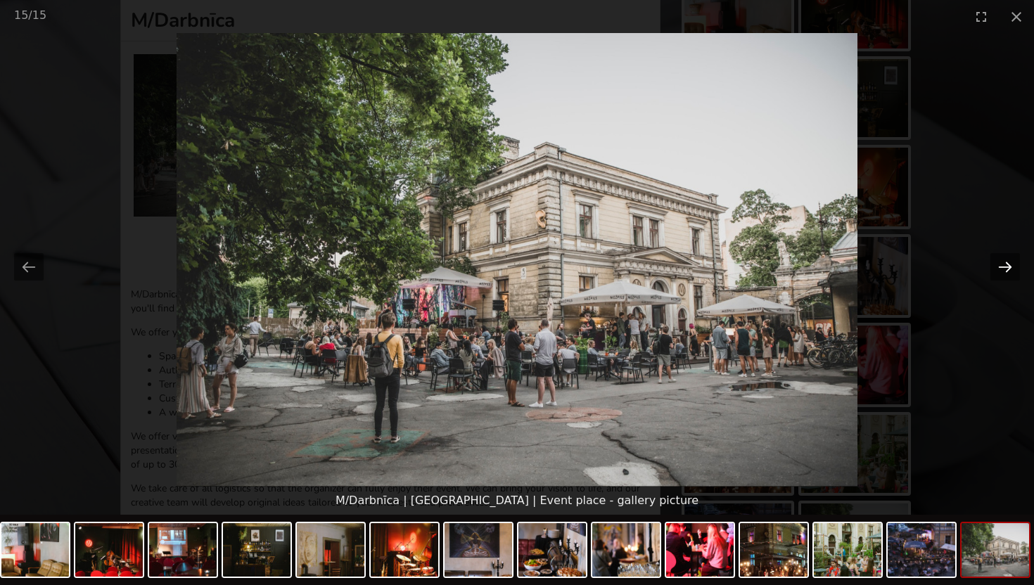
click at [1001, 269] on button "Next slide" at bounding box center [1005, 266] width 30 height 27
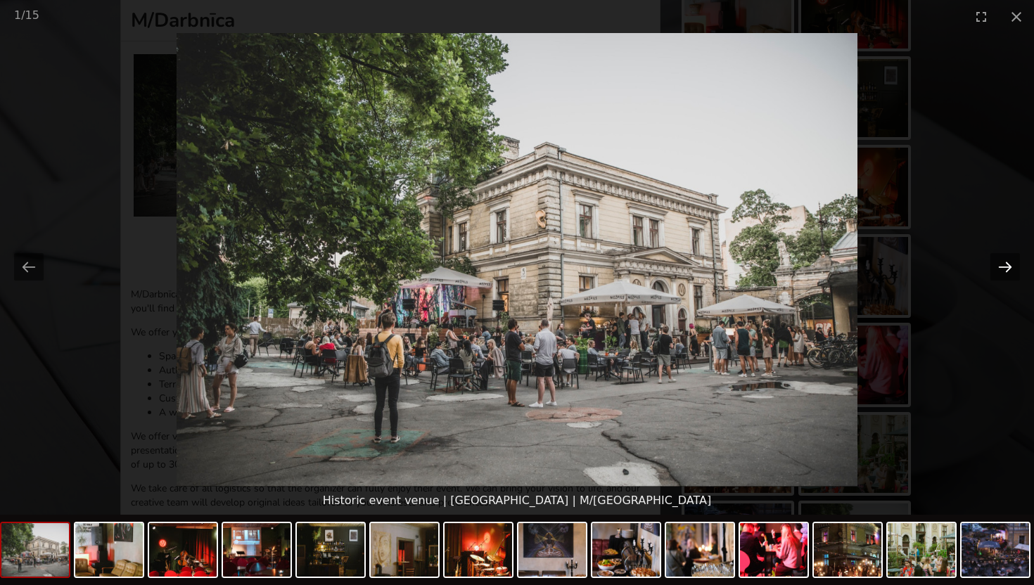
click at [1001, 269] on button "Next slide" at bounding box center [1005, 266] width 30 height 27
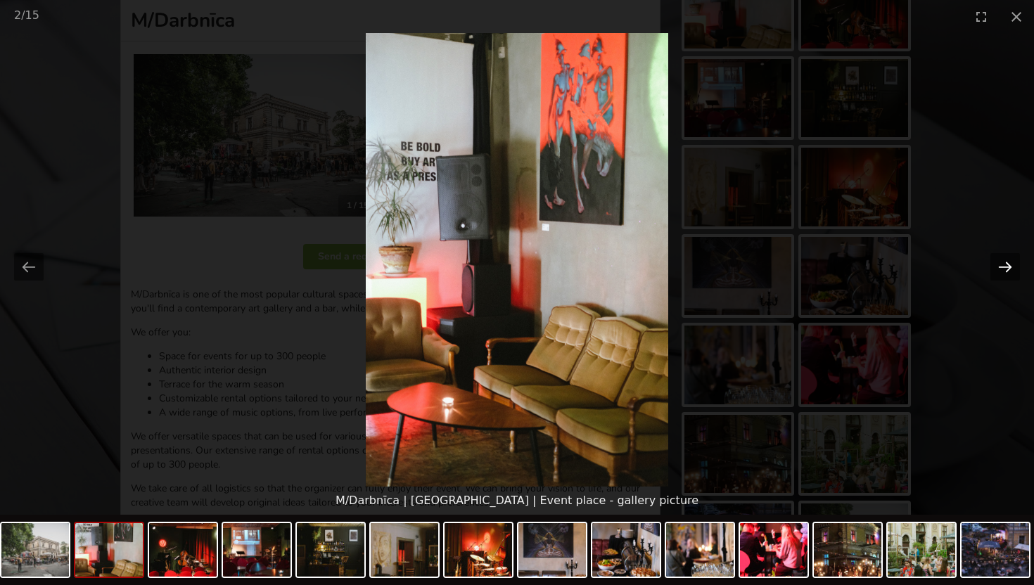
click at [1001, 269] on button "Next slide" at bounding box center [1005, 266] width 30 height 27
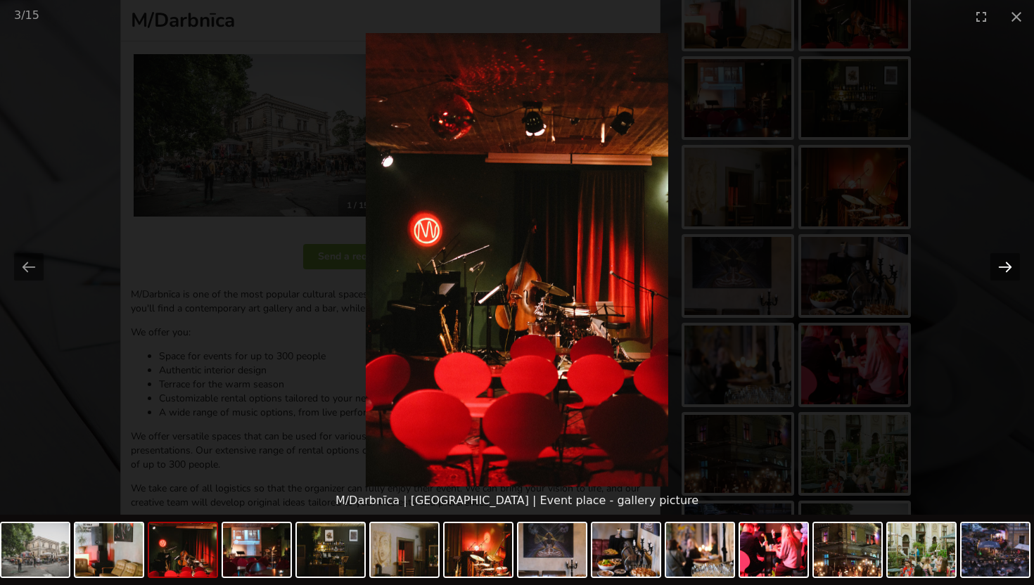
click at [1002, 268] on button "Next slide" at bounding box center [1005, 266] width 30 height 27
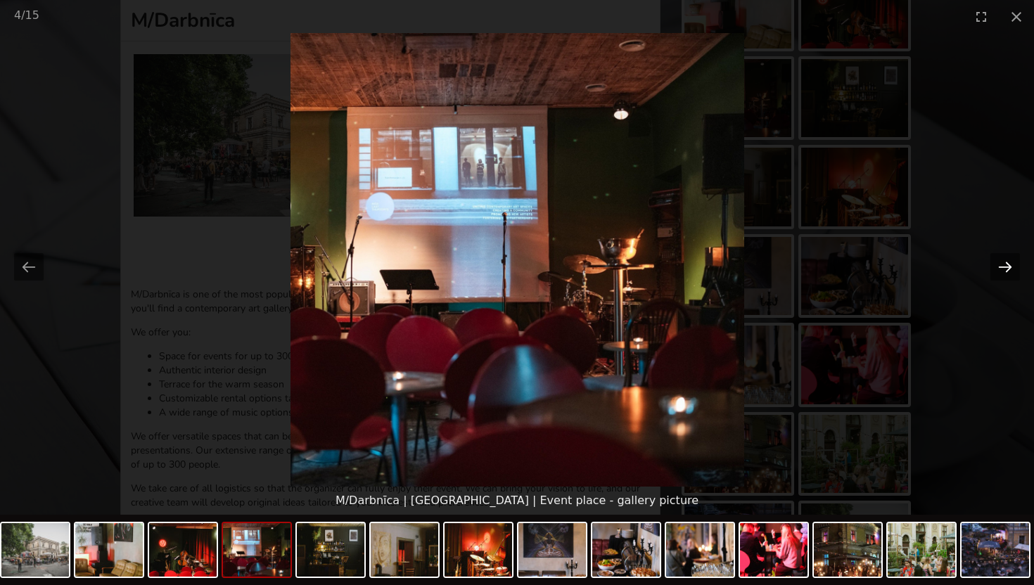
click at [1002, 268] on button "Next slide" at bounding box center [1005, 266] width 30 height 27
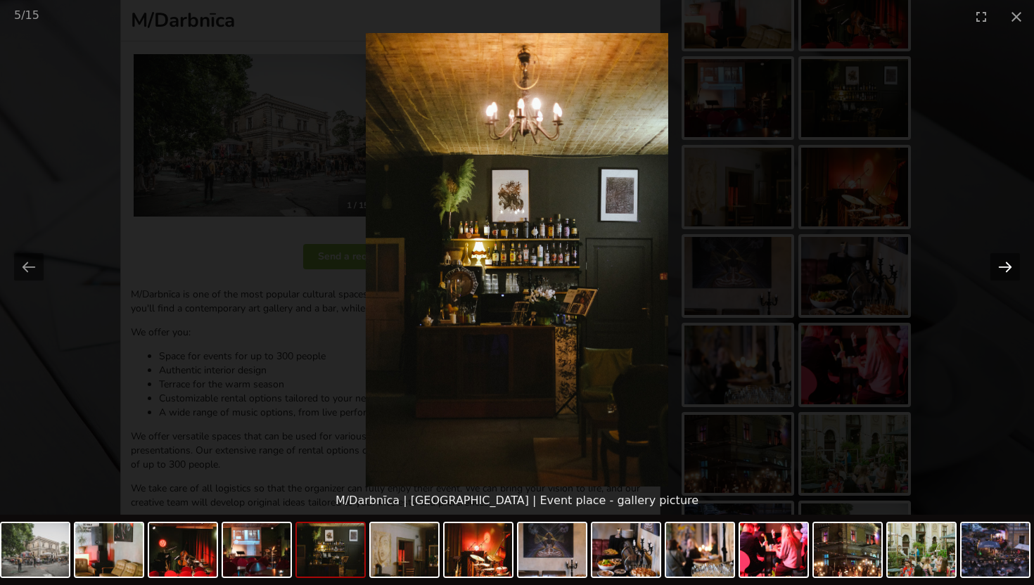
click at [1002, 268] on button "Next slide" at bounding box center [1005, 266] width 30 height 27
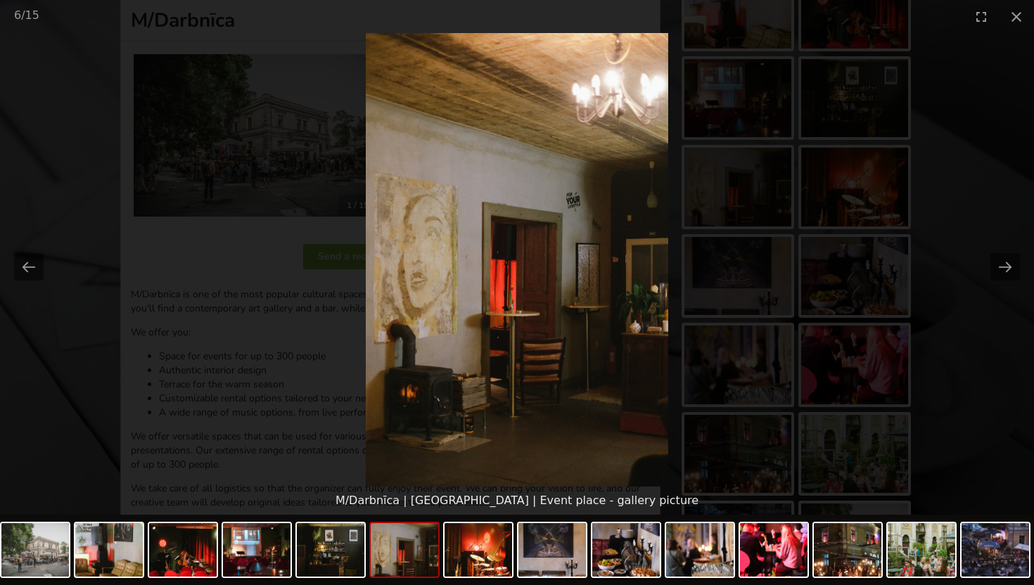
click at [967, 252] on picture at bounding box center [517, 260] width 1034 height 454
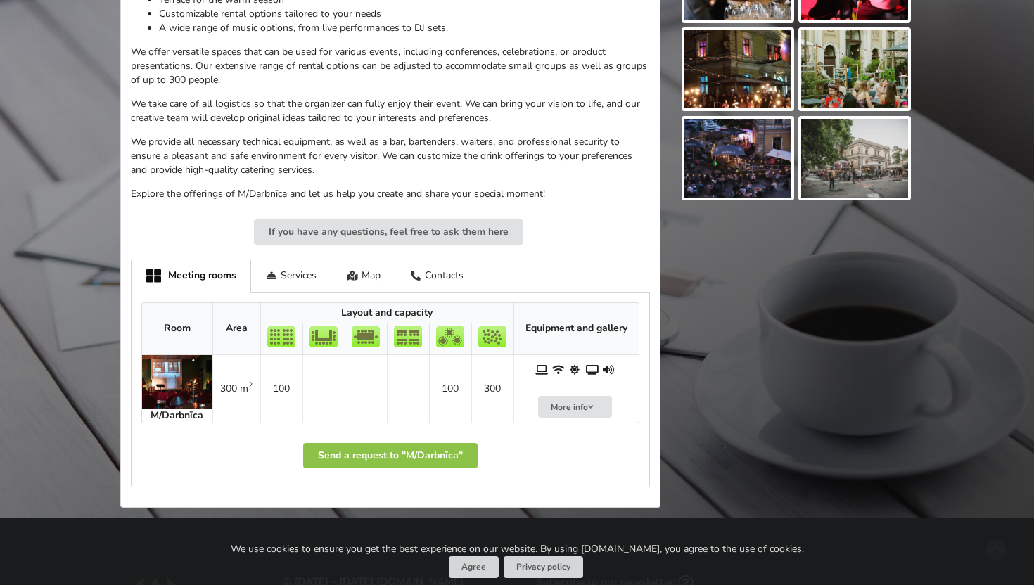
scroll to position [601, 0]
